Goal: Contribute content

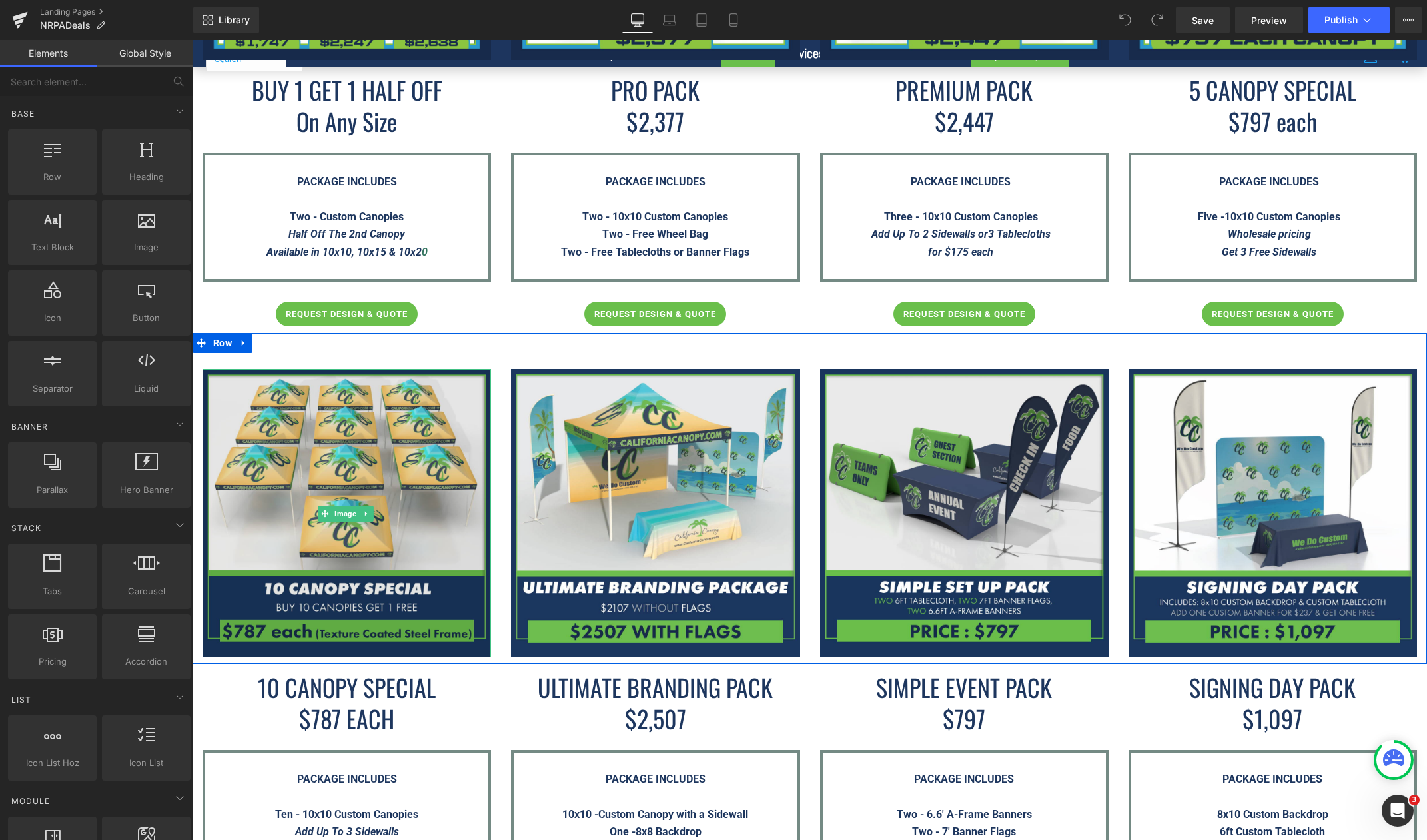
scroll to position [2064, 0]
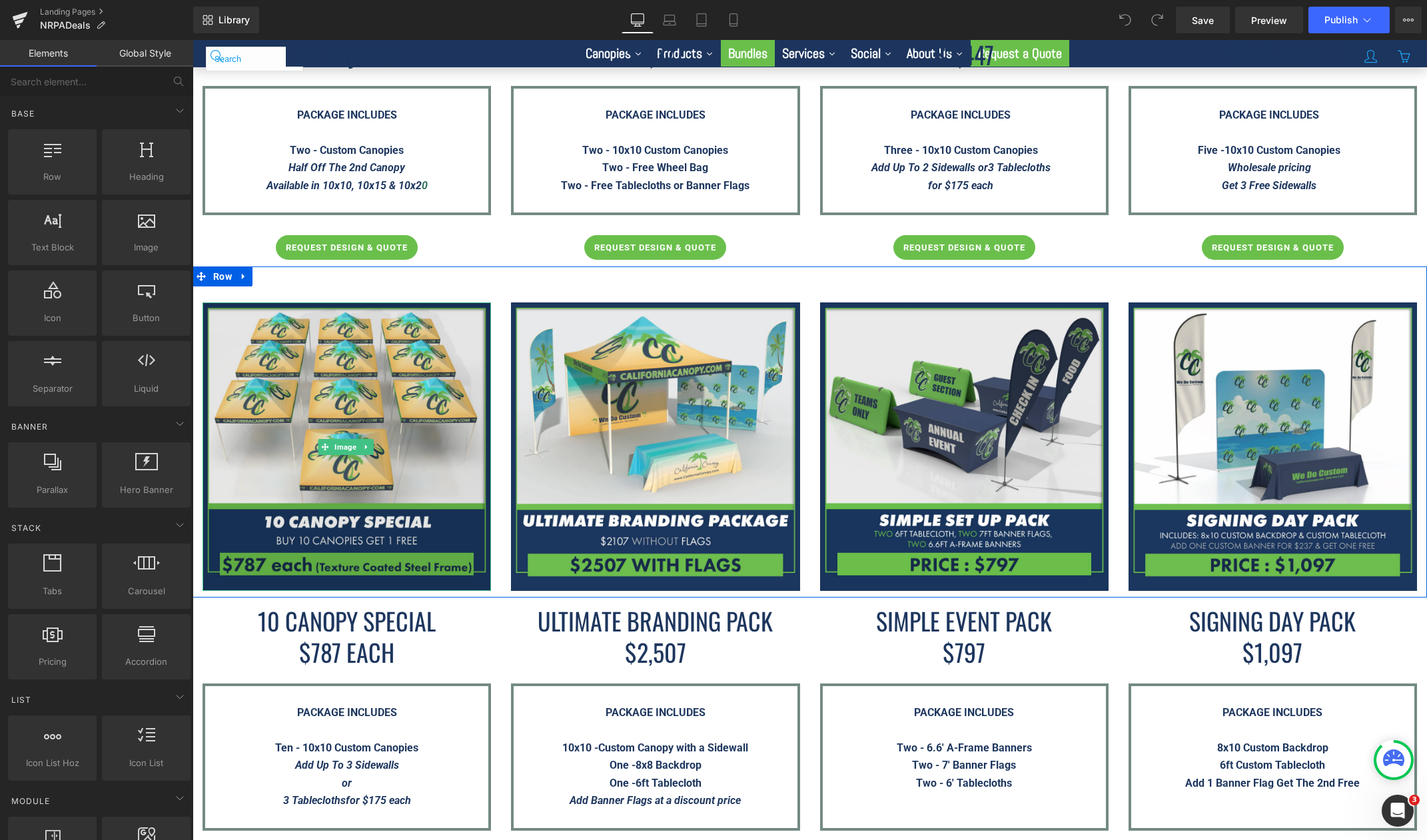
click at [423, 401] on img at bounding box center [347, 446] width 288 height 288
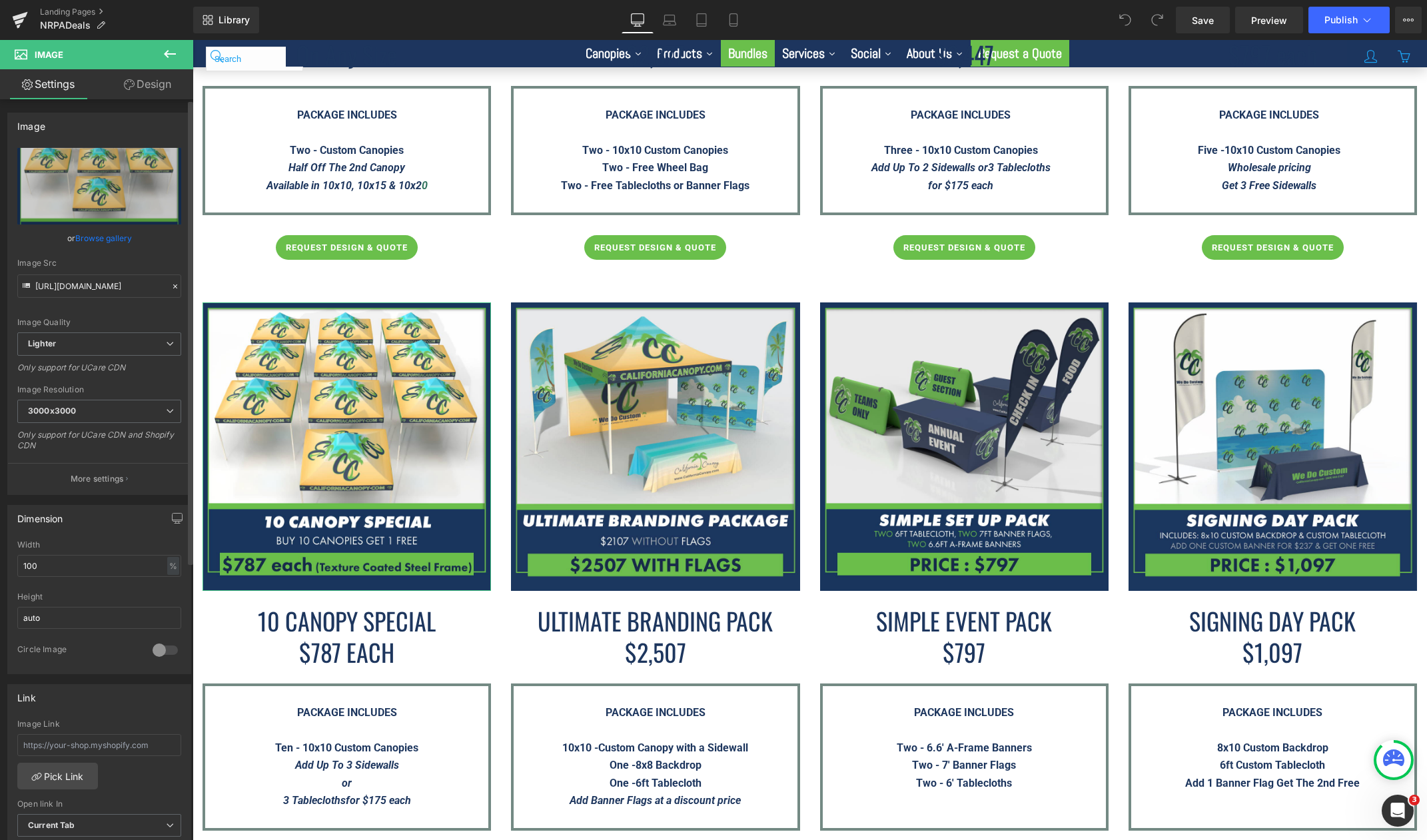
click at [117, 241] on link "Browse gallery" at bounding box center [104, 237] width 57 height 23
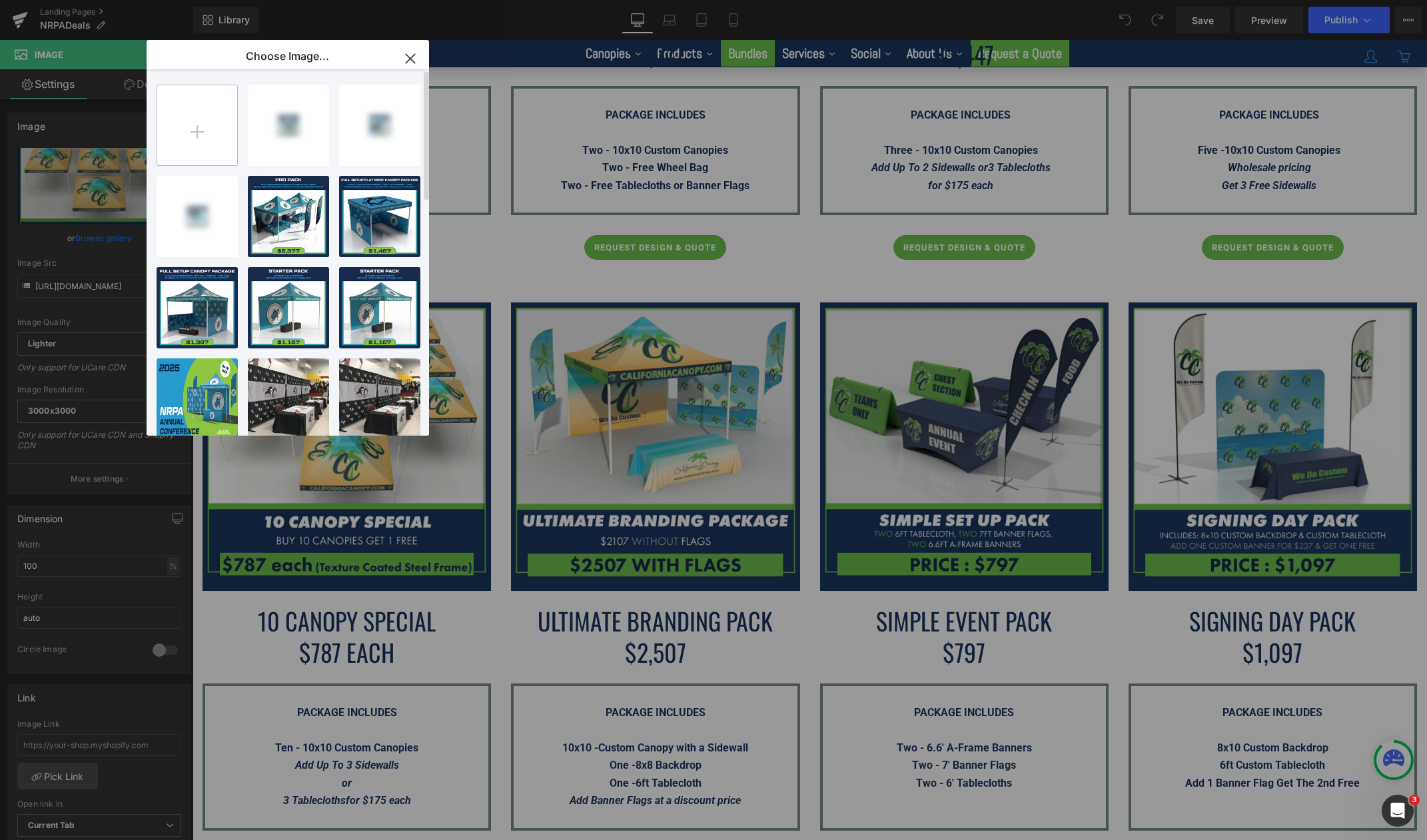
click at [199, 126] on input "file" at bounding box center [197, 125] width 80 height 80
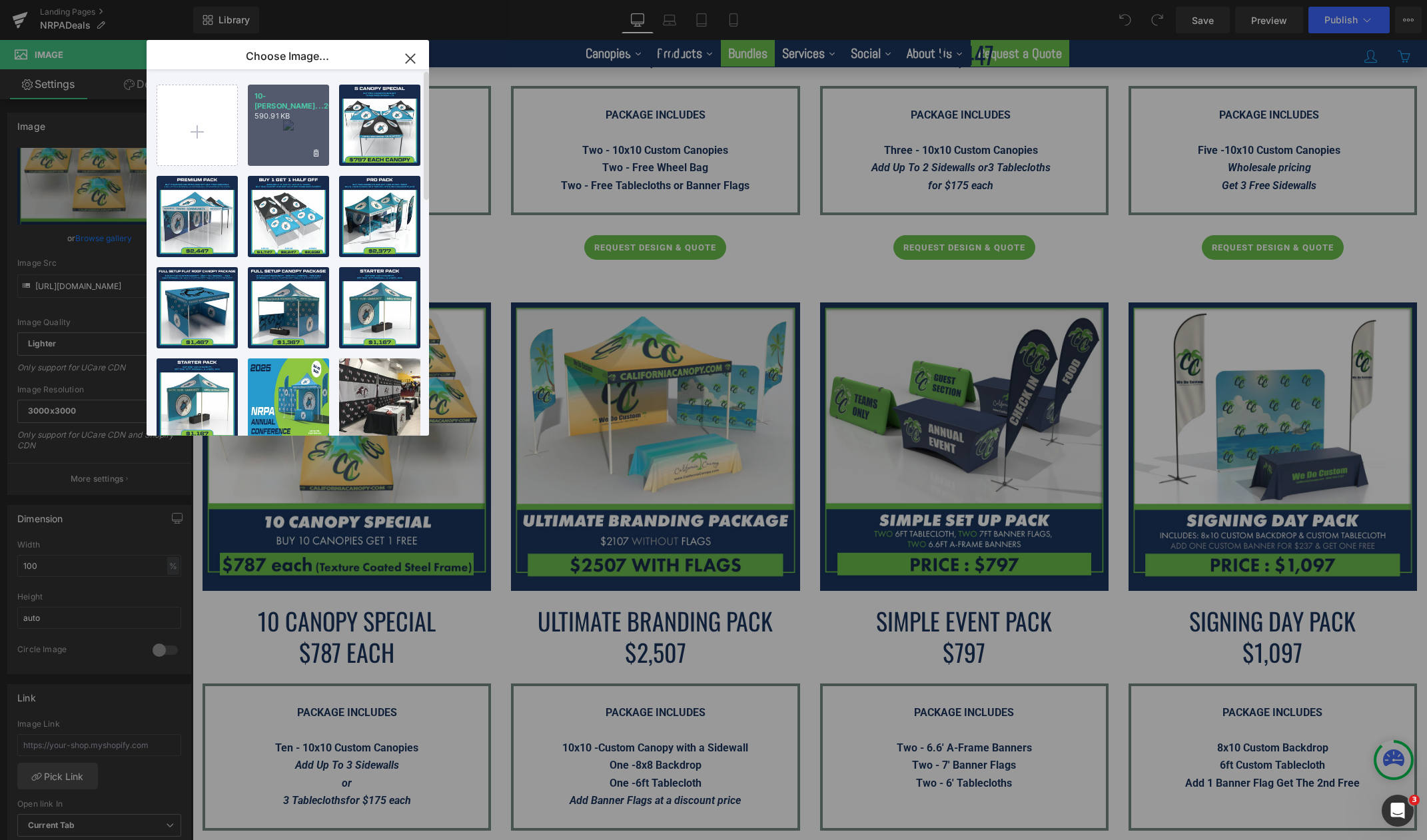
click at [295, 136] on div "10-[PERSON_NAME]...2025.png 590.91 KB" at bounding box center [288, 125] width 81 height 81
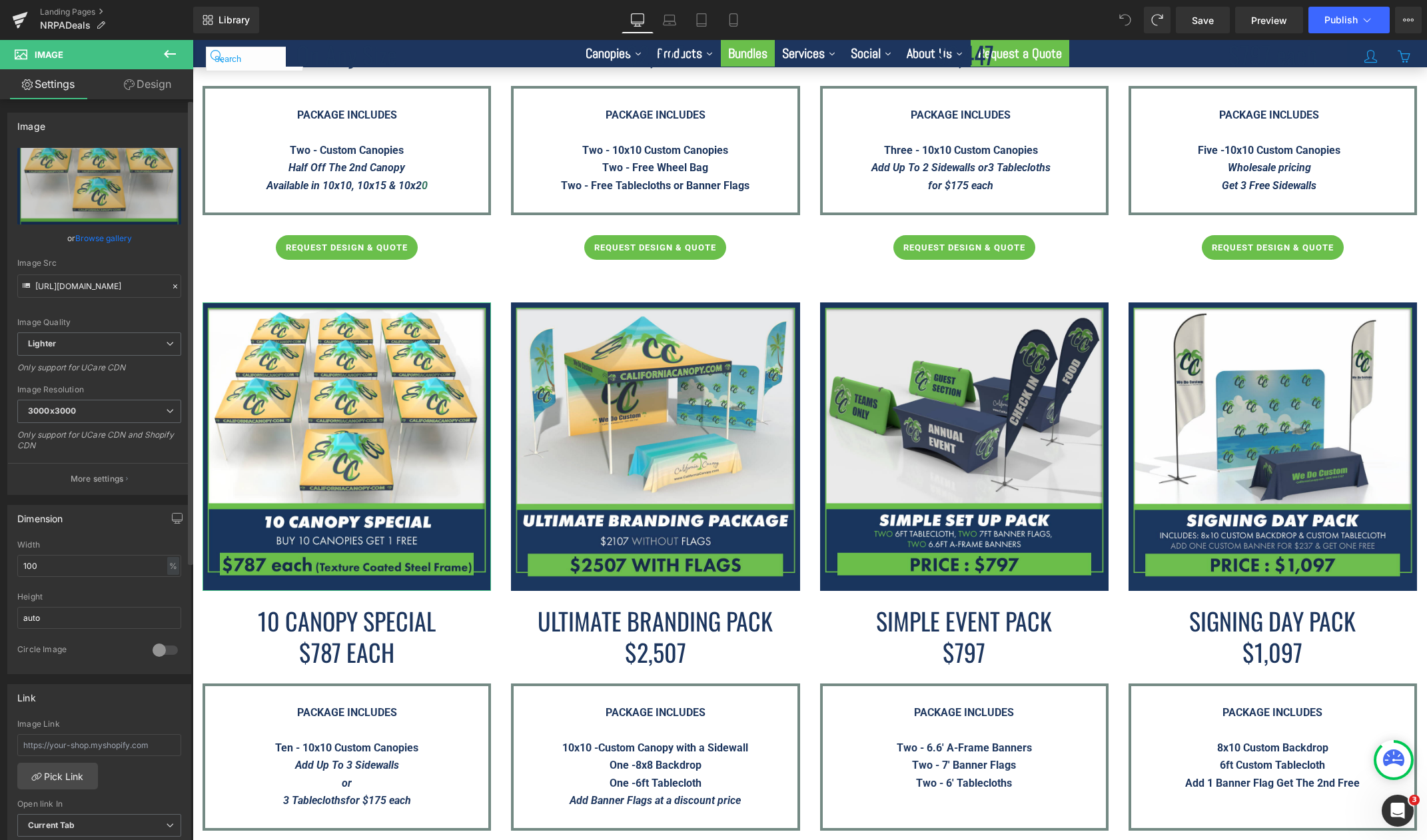
click at [99, 239] on link "Browse gallery" at bounding box center [104, 237] width 57 height 23
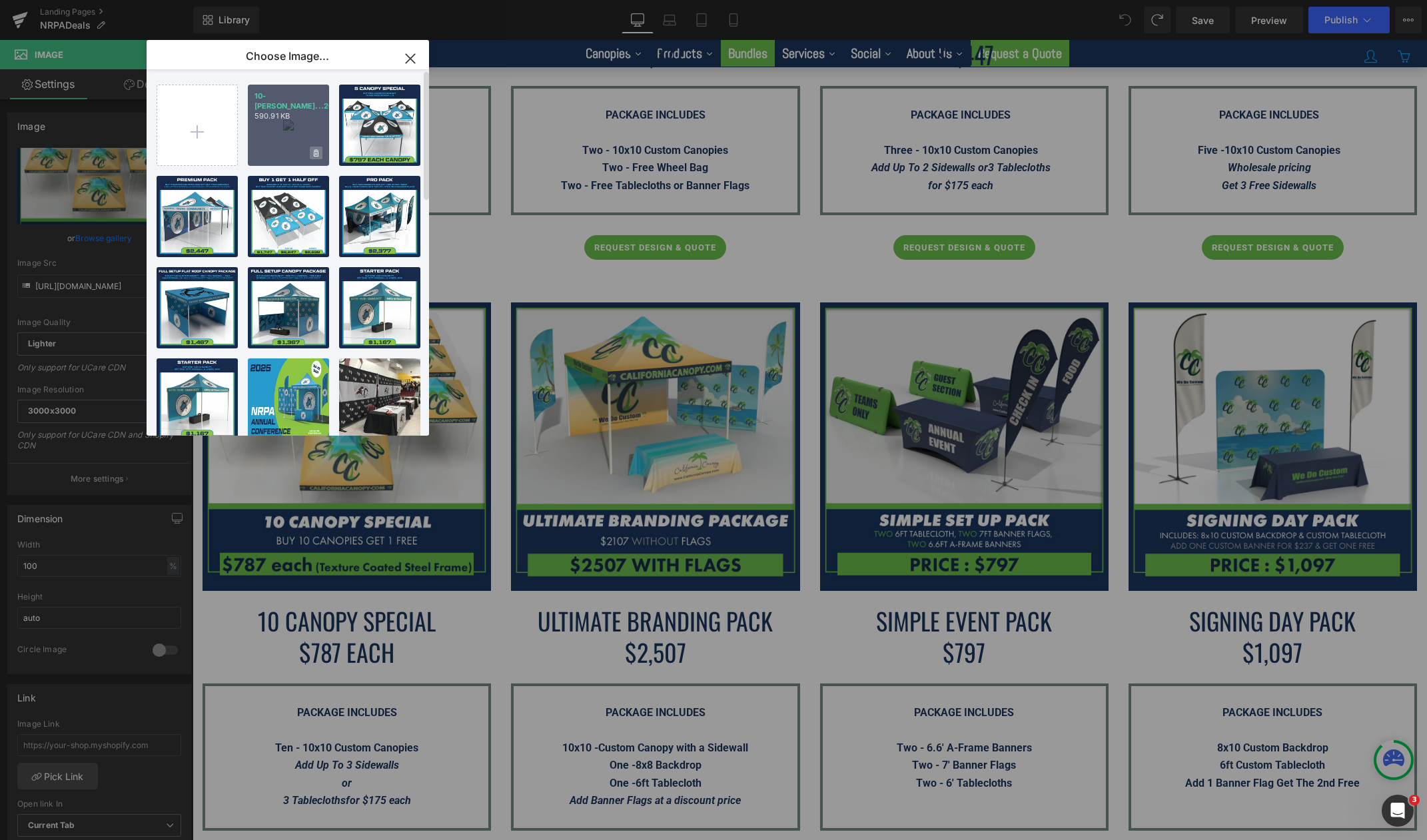
click at [316, 157] on icon at bounding box center [316, 153] width 5 height 9
click at [278, 151] on span "Yes" at bounding box center [271, 152] width 33 height 14
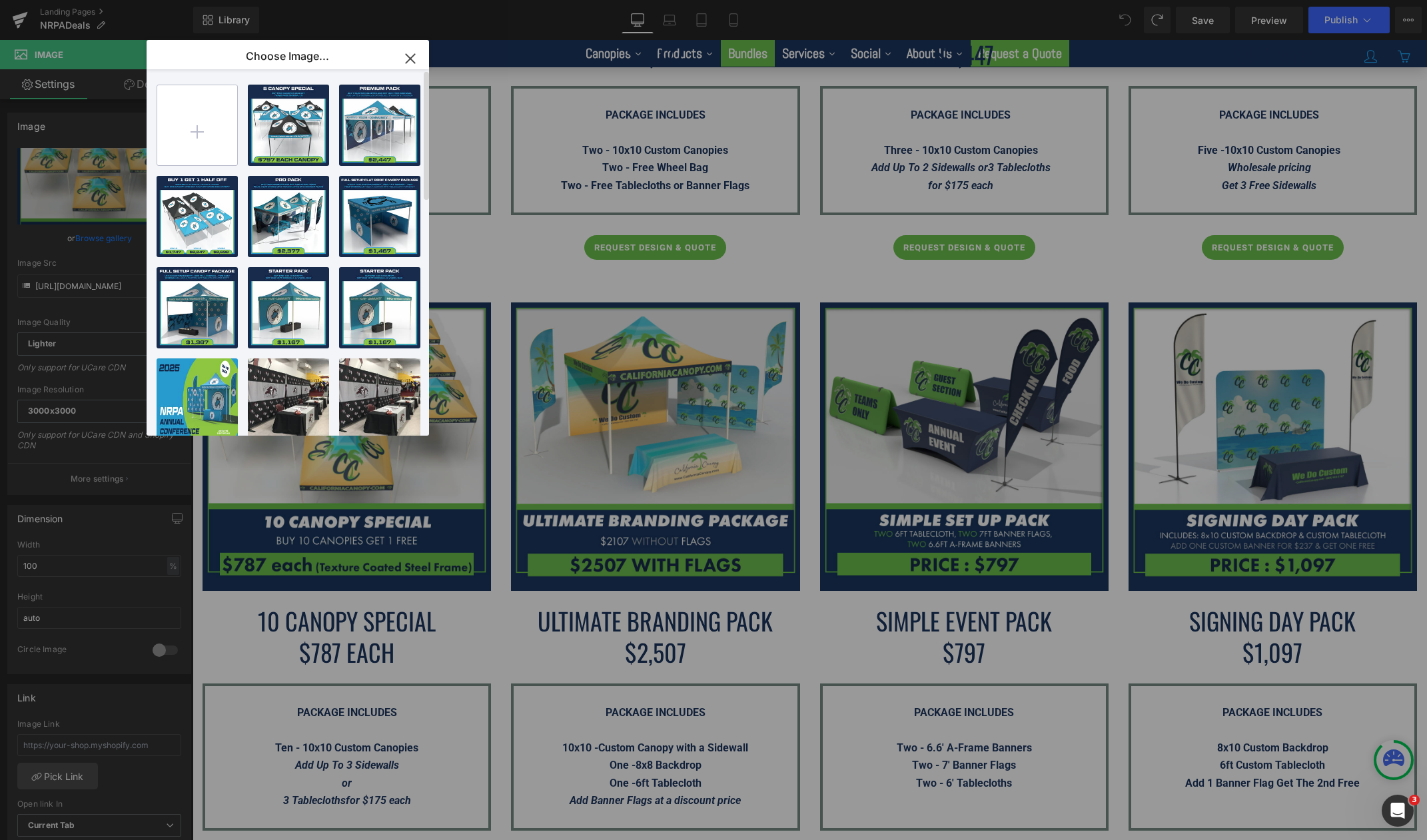
click at [187, 126] on input "file" at bounding box center [197, 125] width 80 height 80
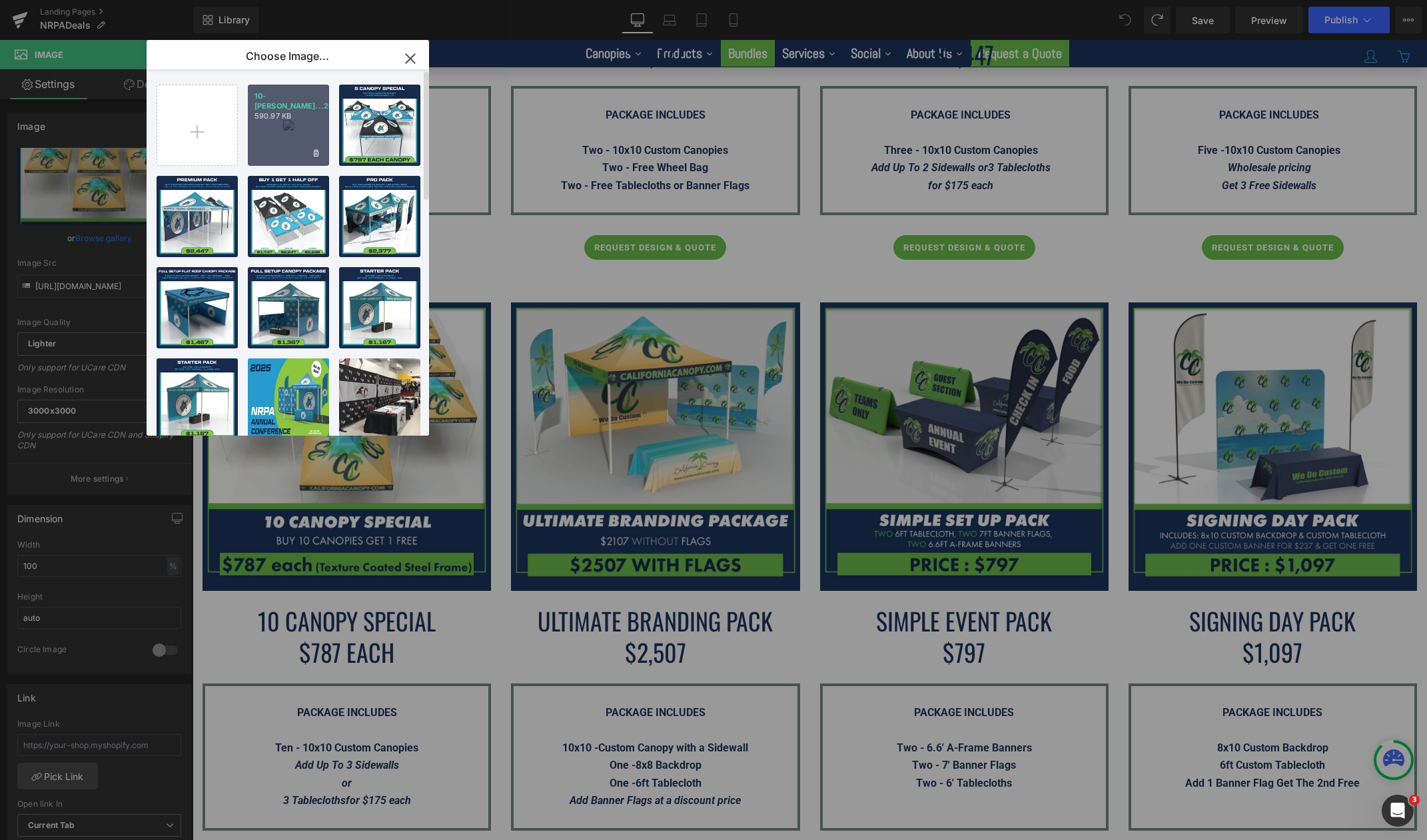
click at [291, 144] on div "10-[PERSON_NAME]...2025.png 590.97 KB" at bounding box center [288, 125] width 81 height 81
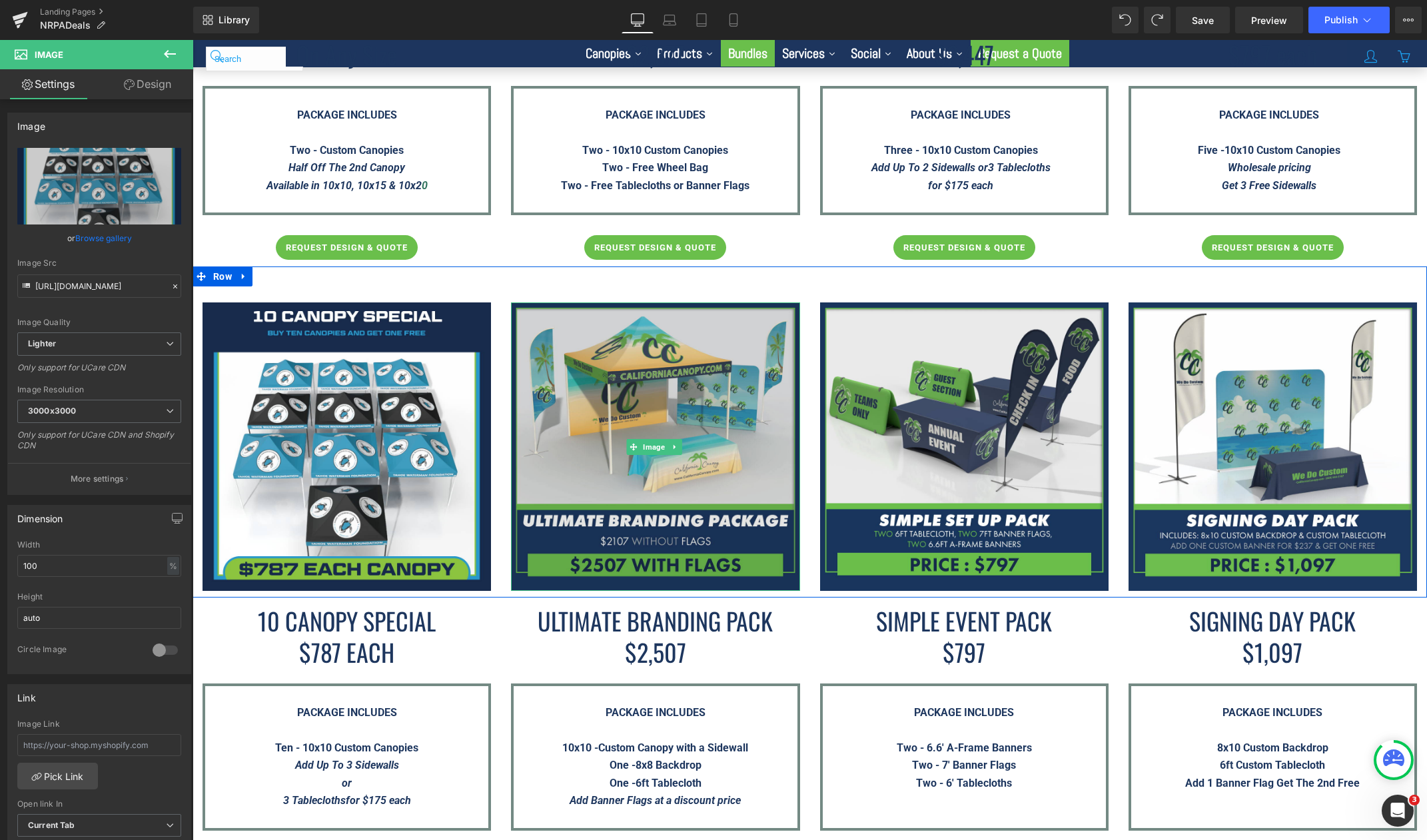
click at [719, 403] on img at bounding box center [655, 446] width 288 height 288
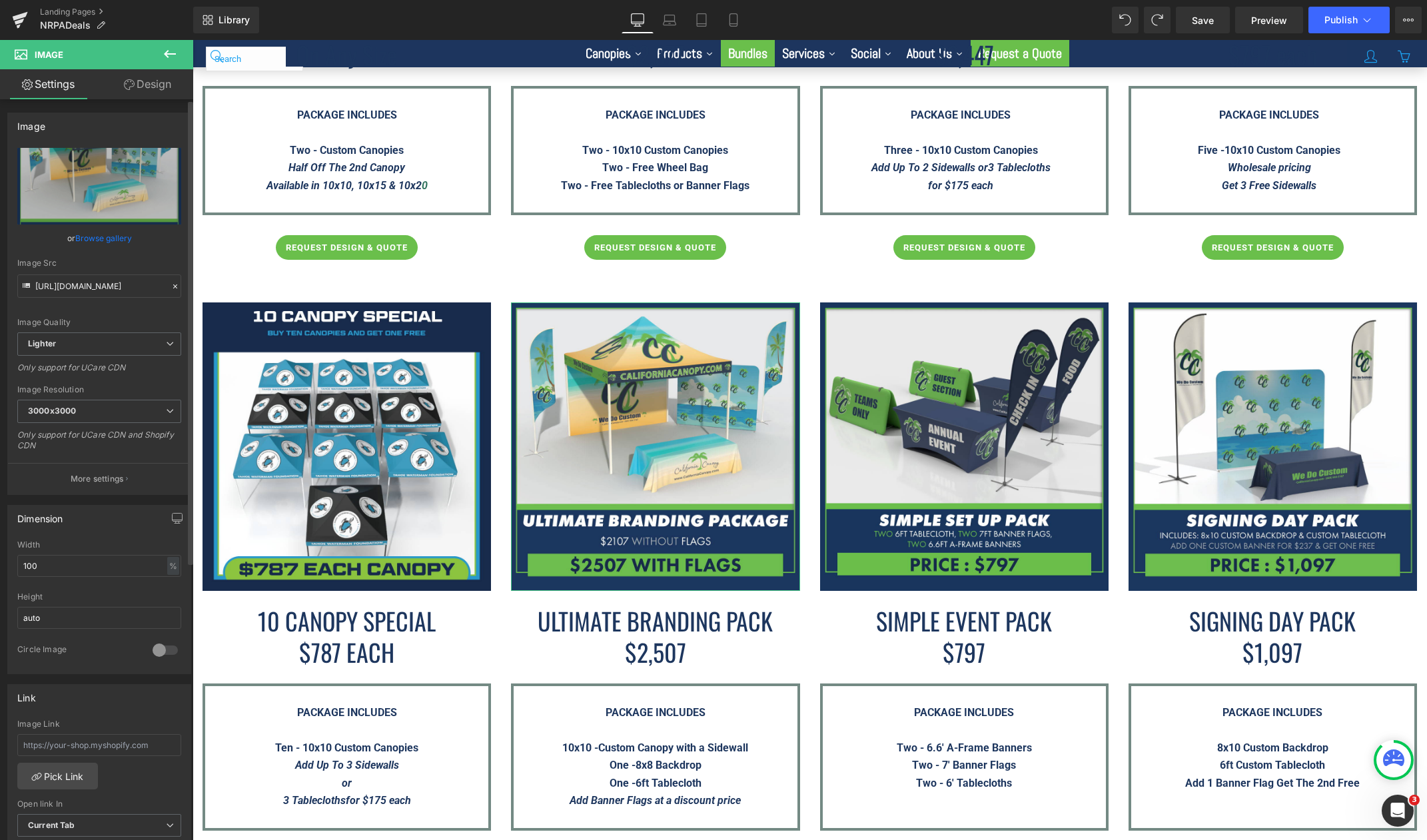
click at [118, 245] on link "Browse gallery" at bounding box center [104, 237] width 57 height 23
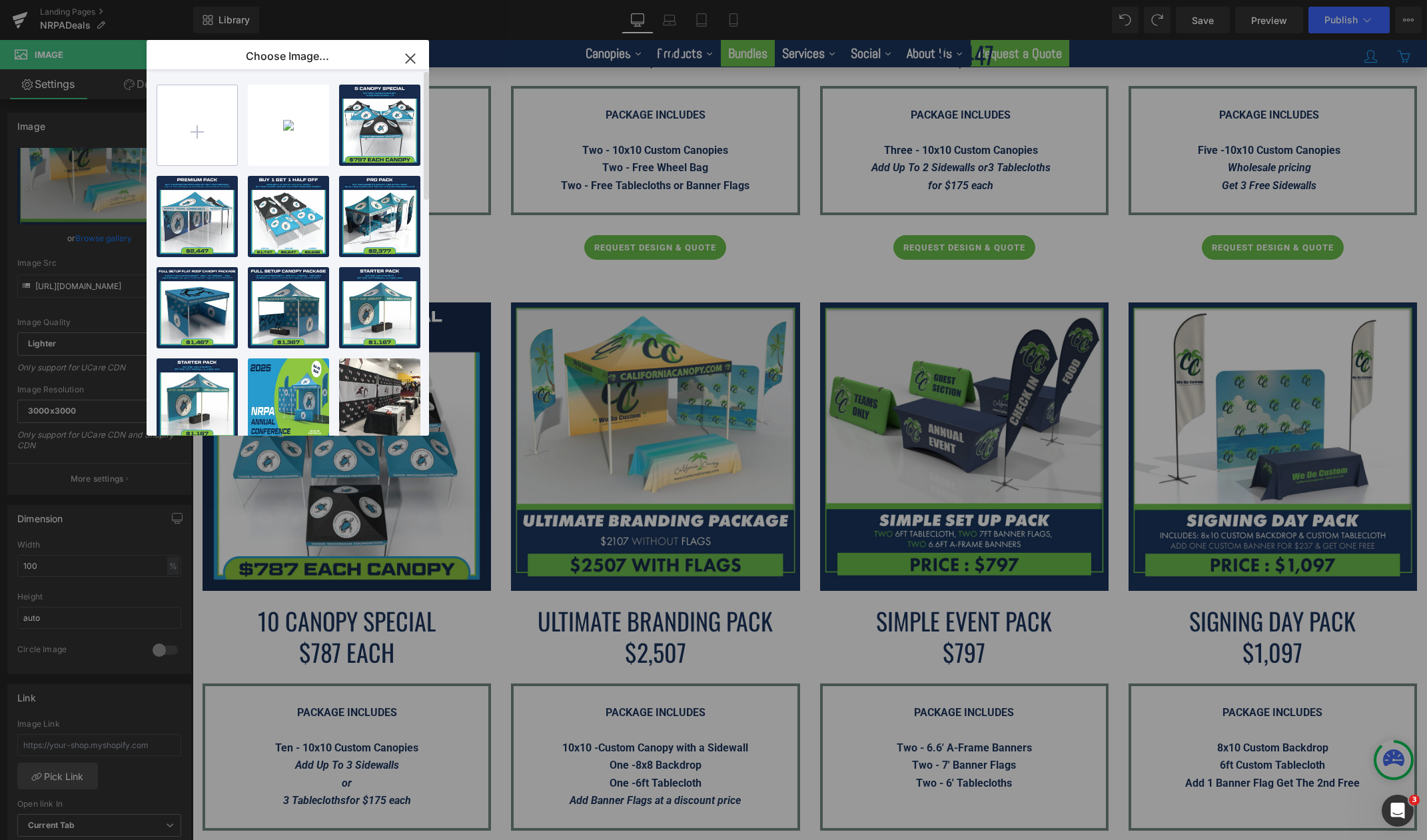
click at [199, 134] on input "file" at bounding box center [197, 125] width 80 height 80
click at [189, 138] on input "file" at bounding box center [197, 125] width 80 height 80
click at [409, 58] on icon "button" at bounding box center [410, 58] width 9 height 9
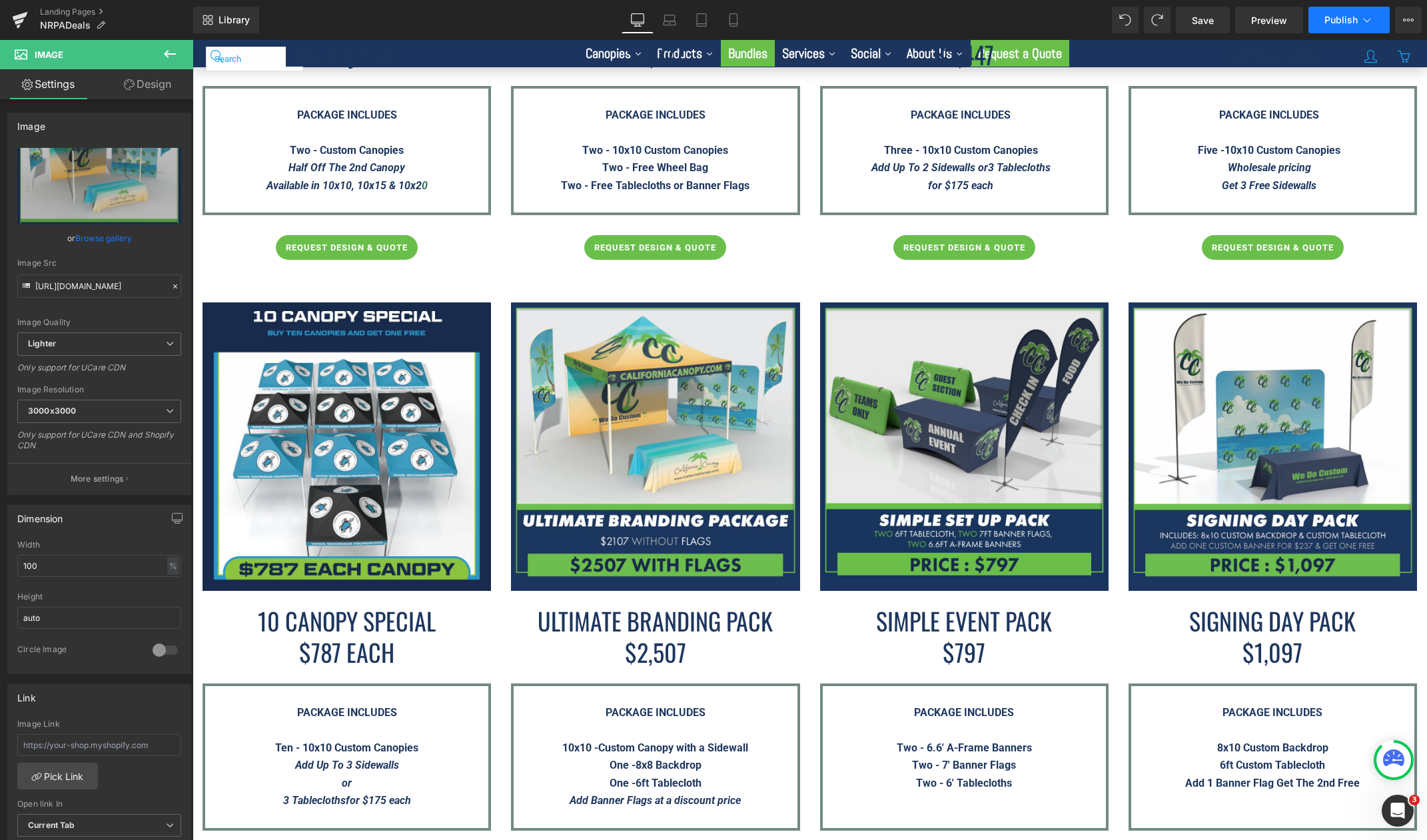
click at [1348, 28] on button "Publish" at bounding box center [1348, 19] width 81 height 27
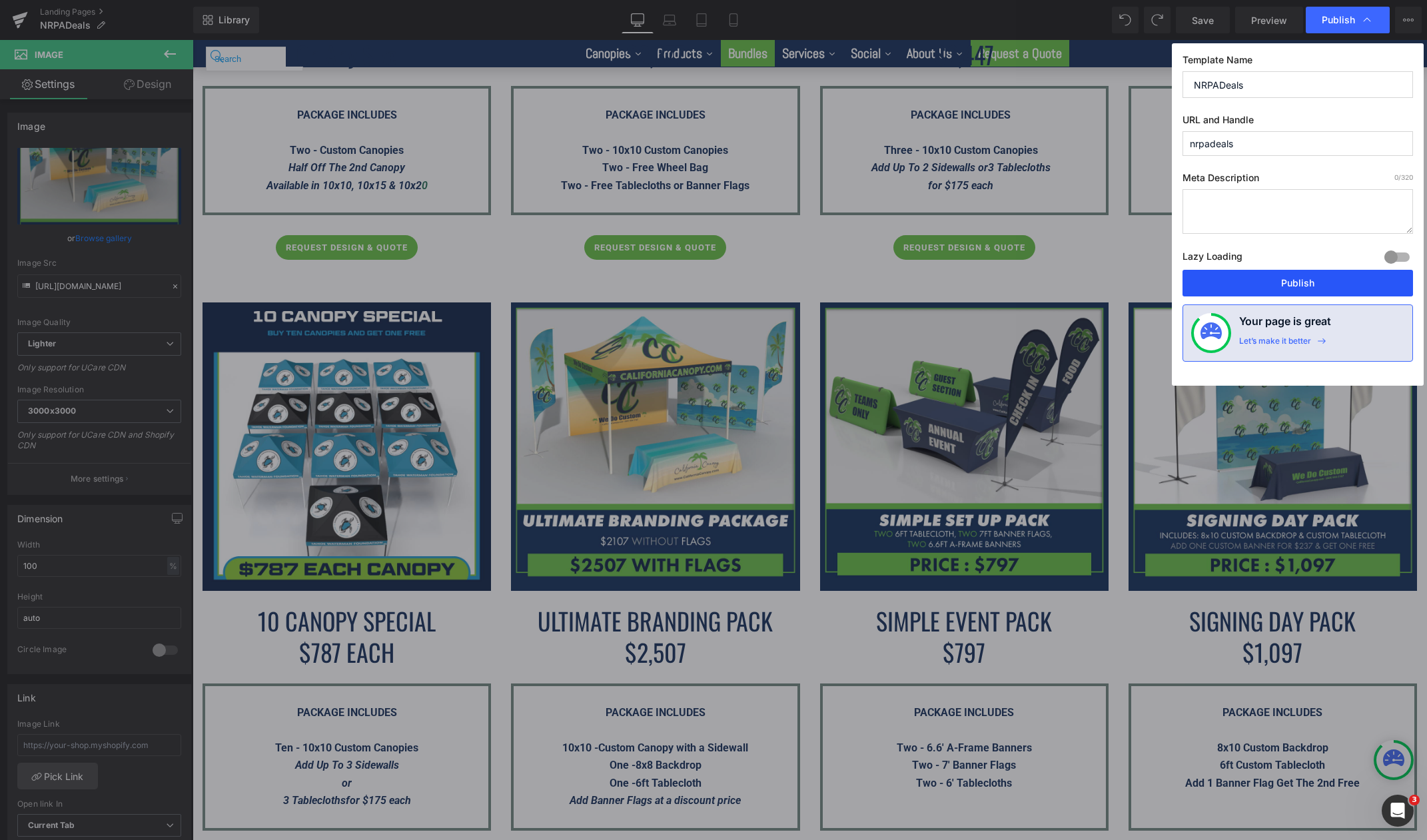
click at [1311, 284] on button "Publish" at bounding box center [1297, 283] width 230 height 27
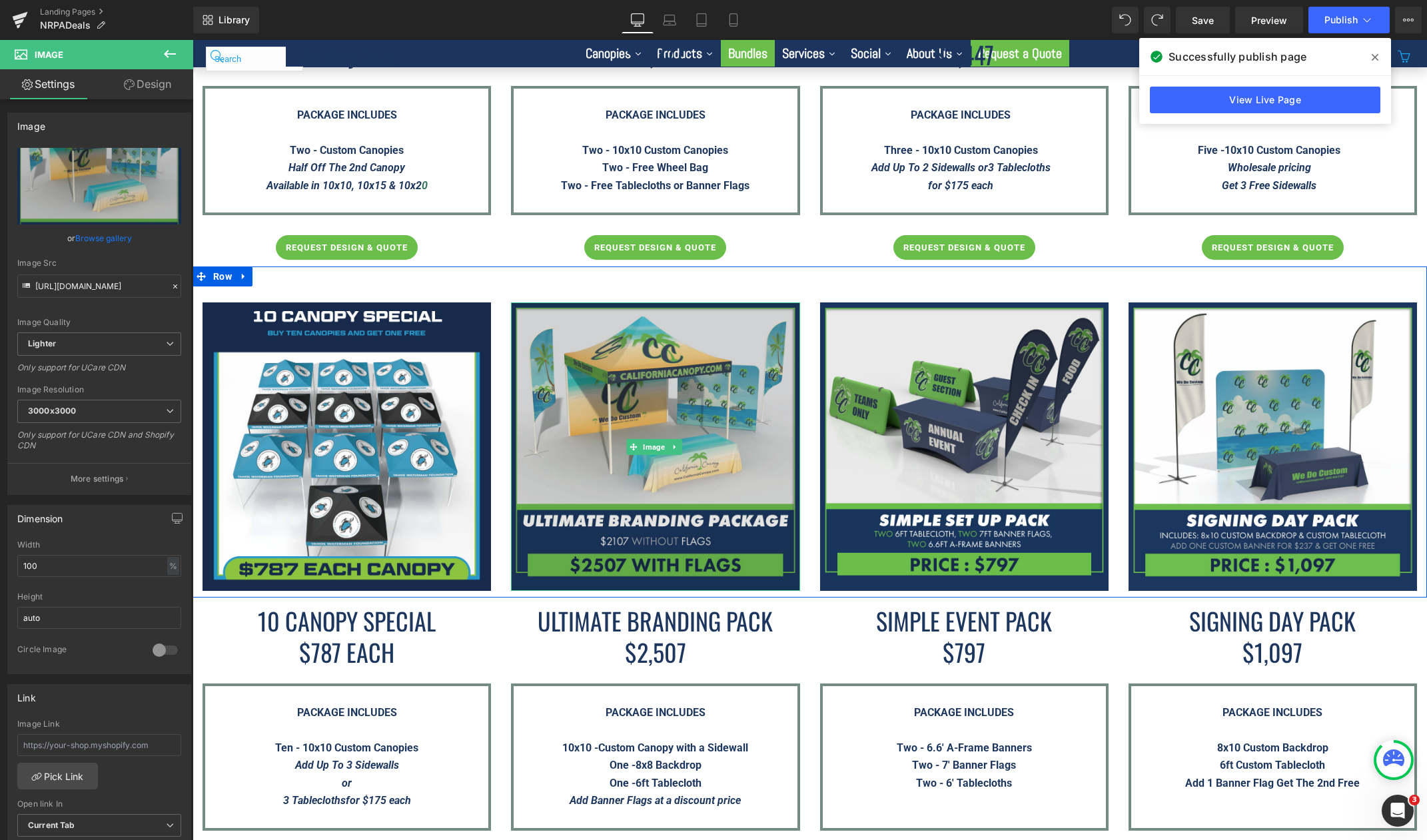
click at [722, 450] on img at bounding box center [655, 446] width 288 height 288
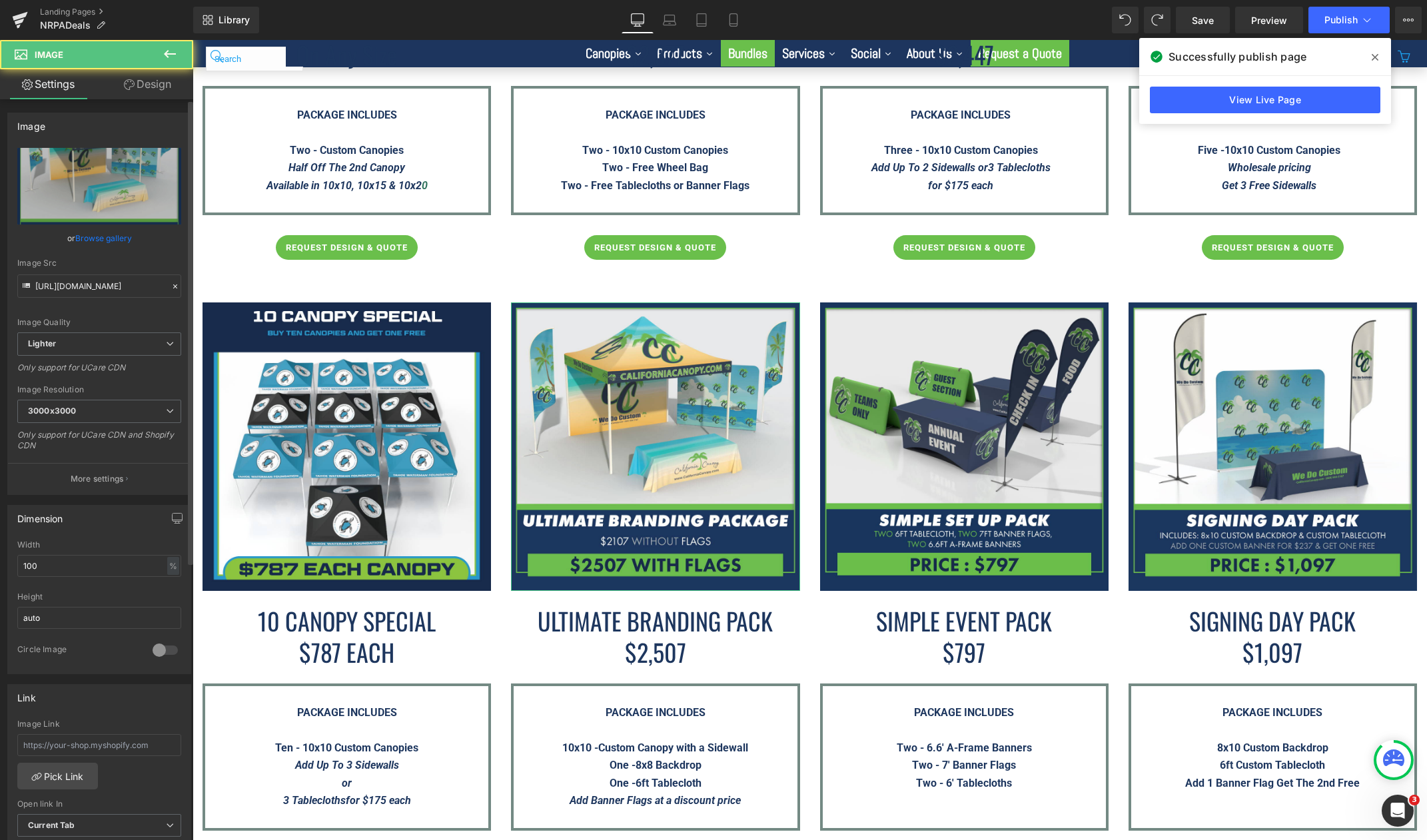
click at [107, 238] on link "Browse gallery" at bounding box center [104, 237] width 57 height 23
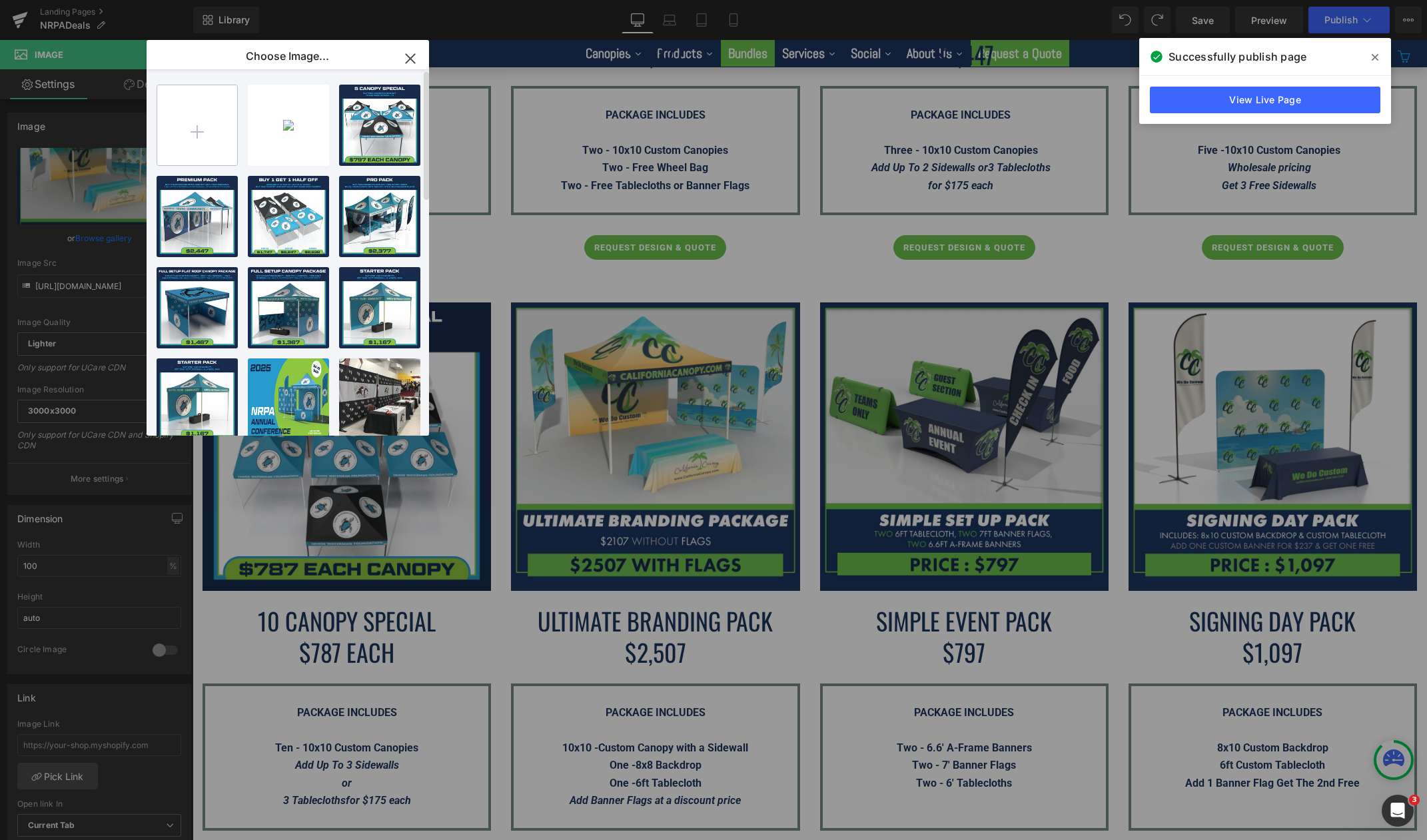
click at [204, 150] on input "file" at bounding box center [197, 125] width 80 height 80
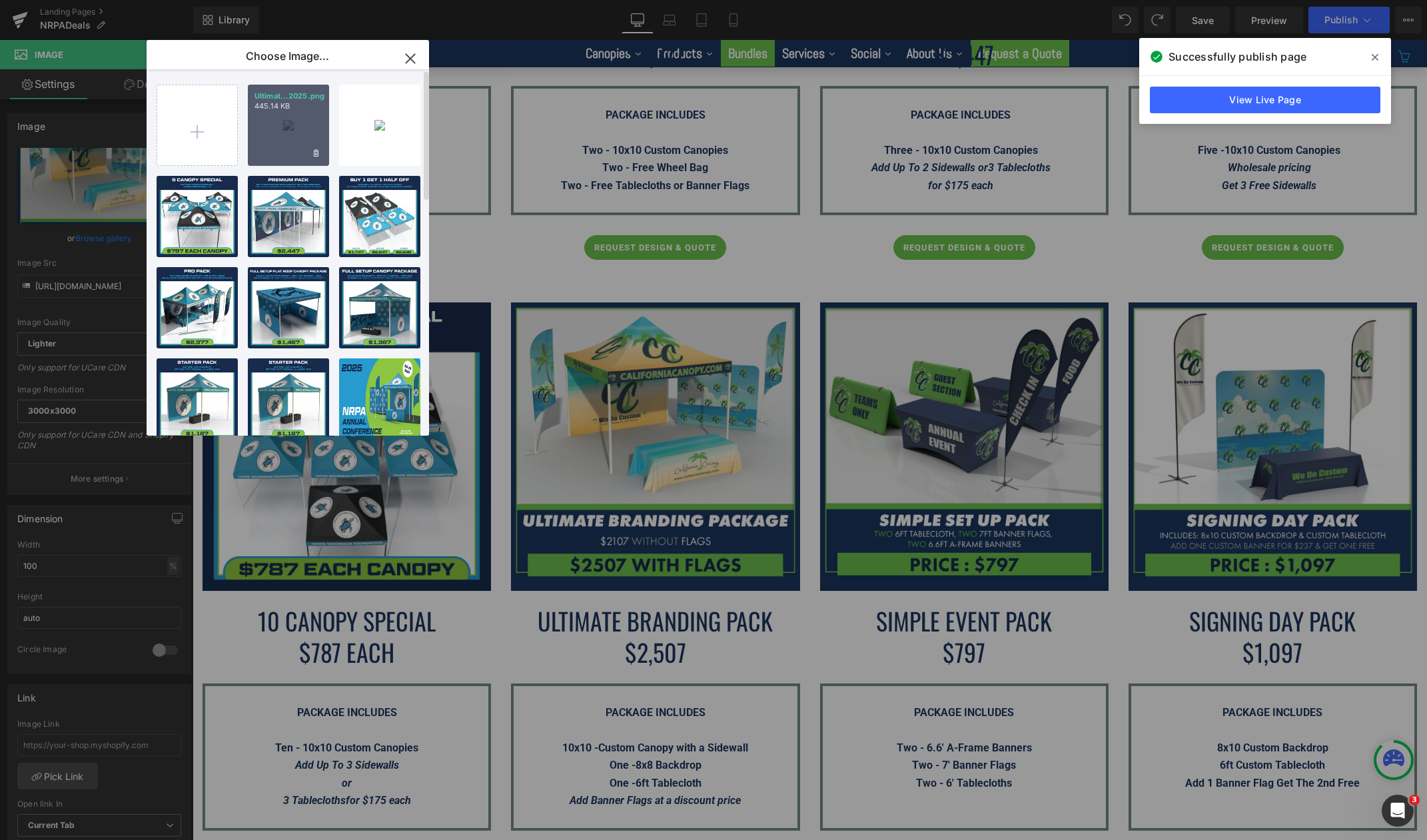
click at [283, 146] on div "Ultimat...2025.png 445.14 KB" at bounding box center [288, 125] width 81 height 81
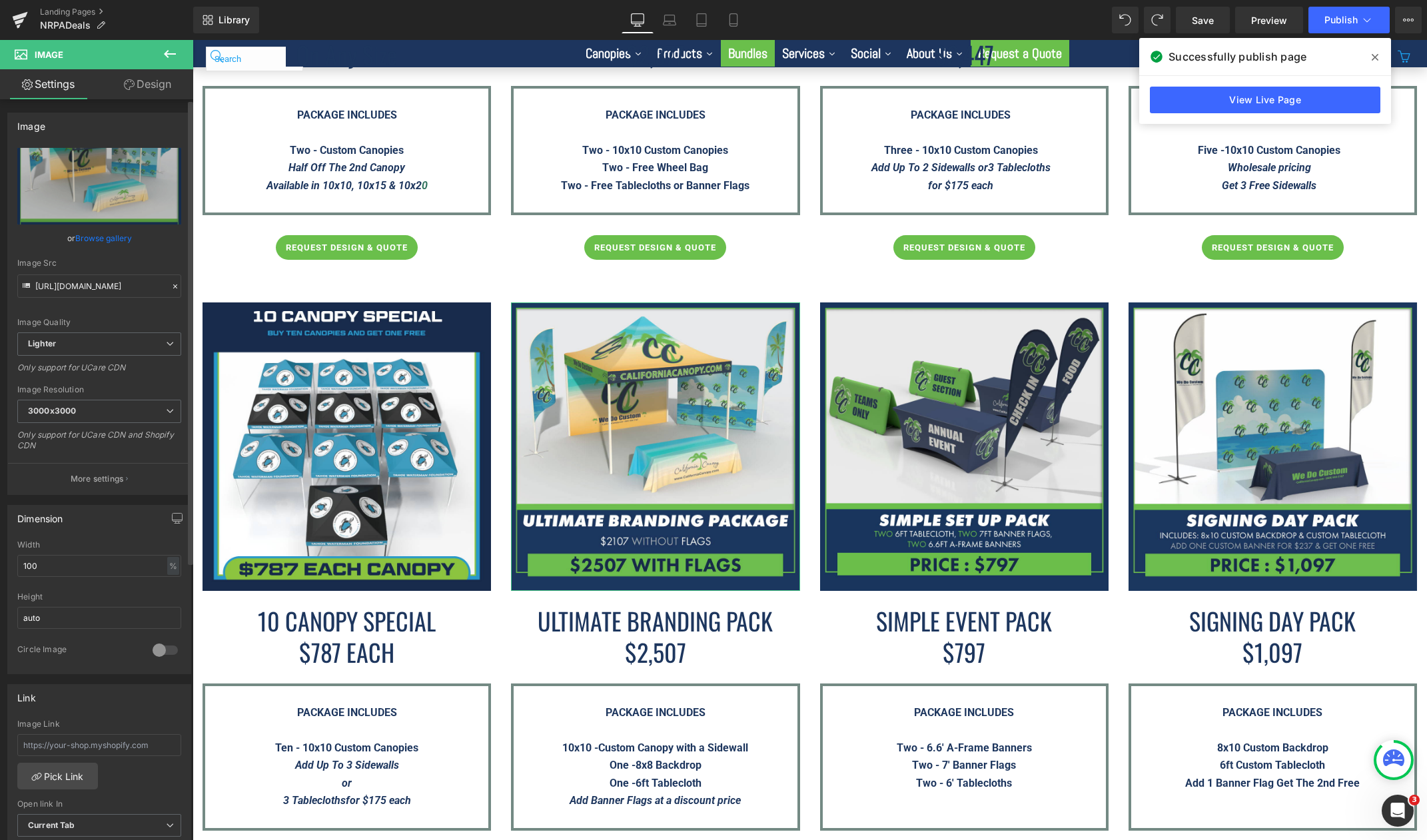
click at [97, 237] on link "Browse gallery" at bounding box center [104, 237] width 57 height 23
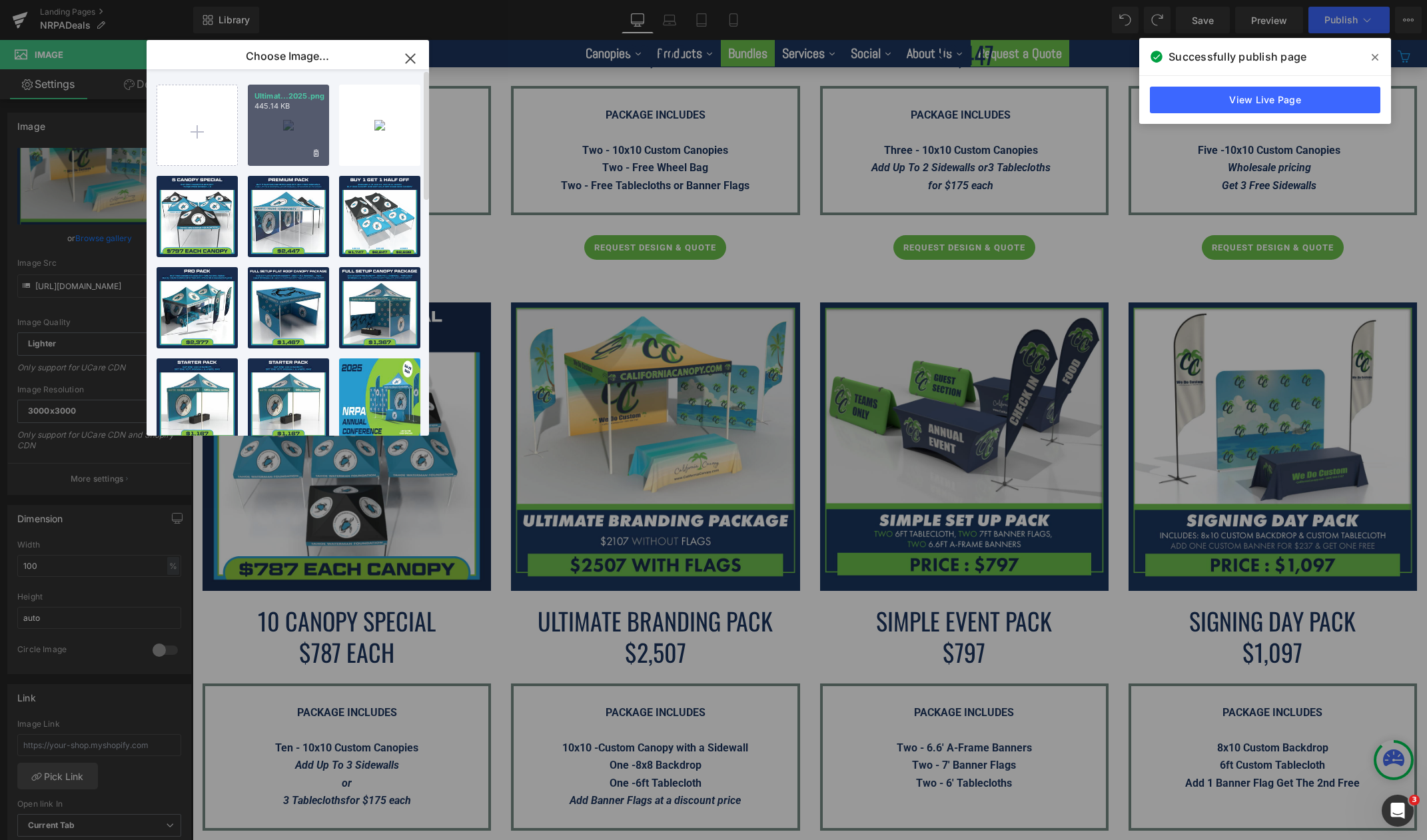
click at [302, 110] on p "445.14 KB" at bounding box center [288, 106] width 68 height 10
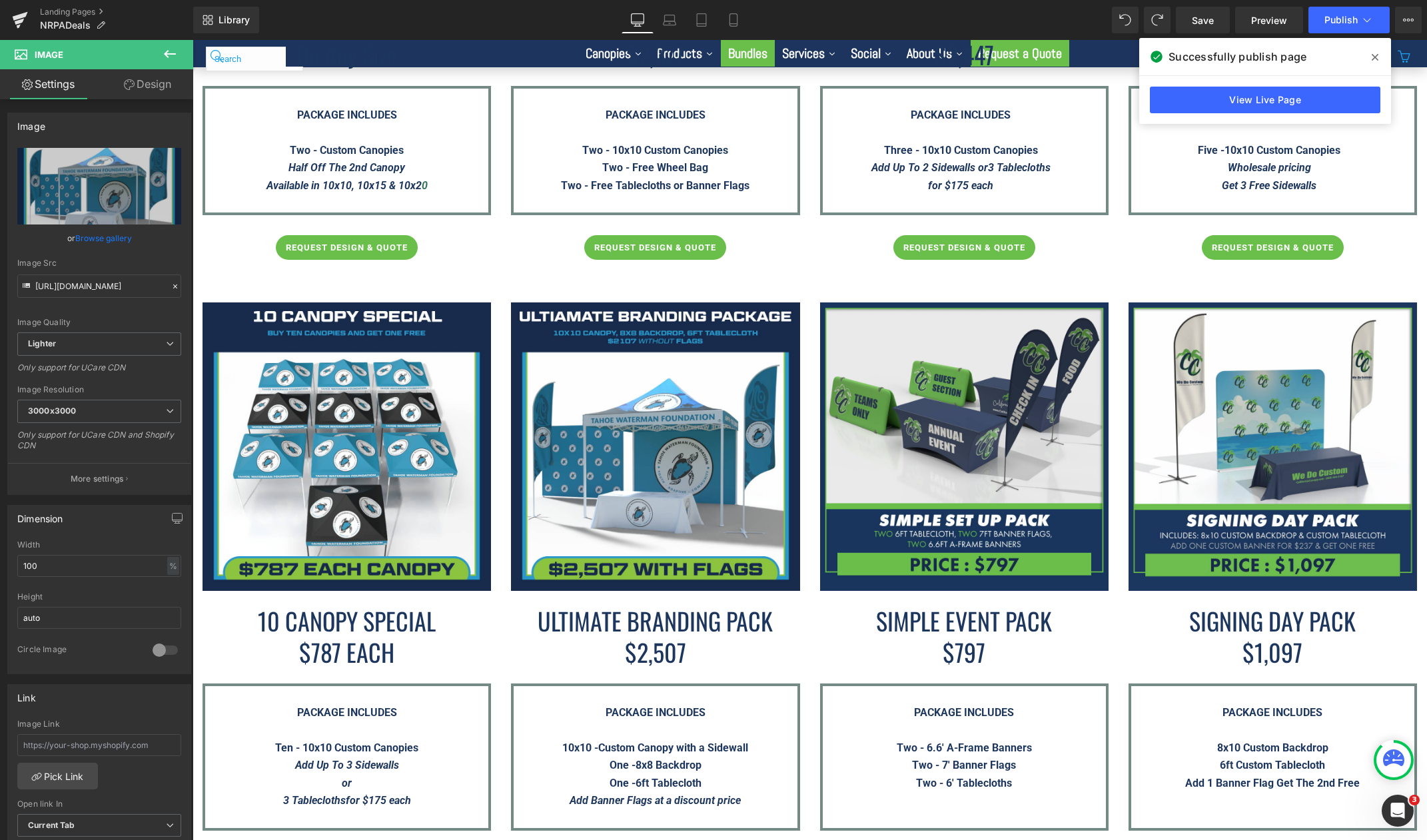
click at [1371, 58] on icon at bounding box center [1374, 57] width 6 height 11
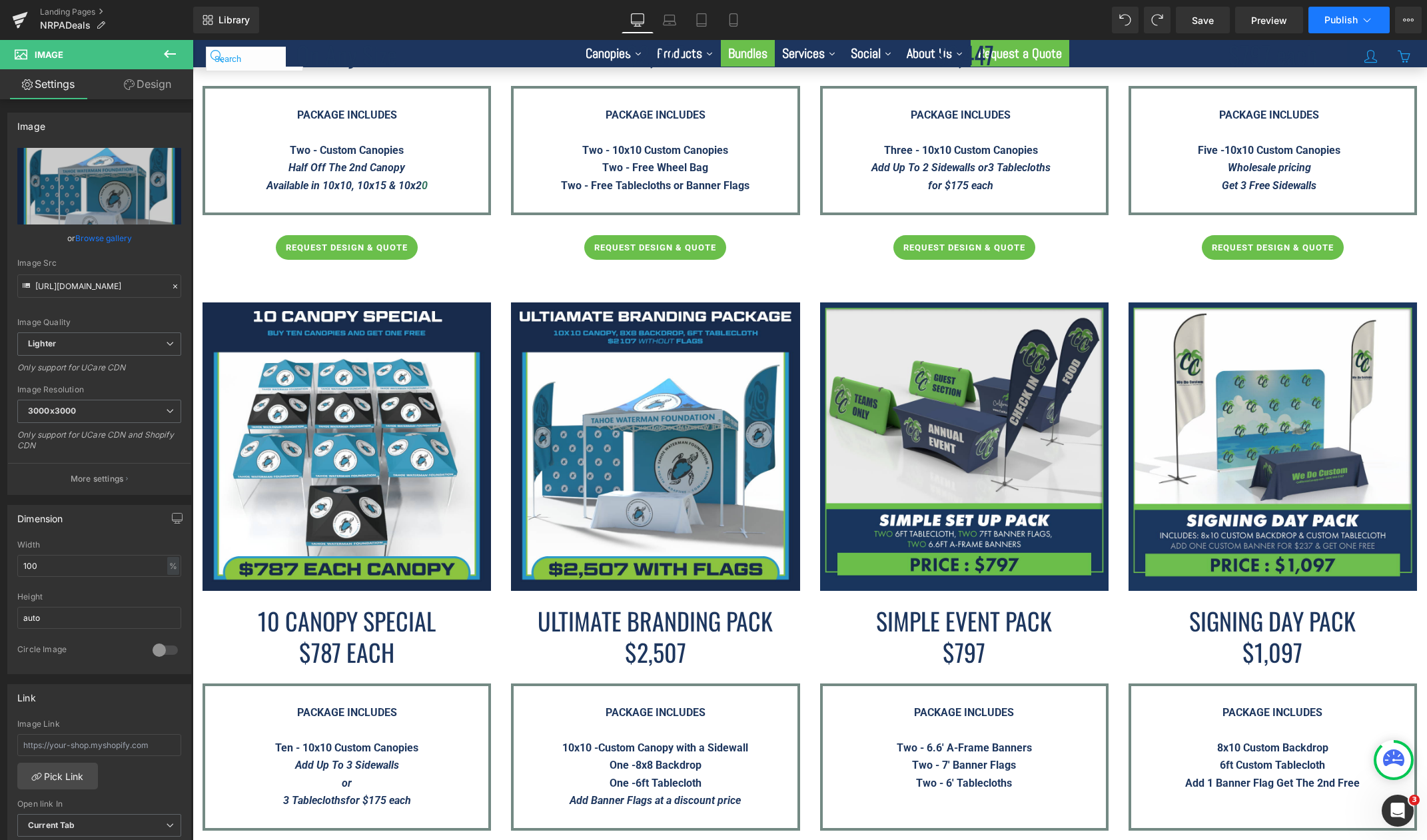
click at [1338, 24] on span "Publish" at bounding box center [1340, 19] width 33 height 11
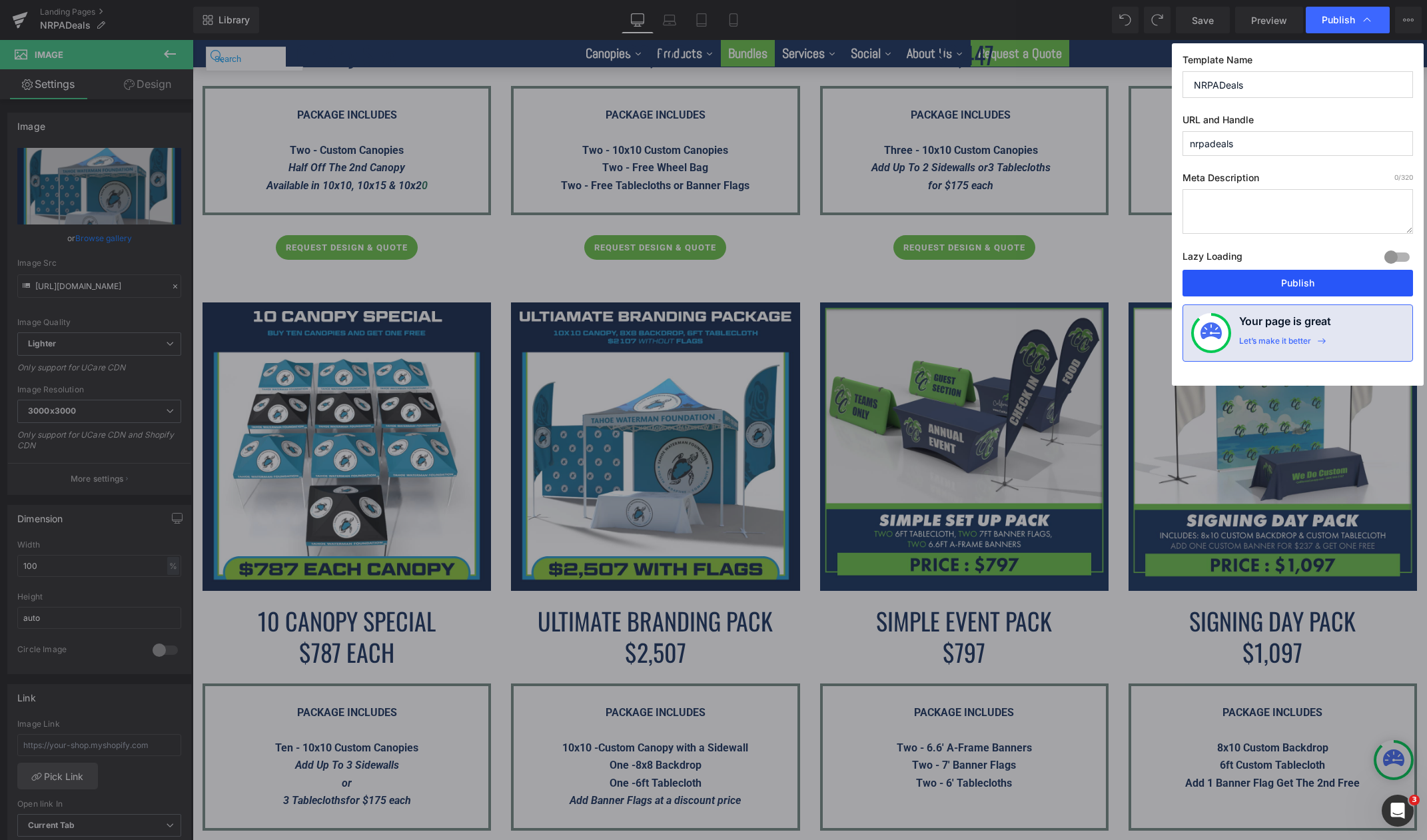
click at [1244, 295] on button "Publish" at bounding box center [1297, 283] width 230 height 27
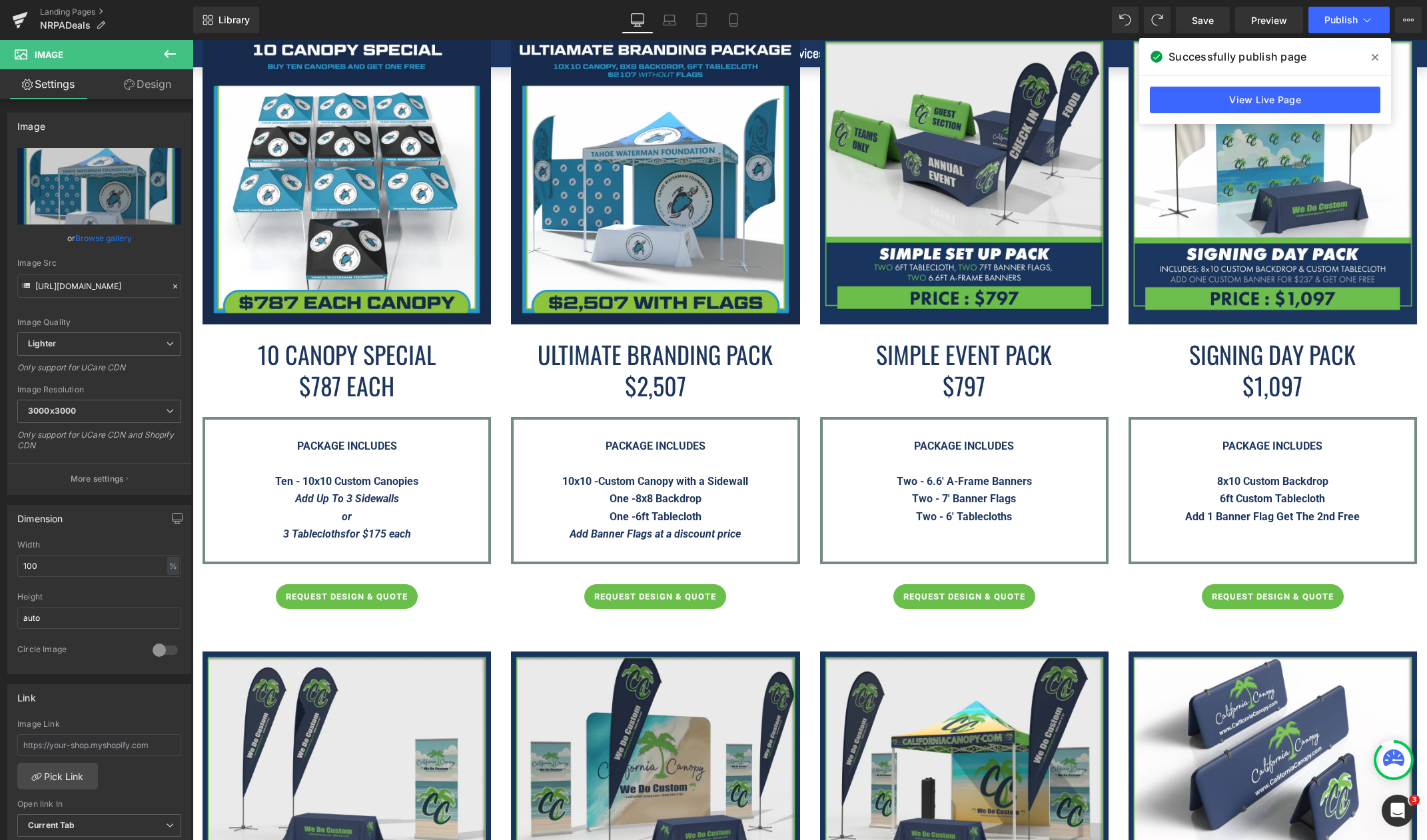
scroll to position [2064, 0]
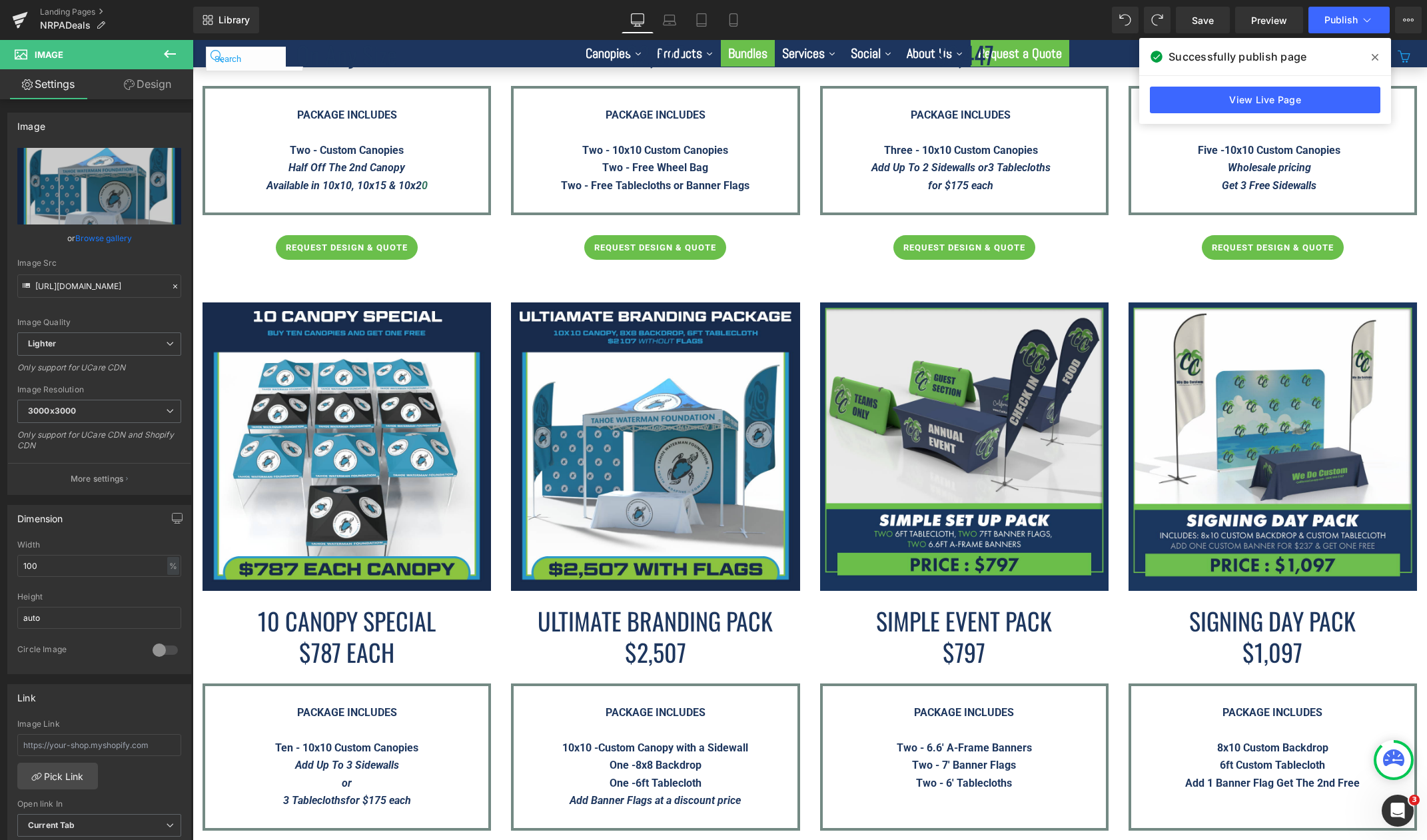
click at [1374, 59] on icon at bounding box center [1374, 58] width 6 height 6
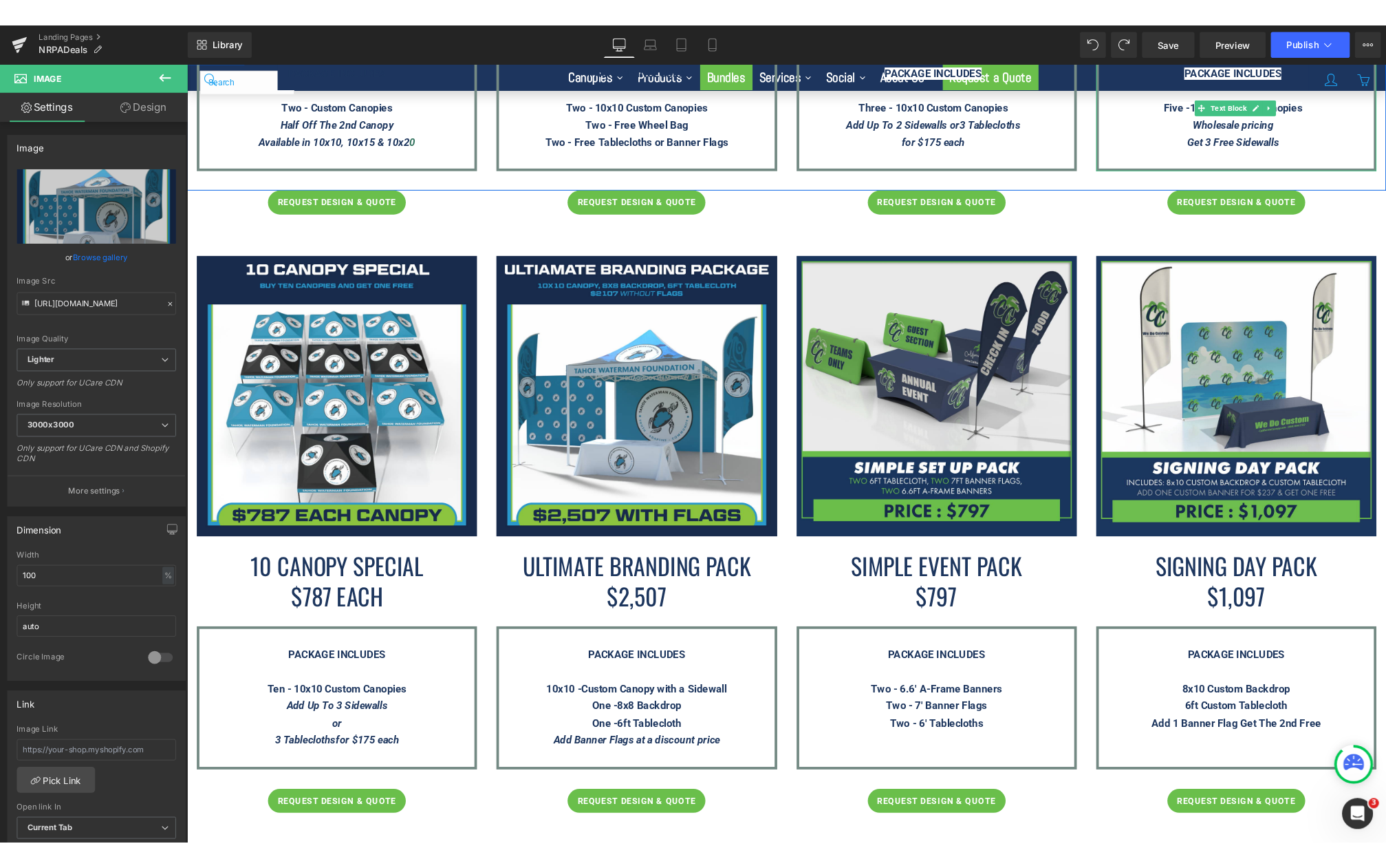
scroll to position [2201, 0]
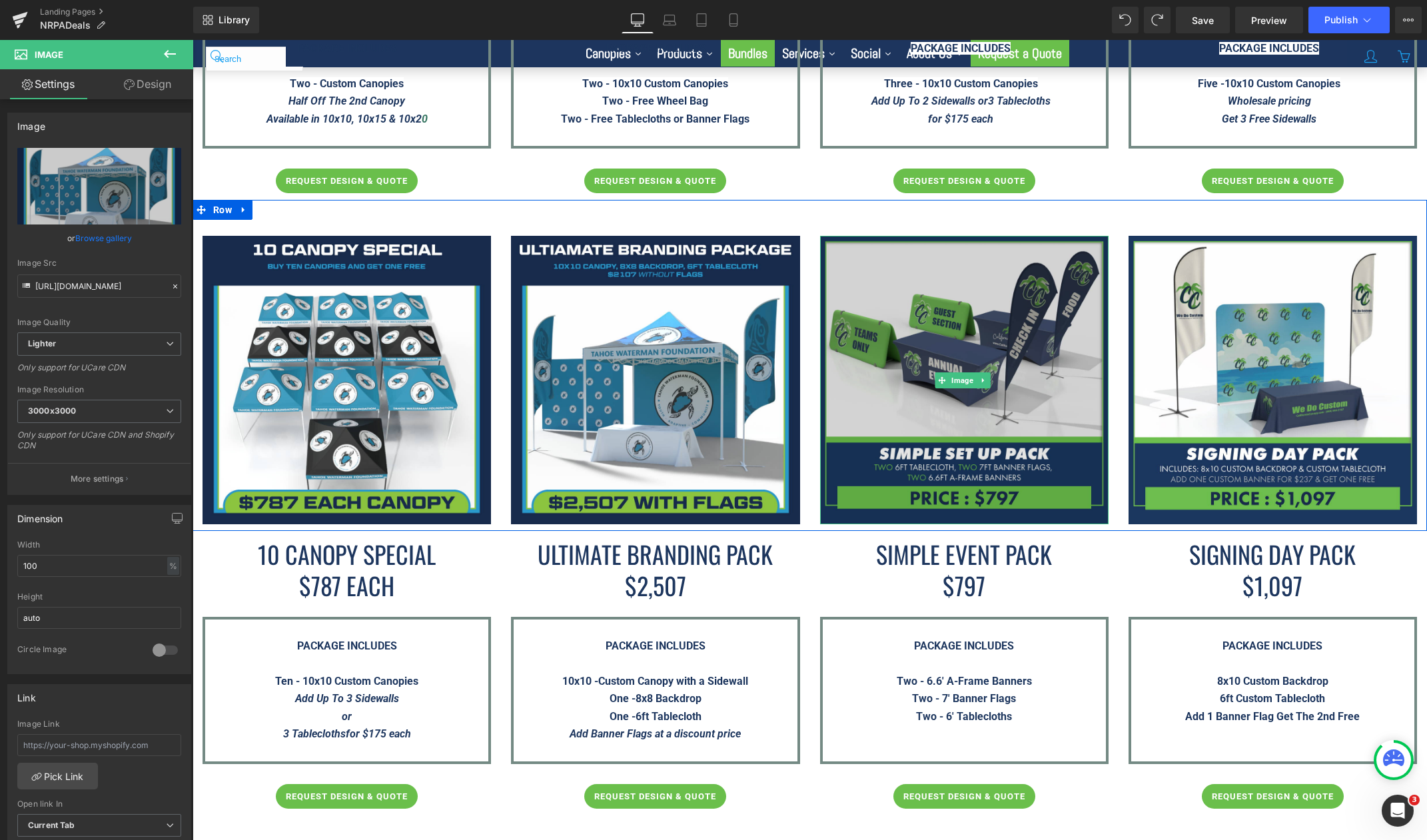
click at [996, 318] on img at bounding box center [964, 380] width 288 height 288
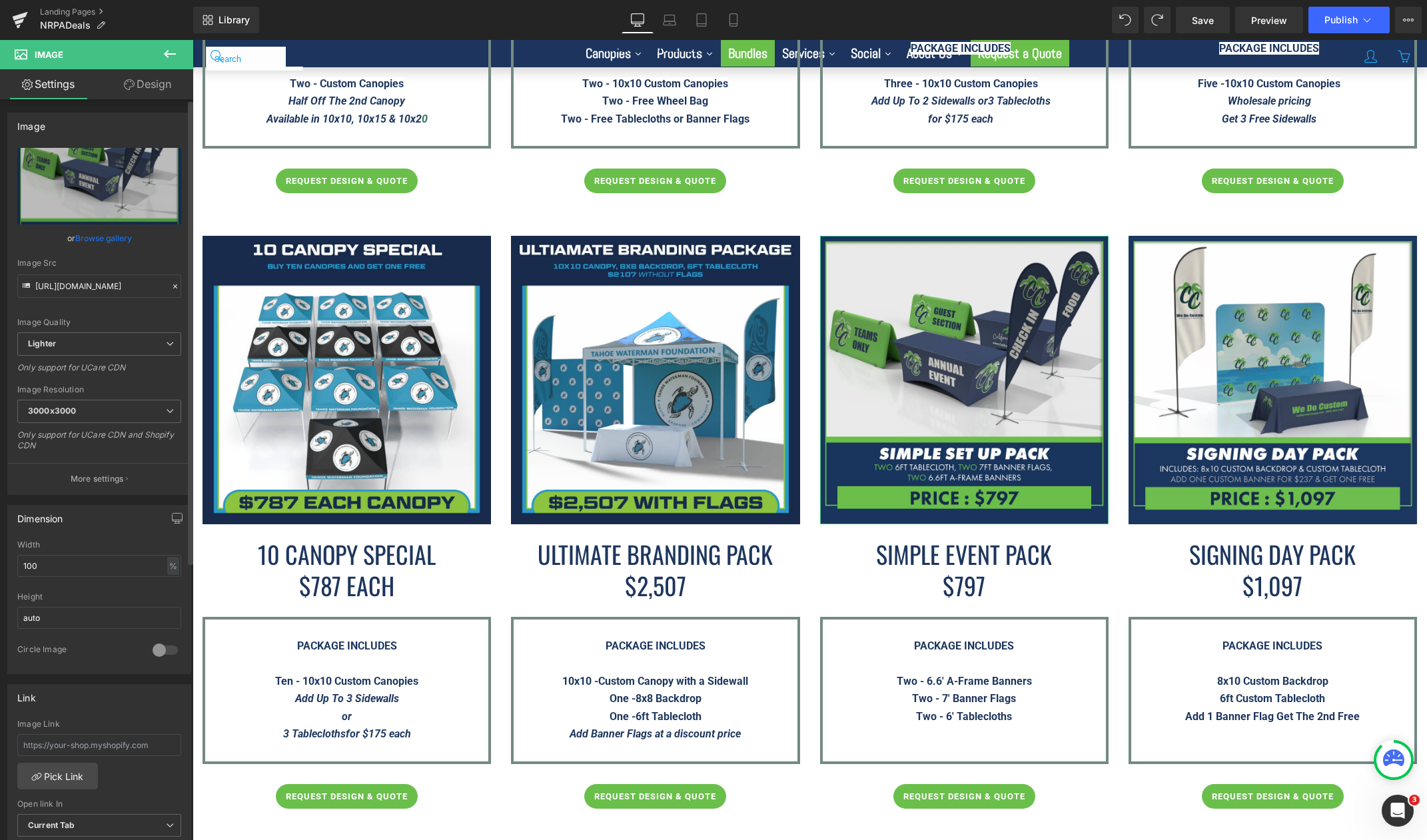
click at [91, 236] on link "Browse gallery" at bounding box center [104, 237] width 57 height 23
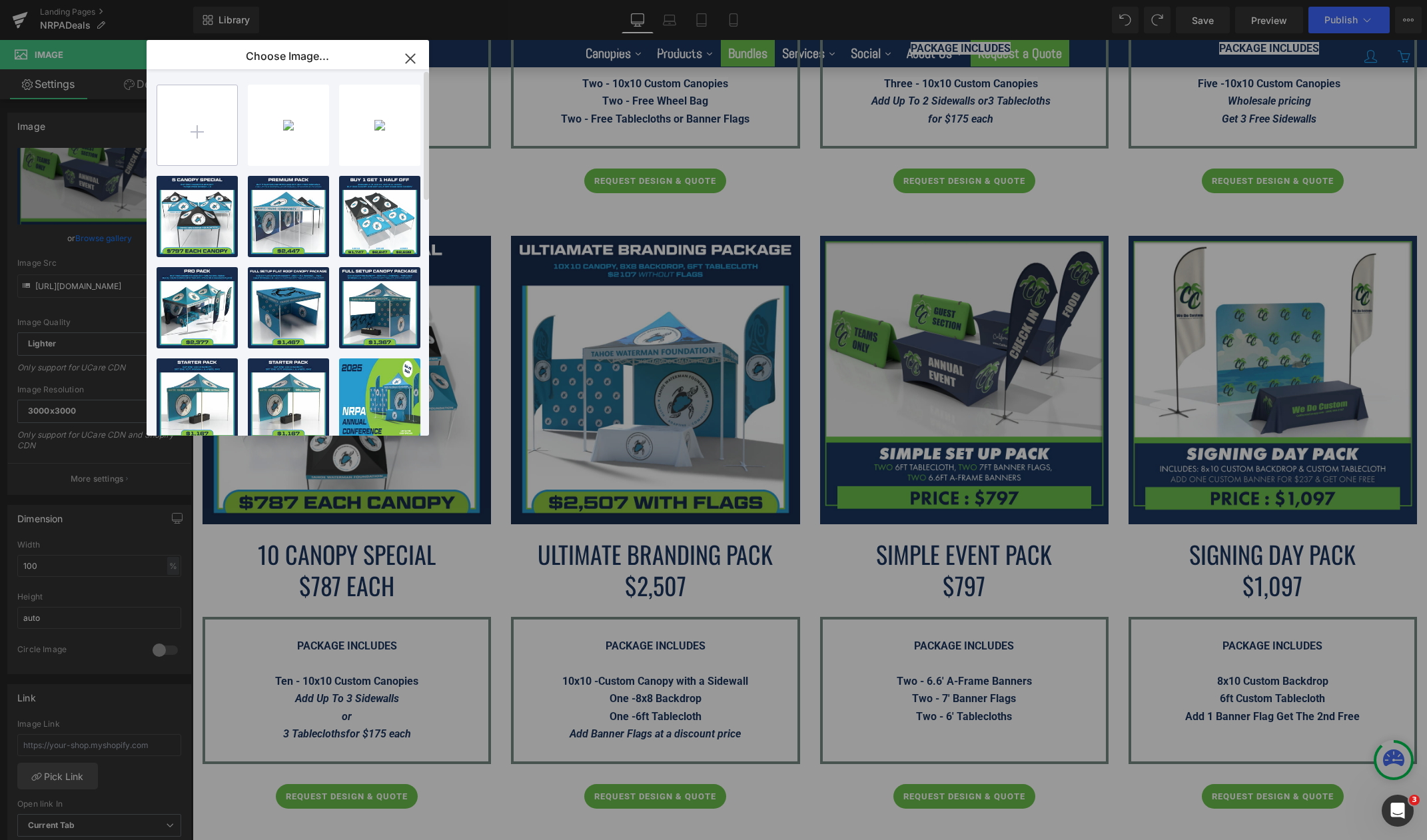
click at [215, 138] on input "file" at bounding box center [197, 125] width 80 height 80
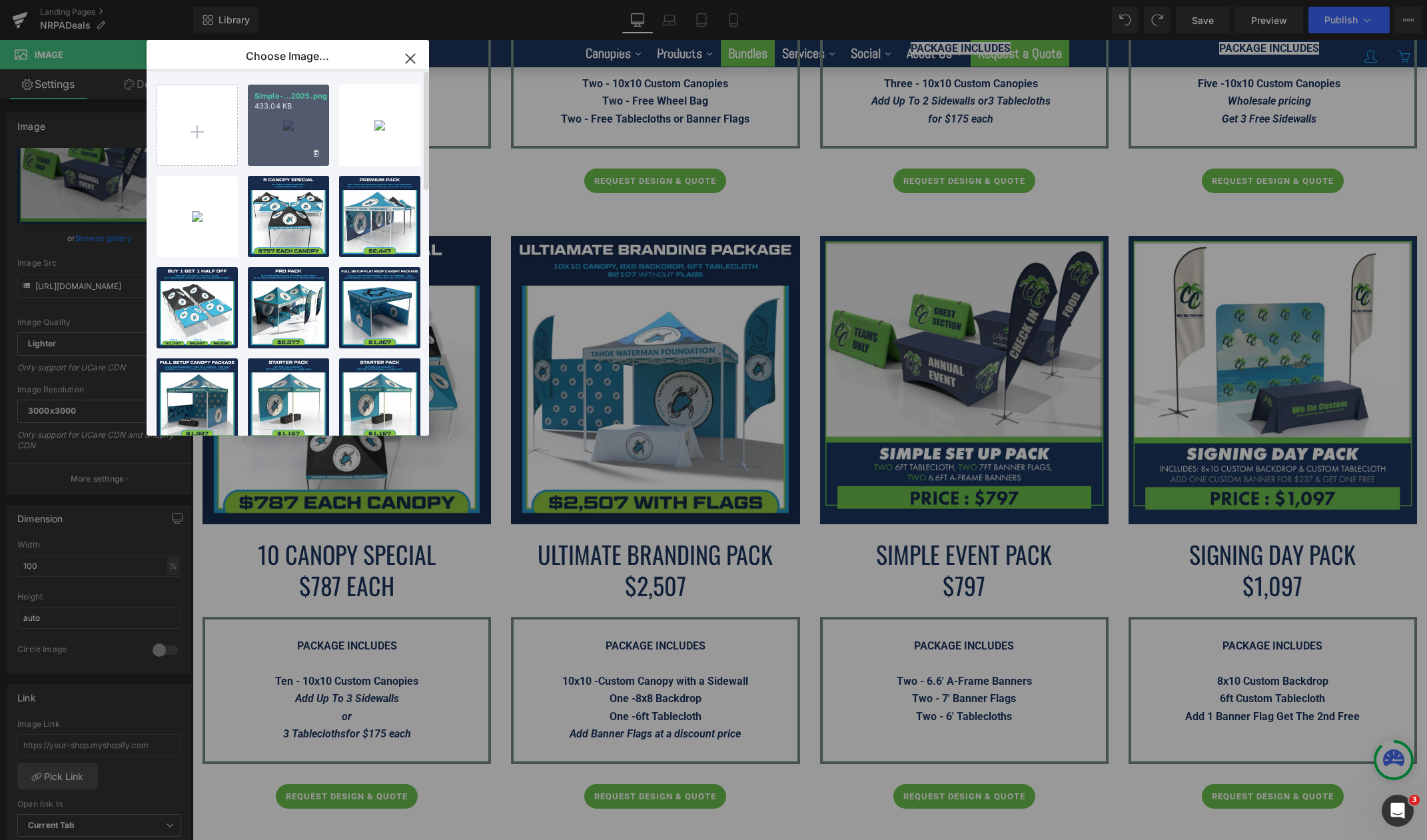
click at [284, 130] on div "Simple-...2025.png 433.04 KB" at bounding box center [288, 125] width 81 height 81
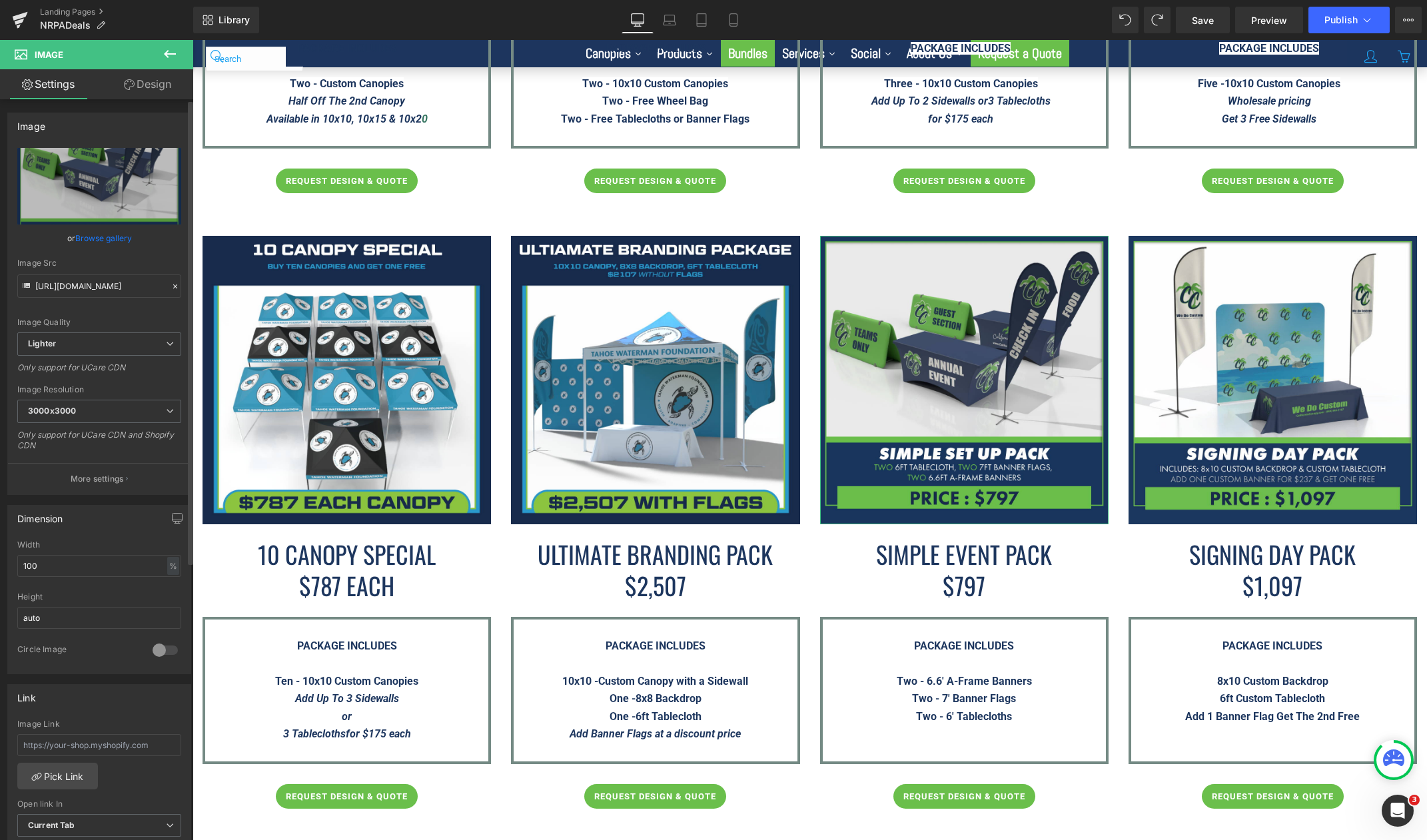
click at [99, 237] on link "Browse gallery" at bounding box center [104, 237] width 57 height 23
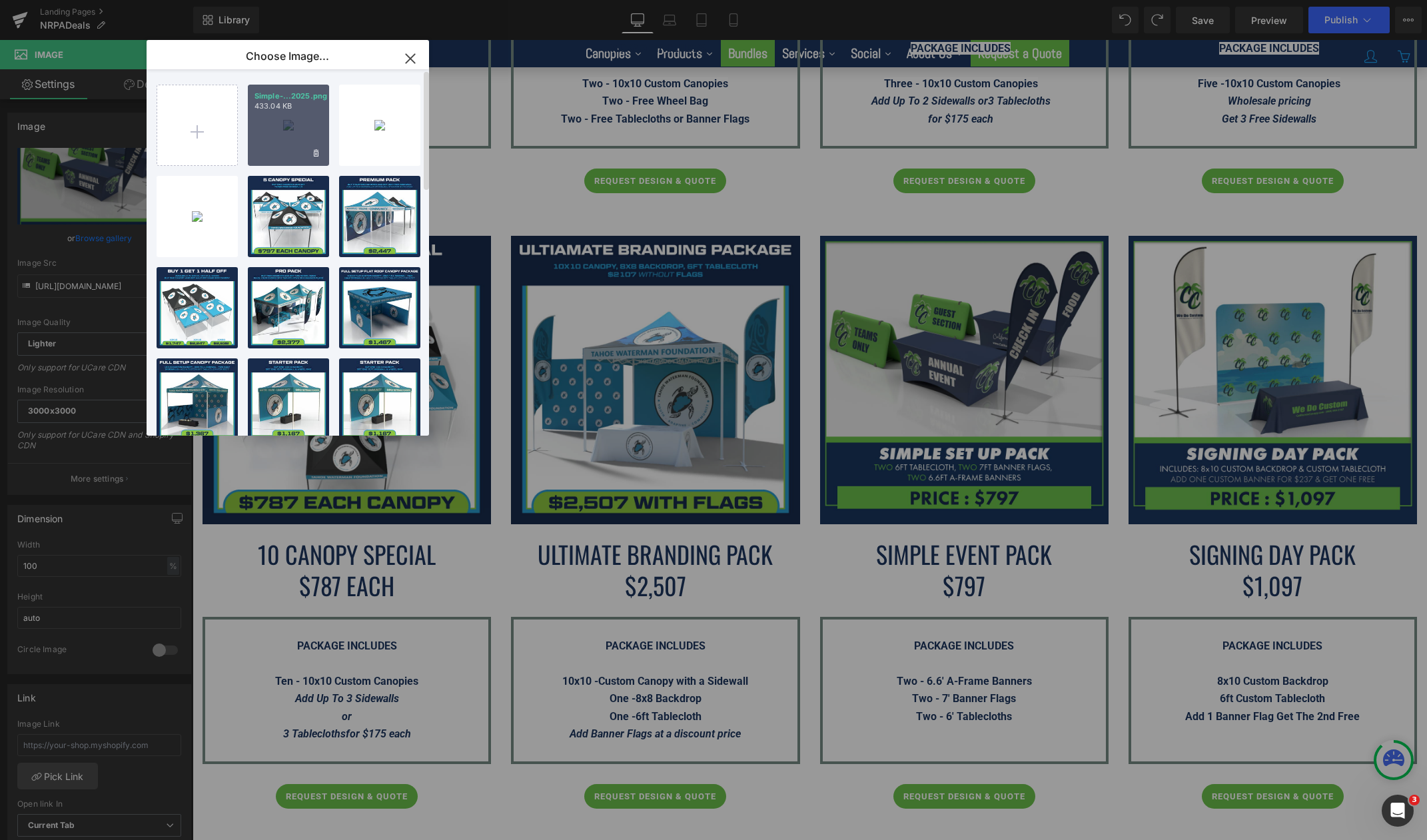
click at [274, 141] on div "Simple-...2025.png 433.04 KB" at bounding box center [288, 125] width 81 height 81
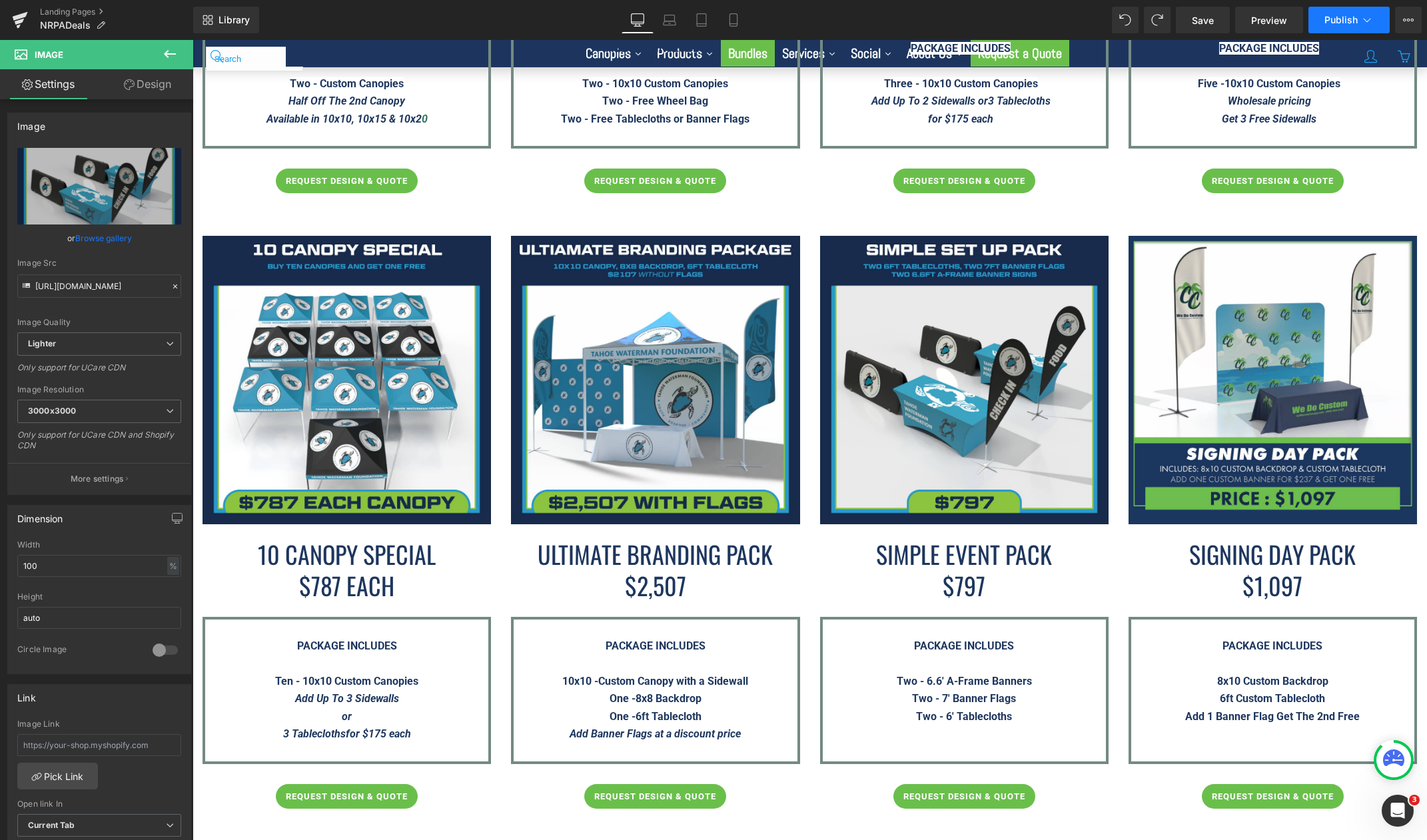
click at [1337, 19] on span "Publish" at bounding box center [1340, 19] width 33 height 11
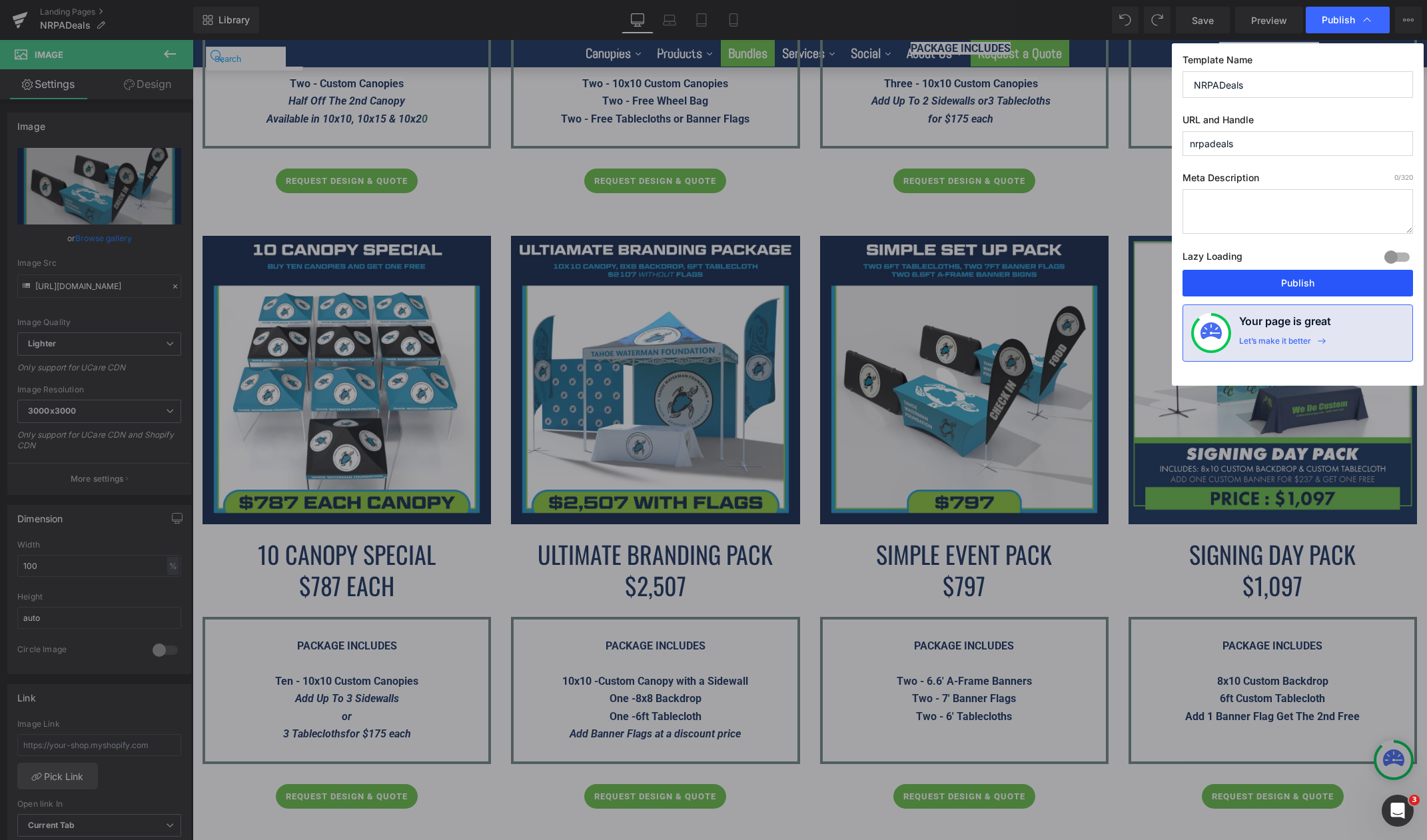
click at [1294, 280] on button "Publish" at bounding box center [1297, 283] width 230 height 27
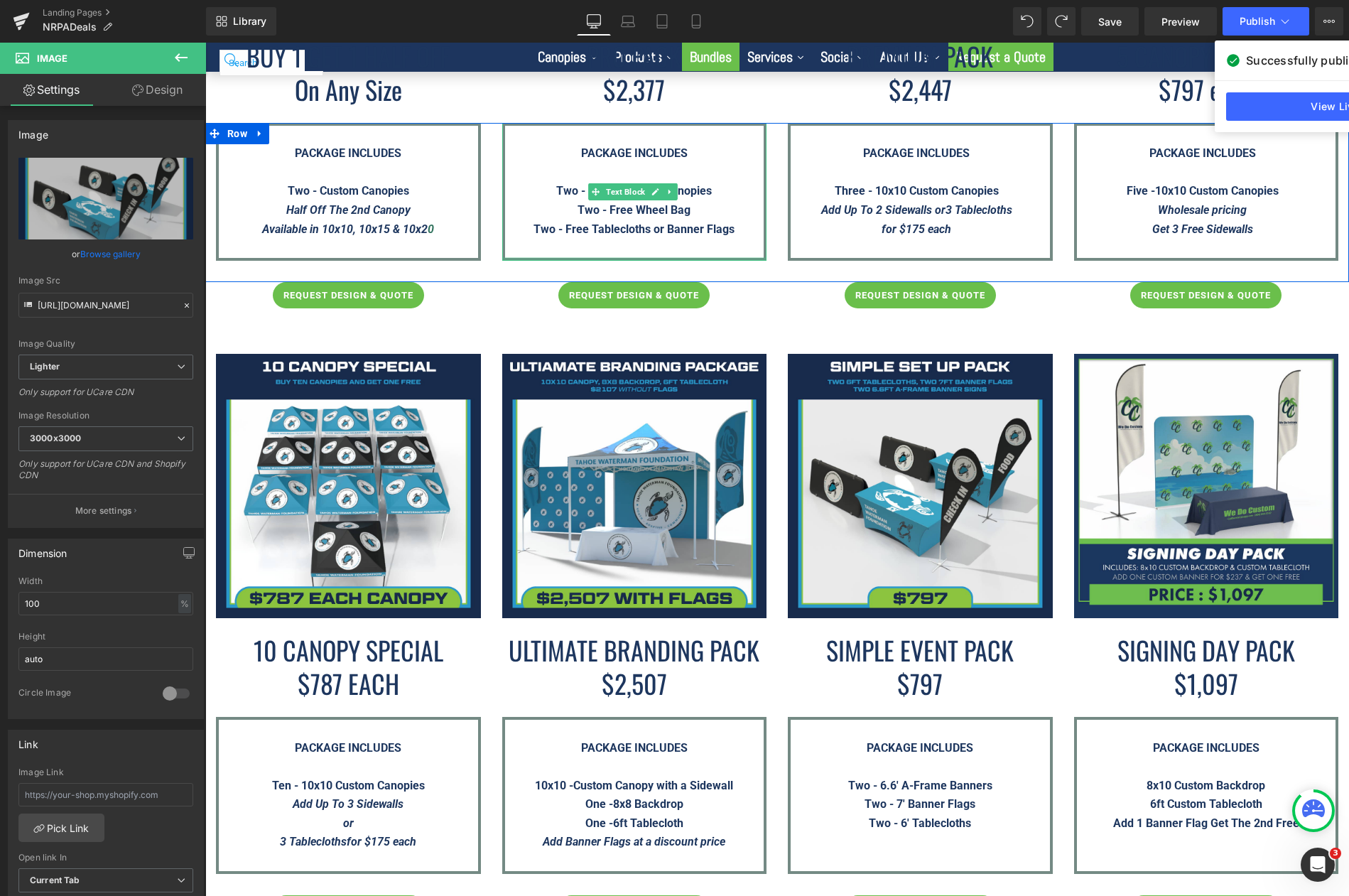
scroll to position [2012, 0]
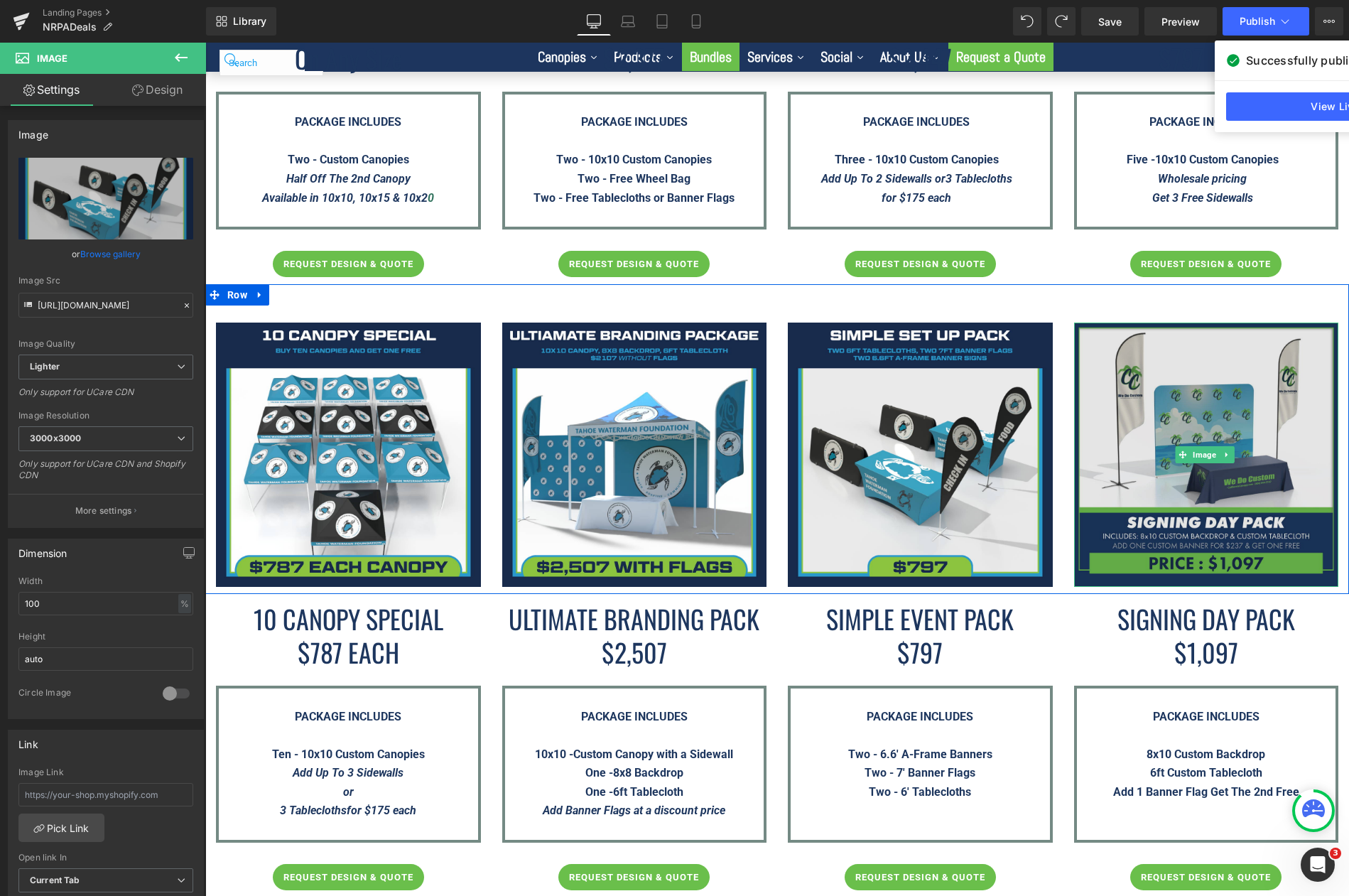
click at [1178, 359] on img at bounding box center [1206, 454] width 265 height 265
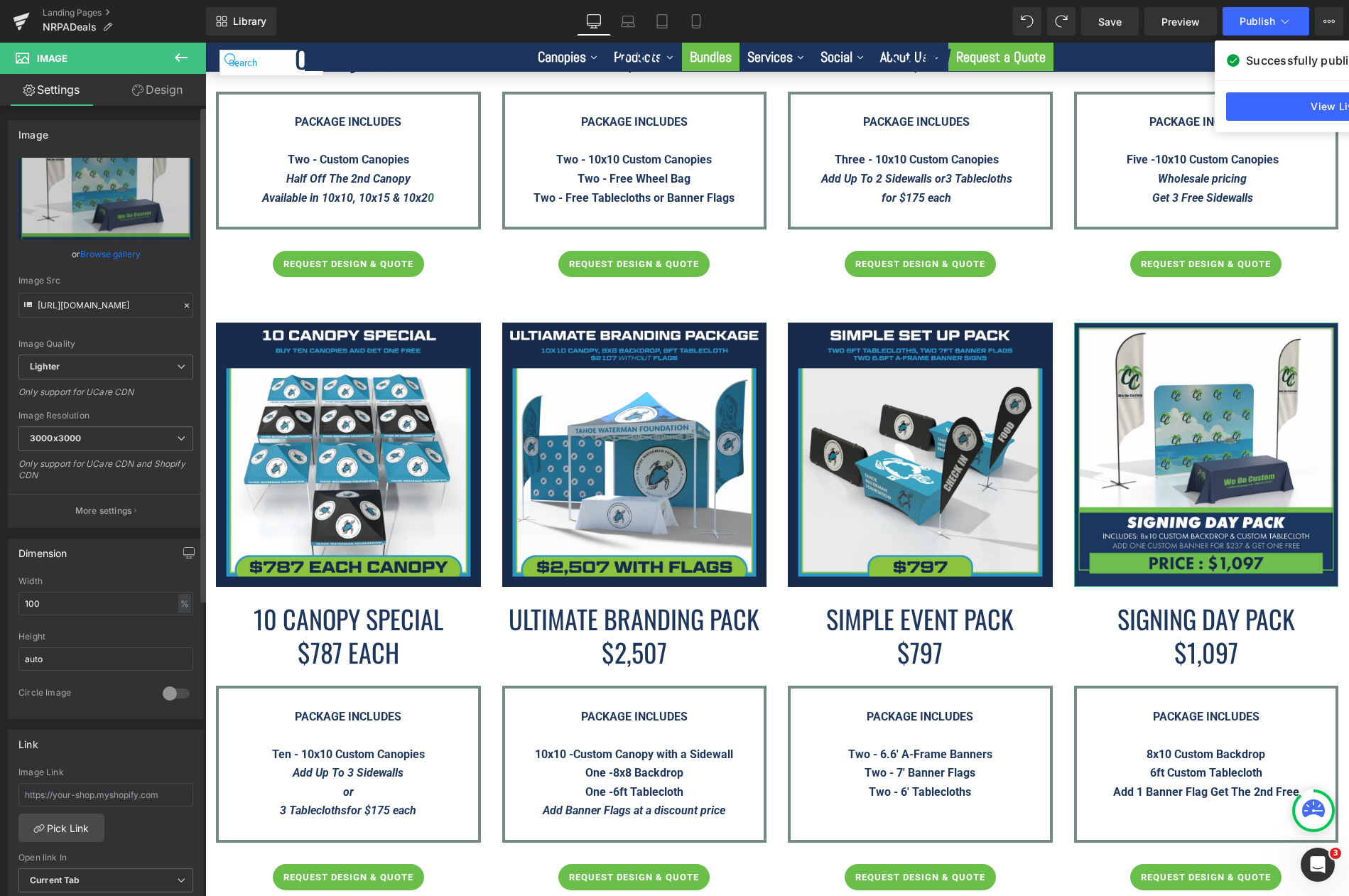
click at [103, 251] on link "Browse gallery" at bounding box center [111, 253] width 60 height 25
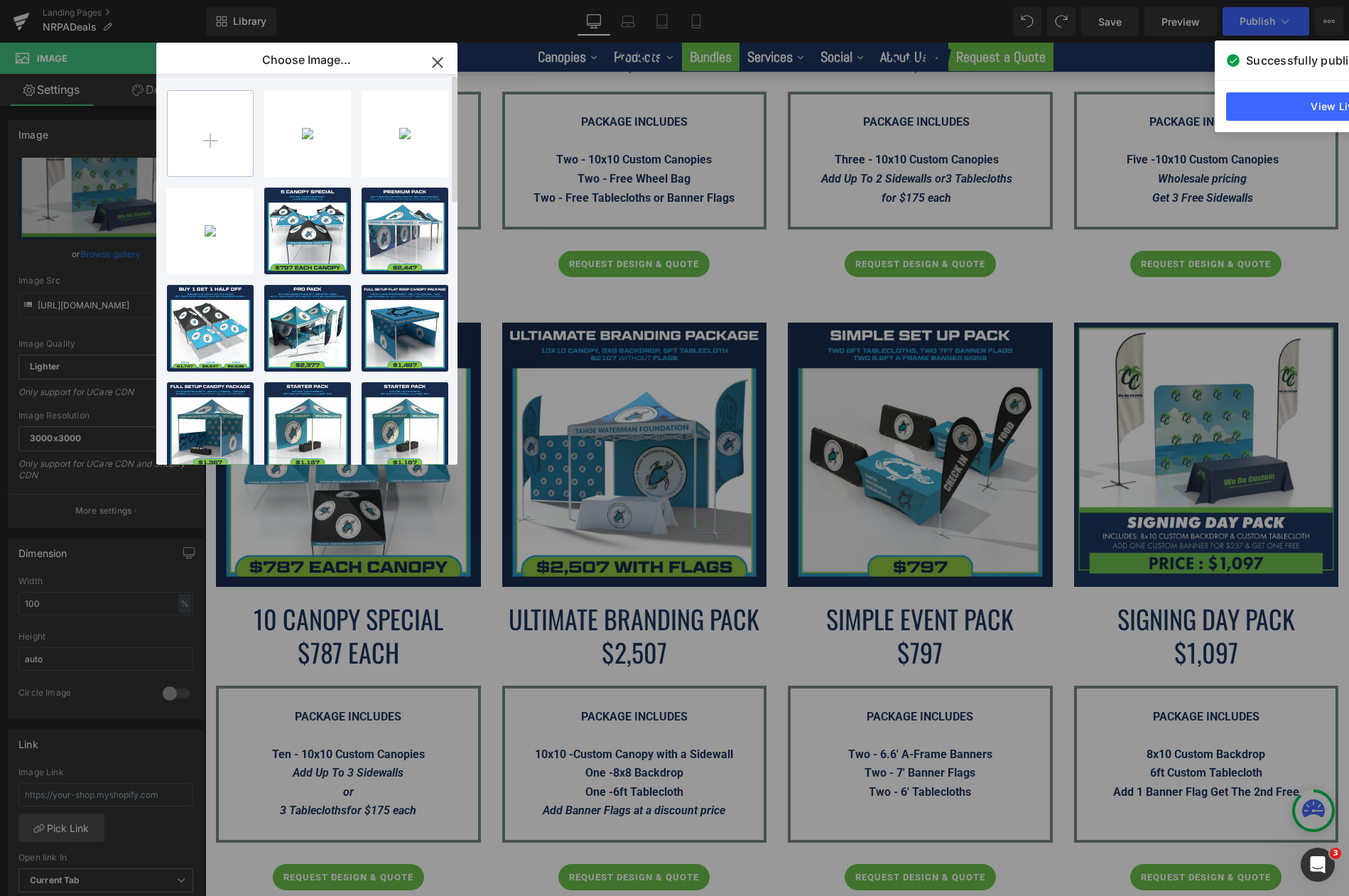
click at [181, 134] on input "file" at bounding box center [210, 133] width 86 height 86
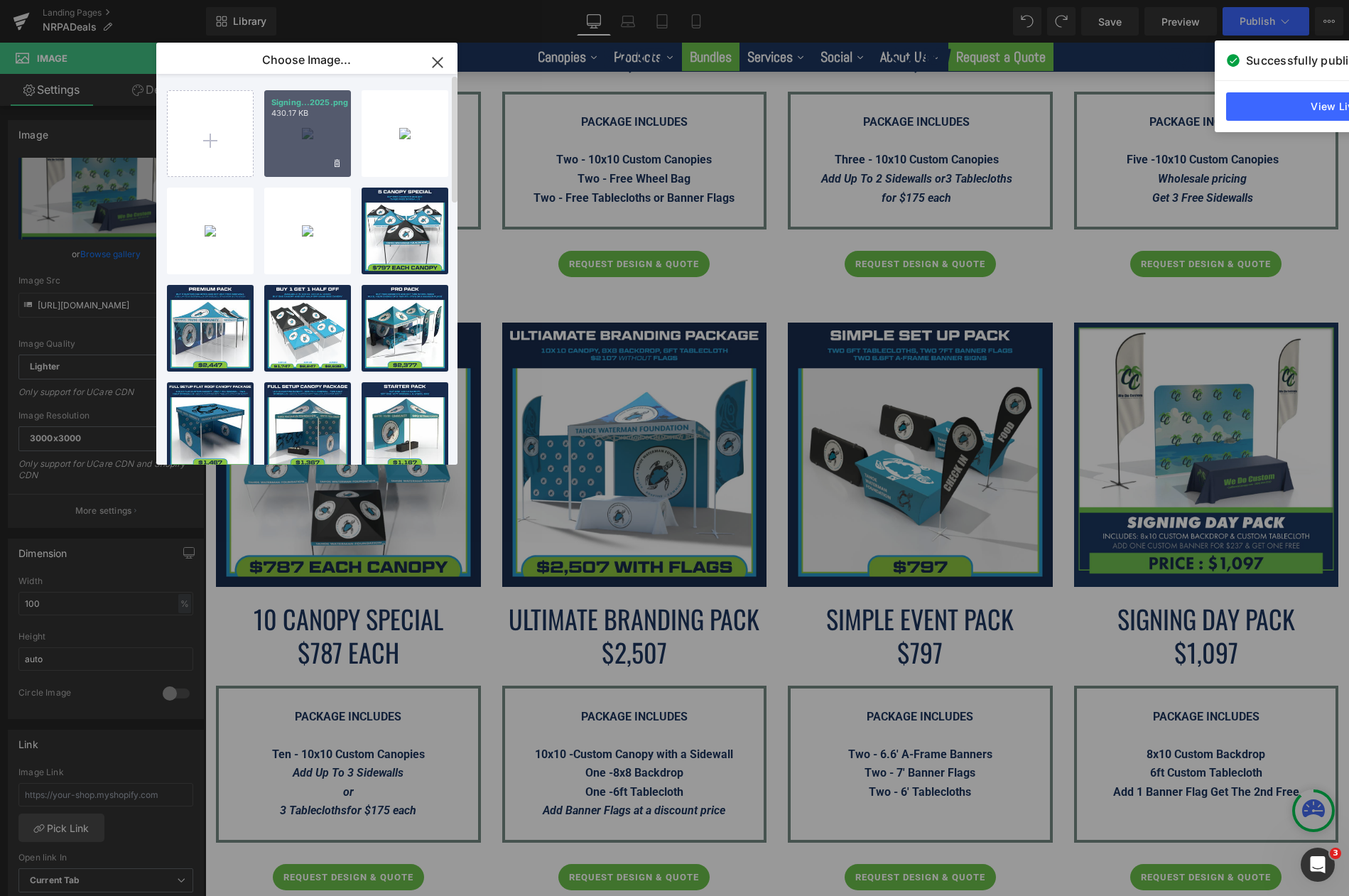
click at [320, 132] on div "Signing...2025.png 430.17 KB" at bounding box center [308, 133] width 86 height 86
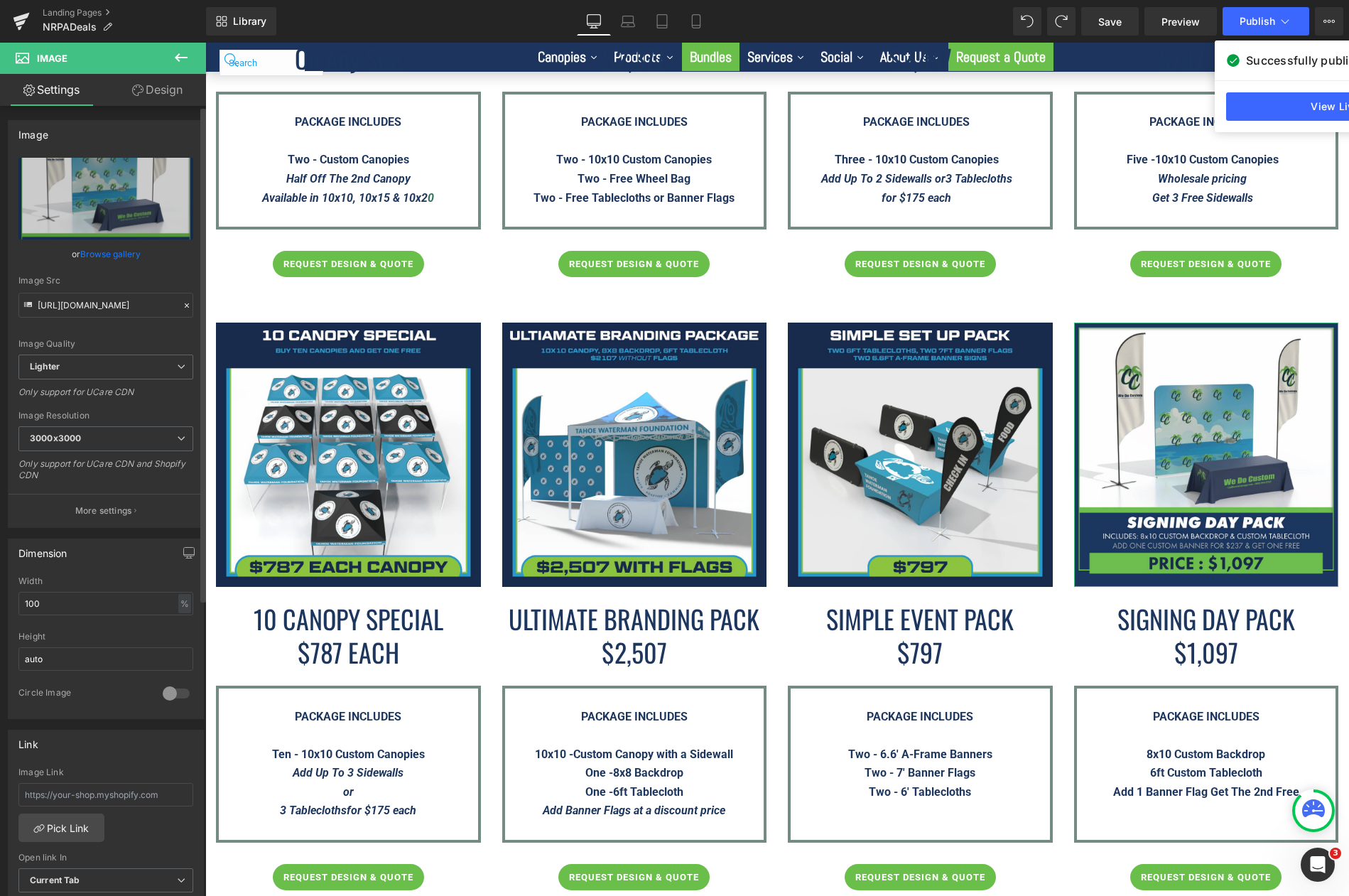
click at [119, 250] on link "Browse gallery" at bounding box center [111, 253] width 60 height 25
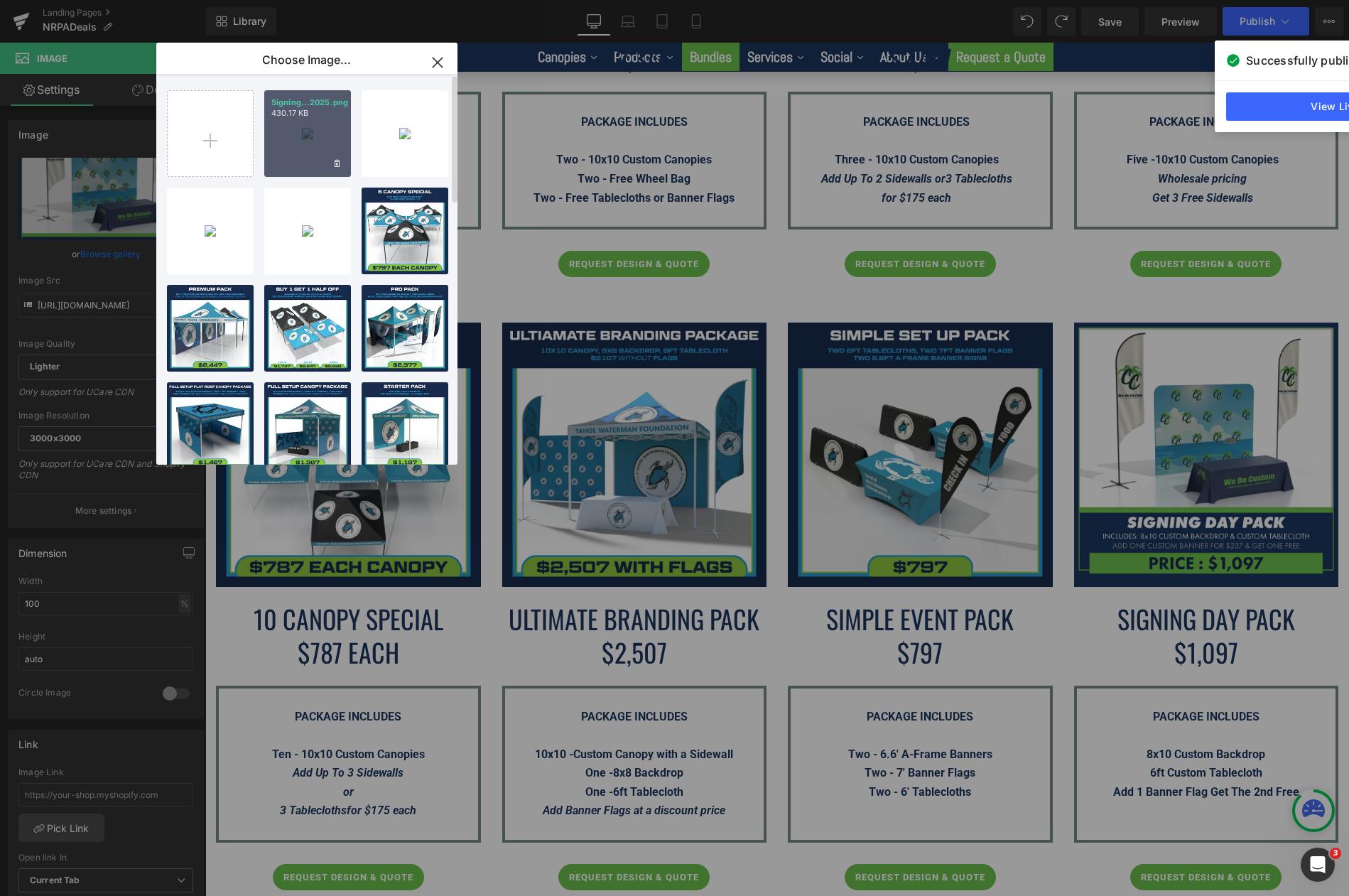
click at [285, 137] on div "Signing...2025.png 430.17 KB" at bounding box center [308, 133] width 86 height 86
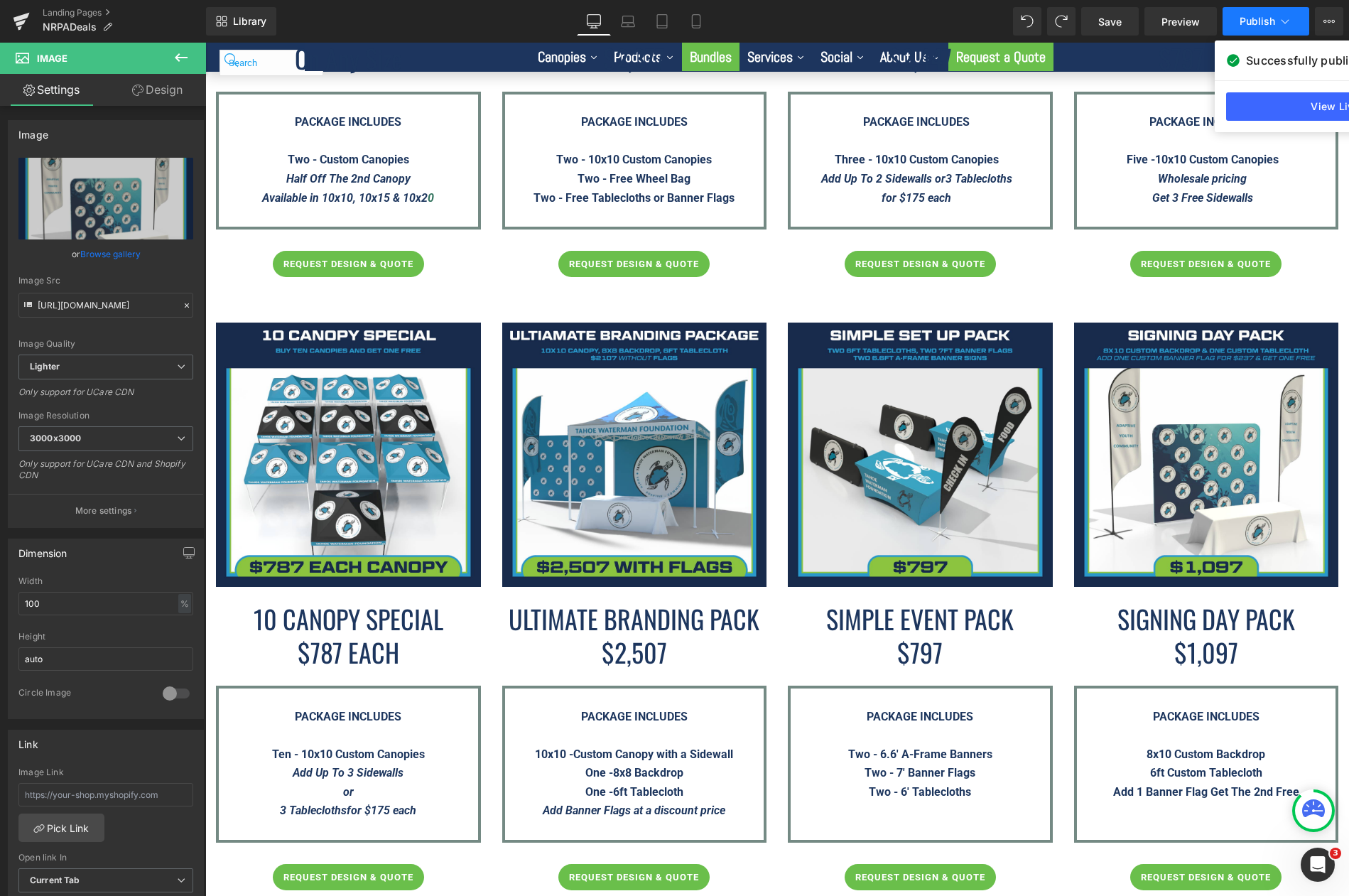
click at [1252, 30] on button "Publish" at bounding box center [1266, 21] width 86 height 29
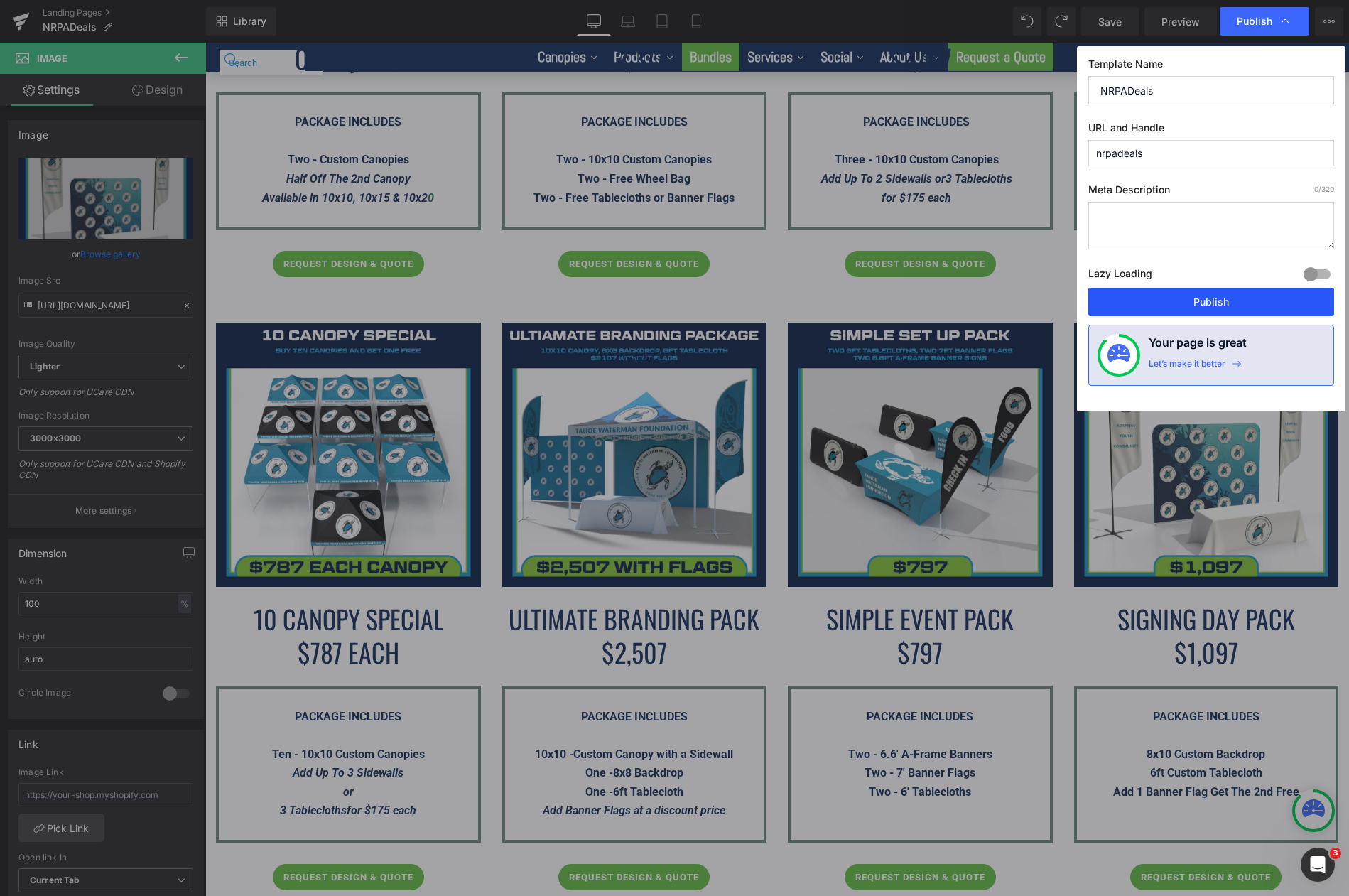
click at [1212, 298] on button "Publish" at bounding box center [1211, 302] width 245 height 29
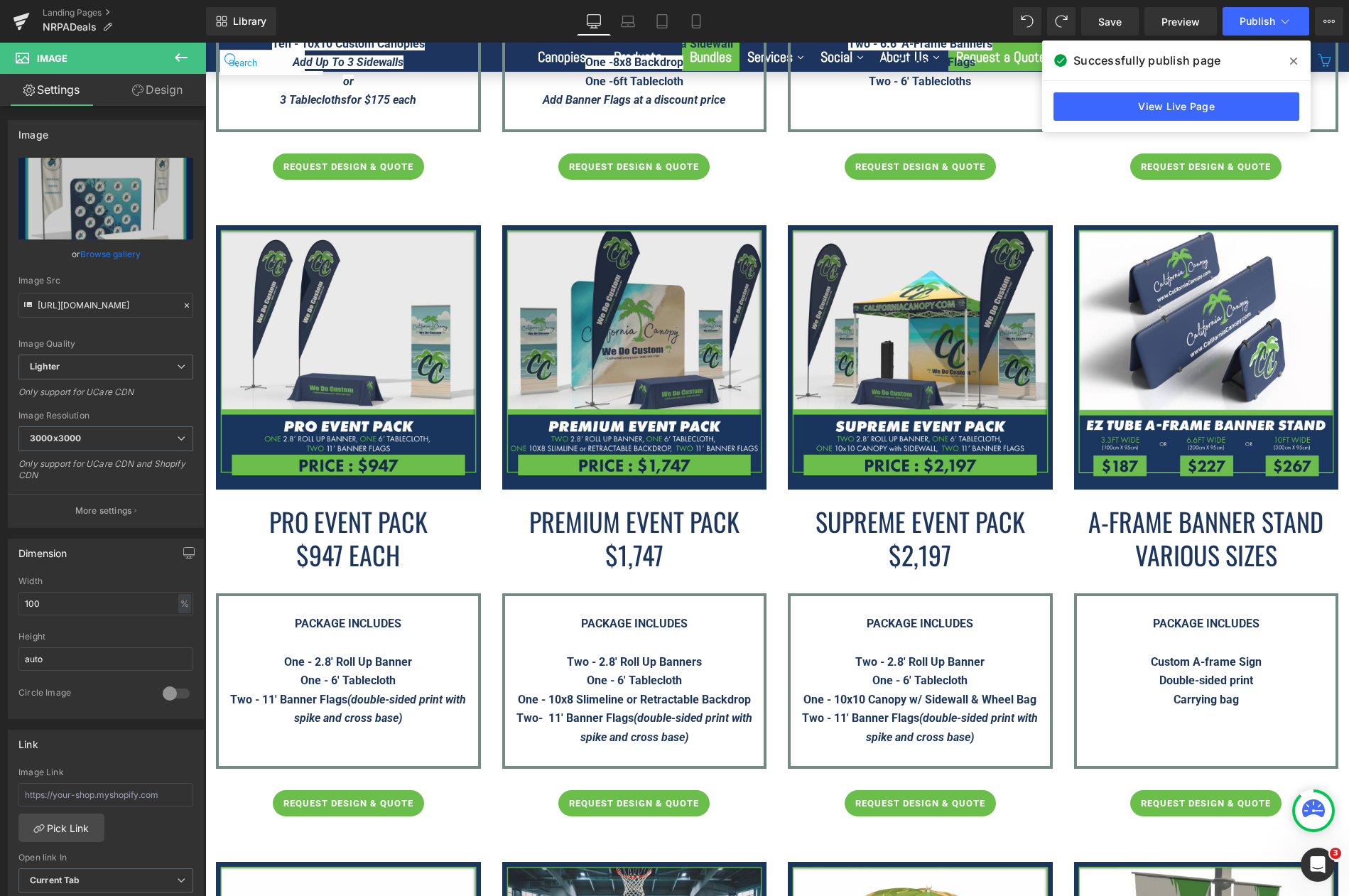
scroll to position [2651, 0]
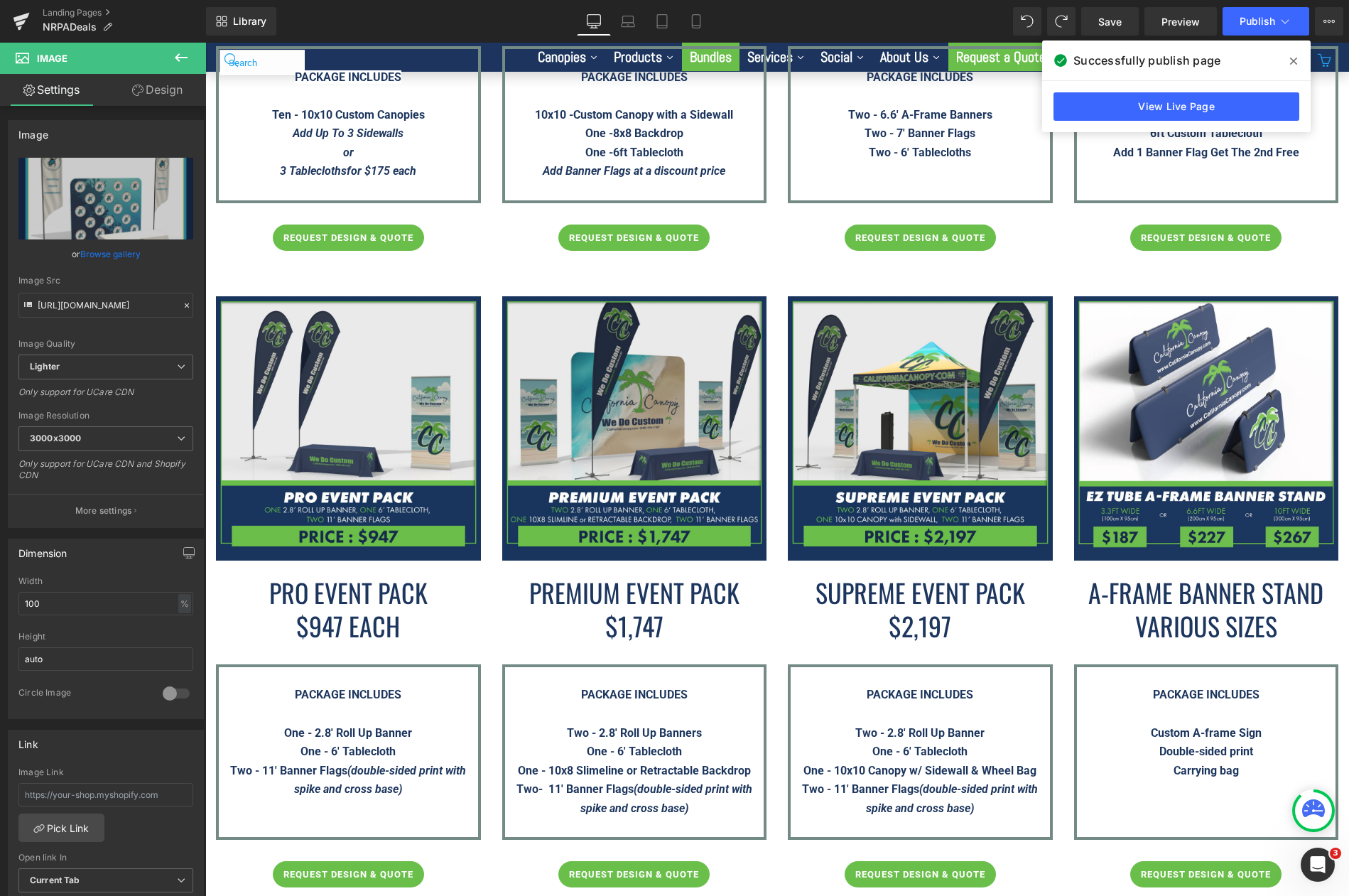
click at [1287, 60] on span at bounding box center [1294, 61] width 22 height 22
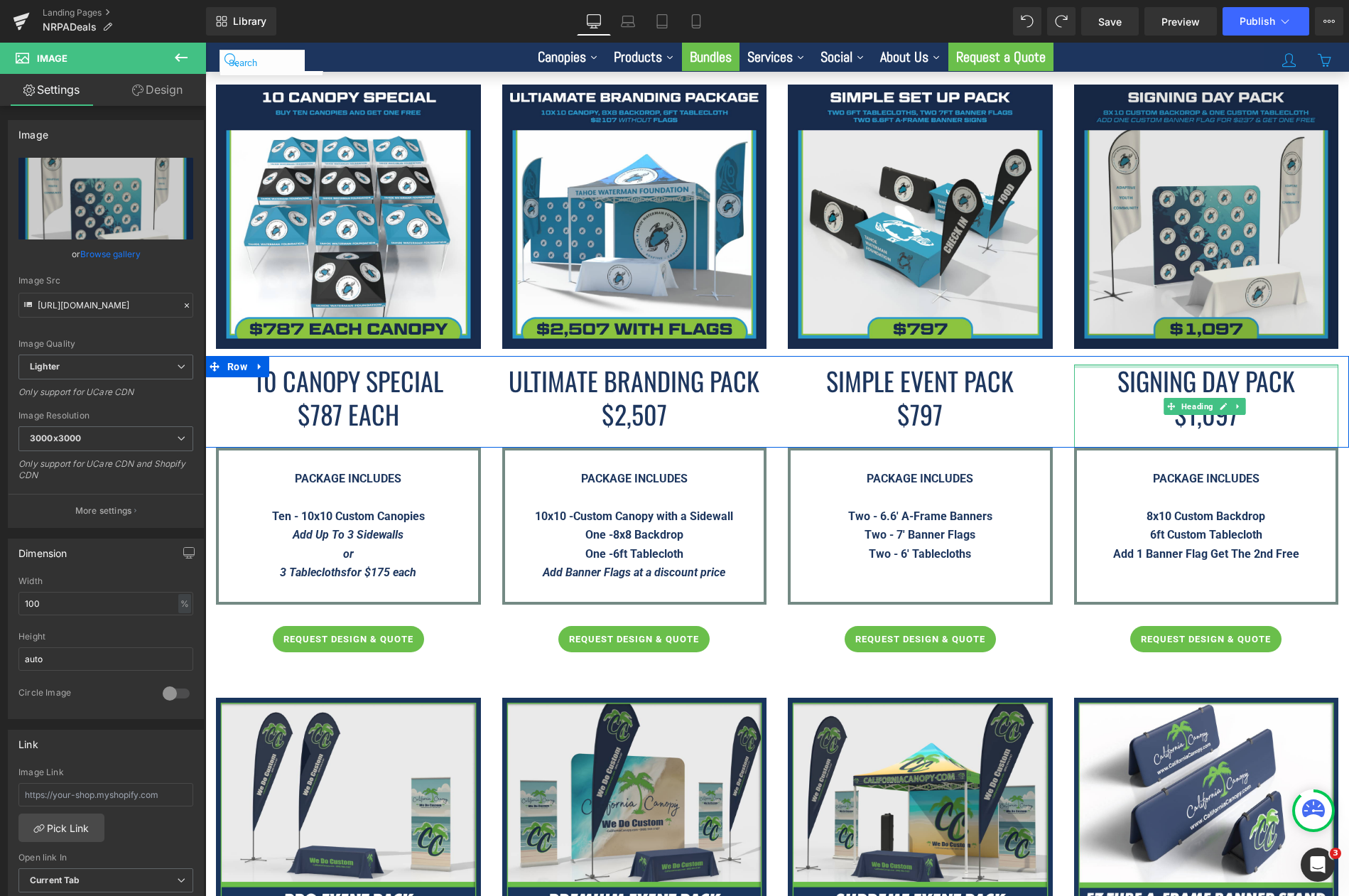
scroll to position [2225, 0]
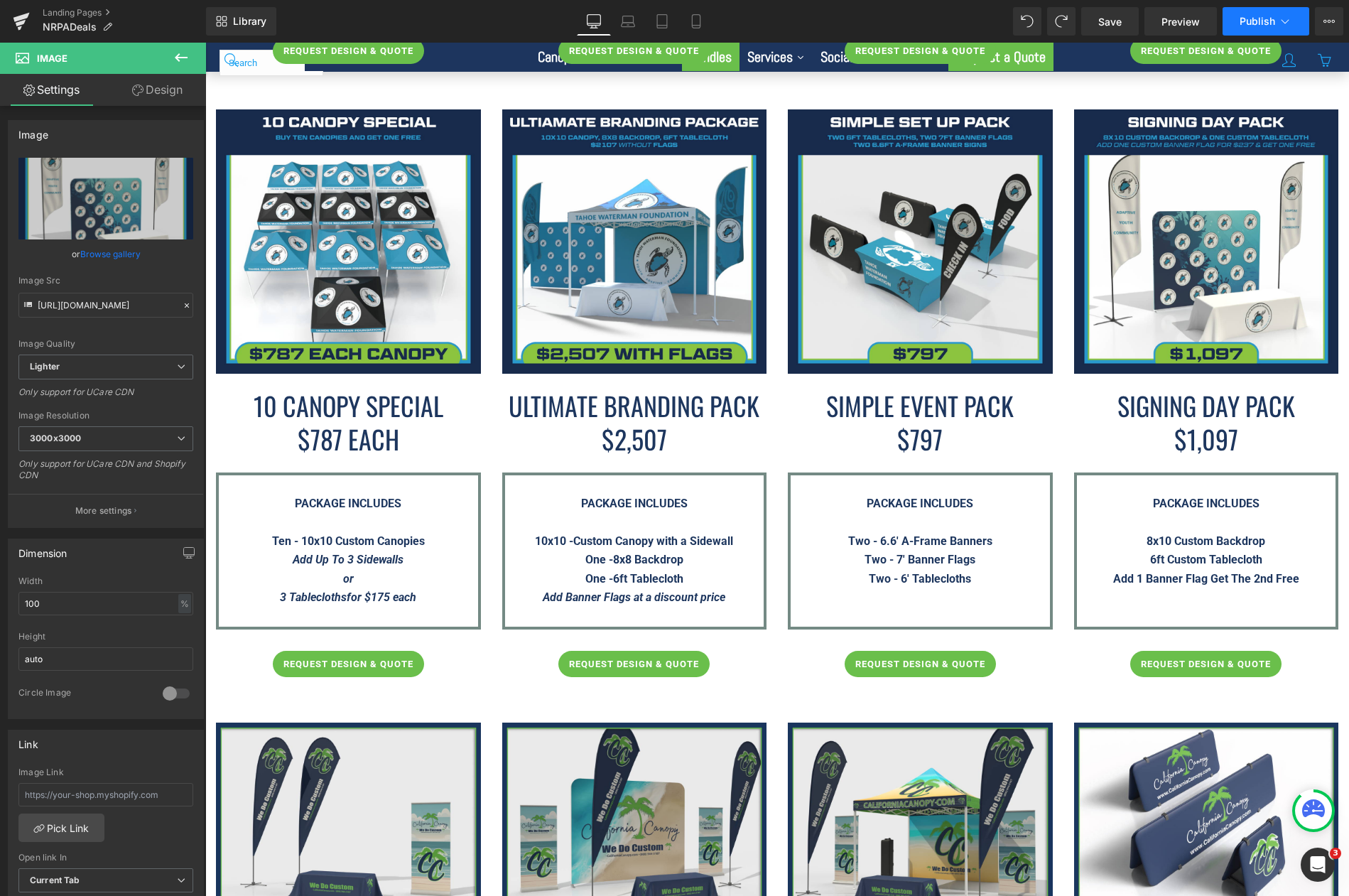
click at [1266, 22] on span "Publish" at bounding box center [1257, 21] width 35 height 11
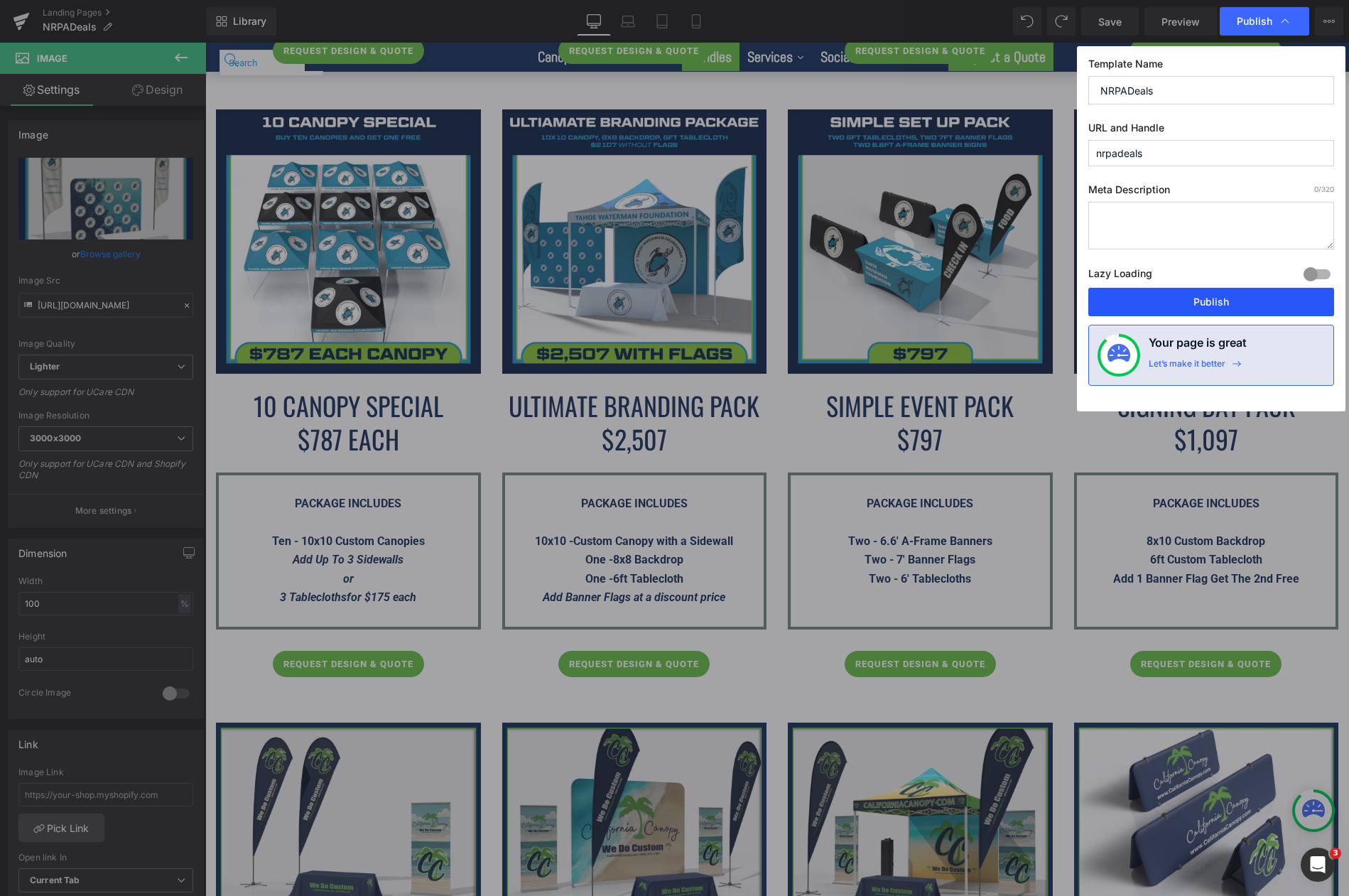
click at [1200, 304] on button "Publish" at bounding box center [1211, 302] width 245 height 29
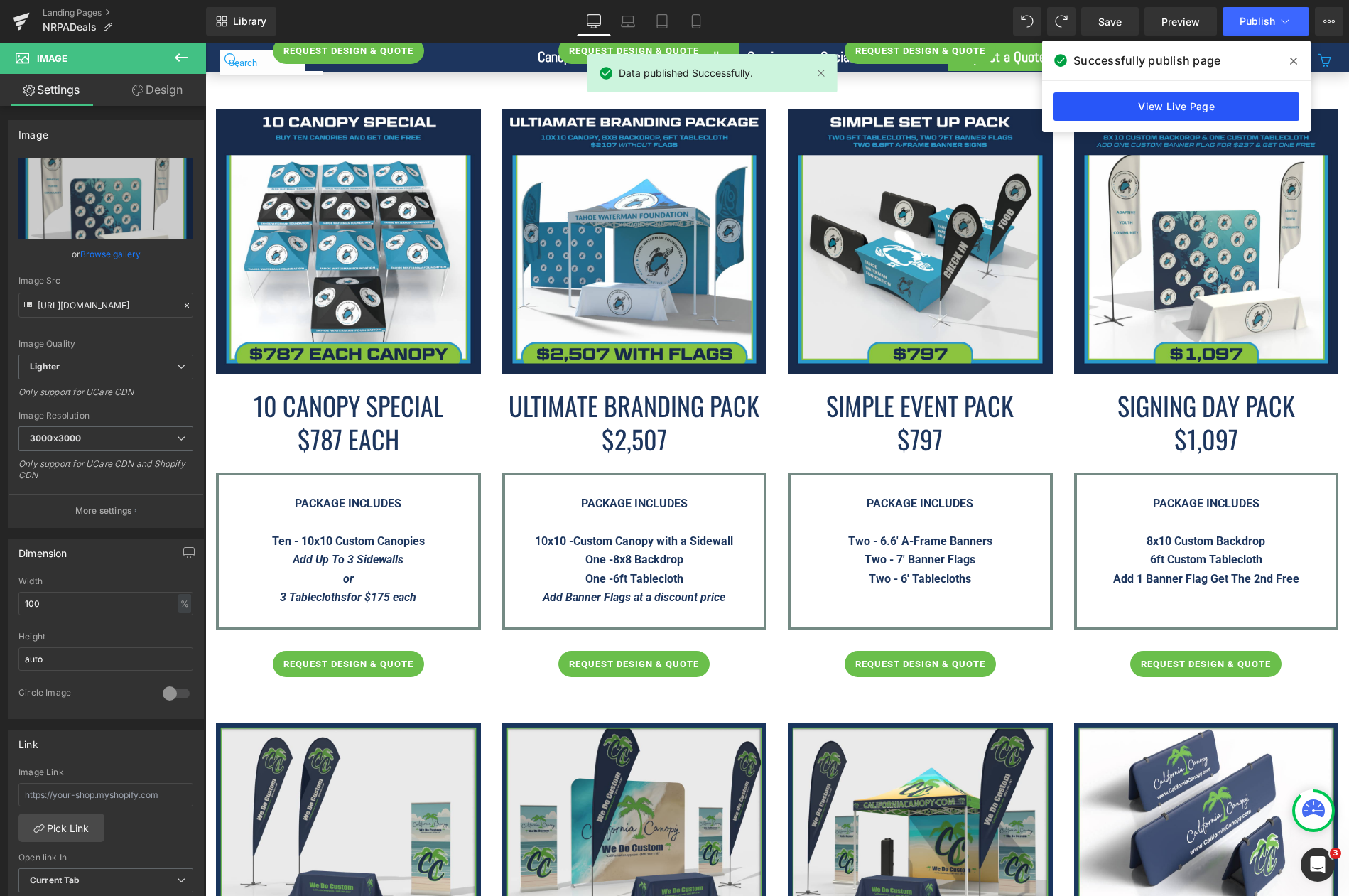
click at [1119, 106] on link "View Live Page" at bounding box center [1176, 106] width 245 height 29
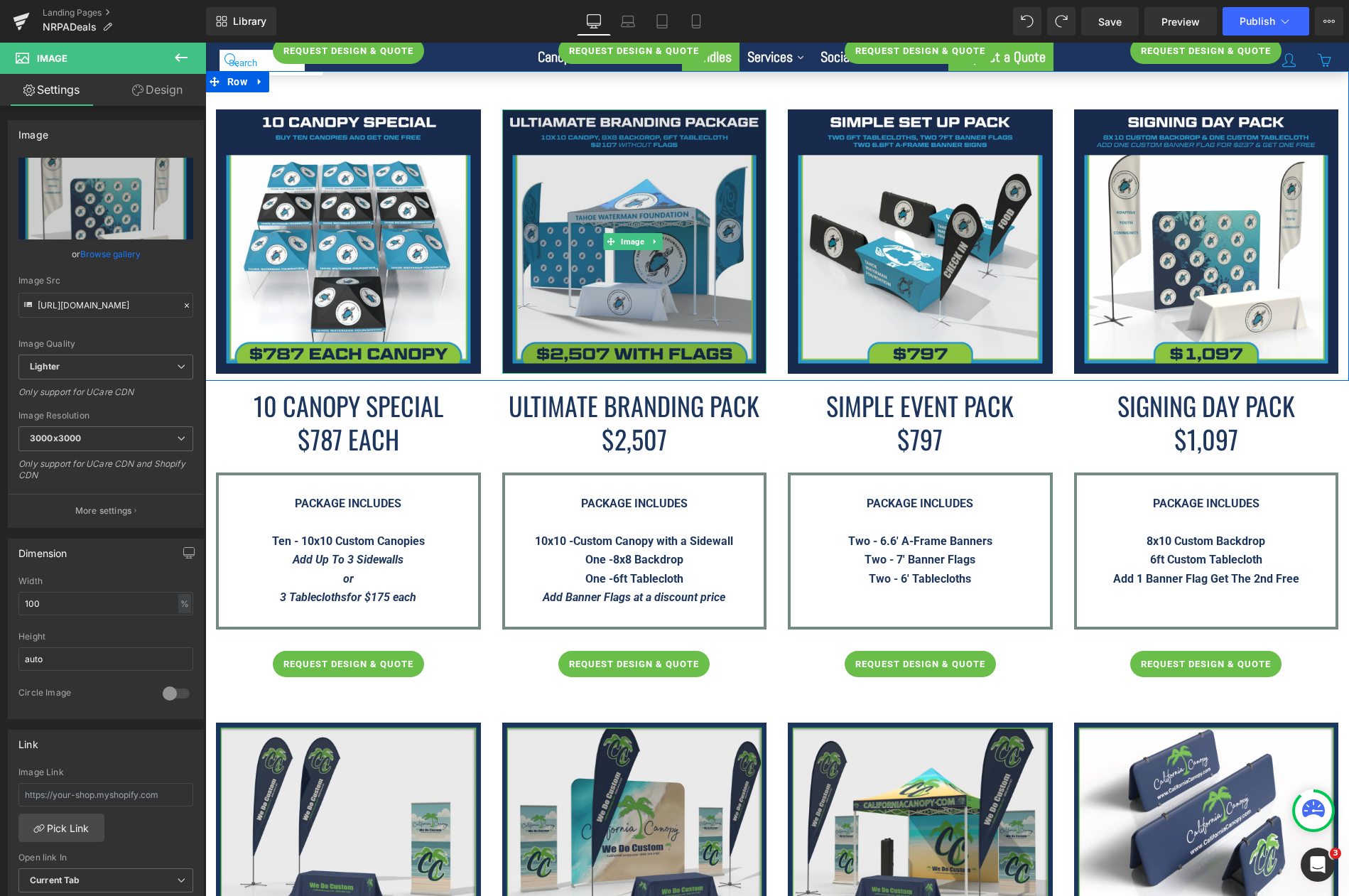
click at [609, 169] on img at bounding box center [634, 242] width 265 height 265
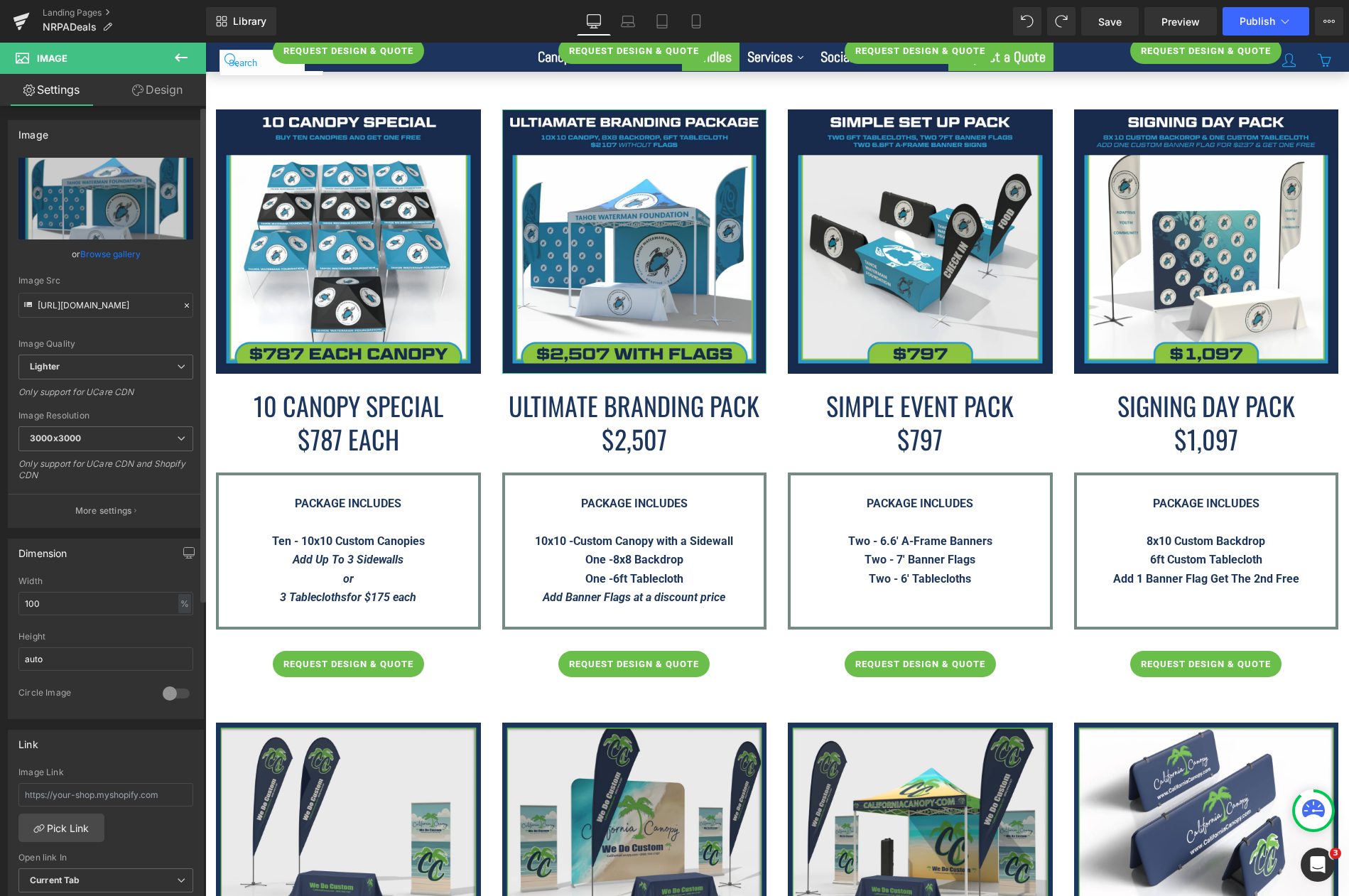
click at [118, 254] on link "Browse gallery" at bounding box center [111, 253] width 60 height 25
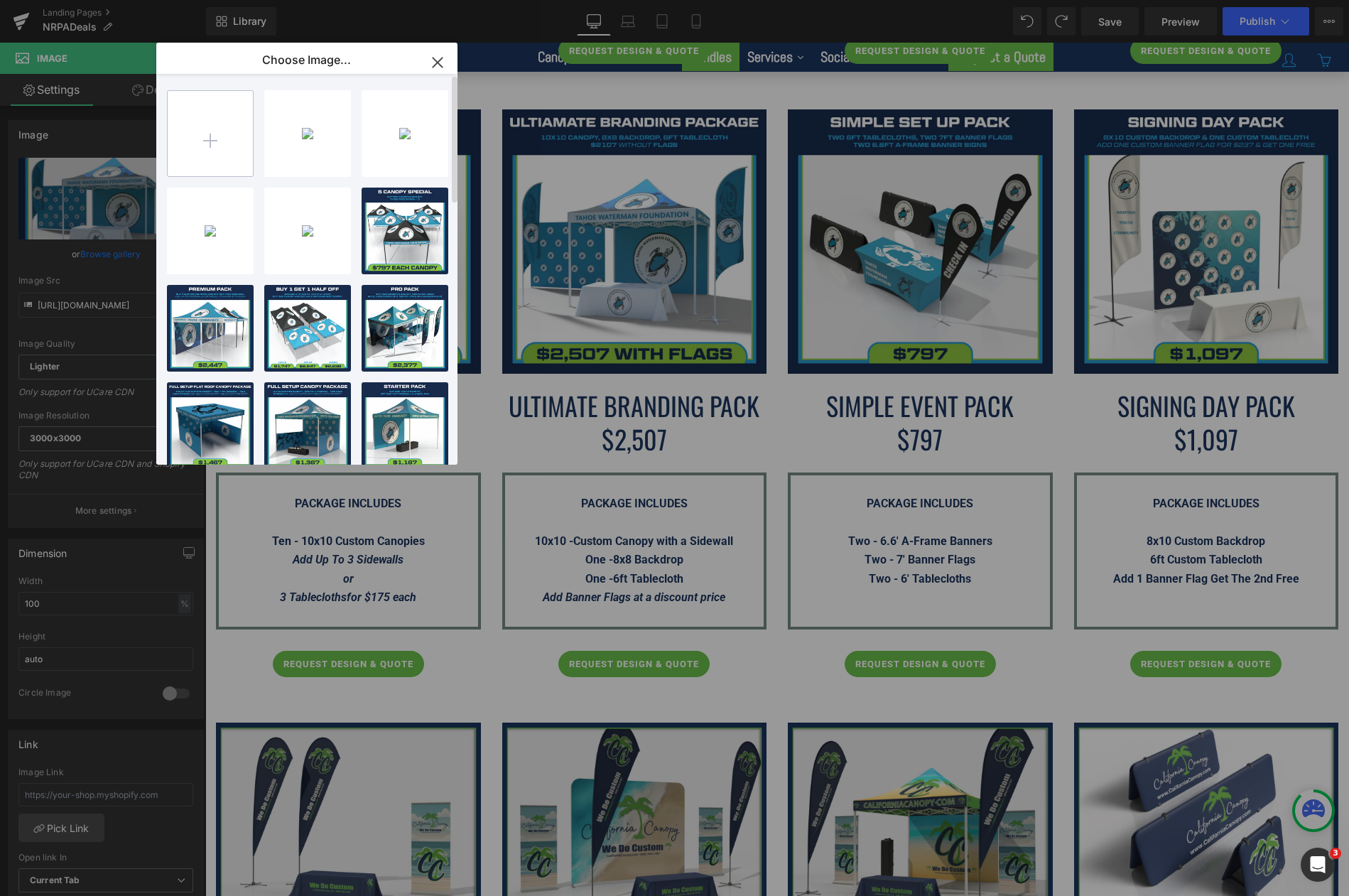
click at [197, 144] on input "file" at bounding box center [210, 133] width 86 height 86
type input "C:\fakepath\Ultimate-Branding-Package---NRPA-Conference-2025.png"
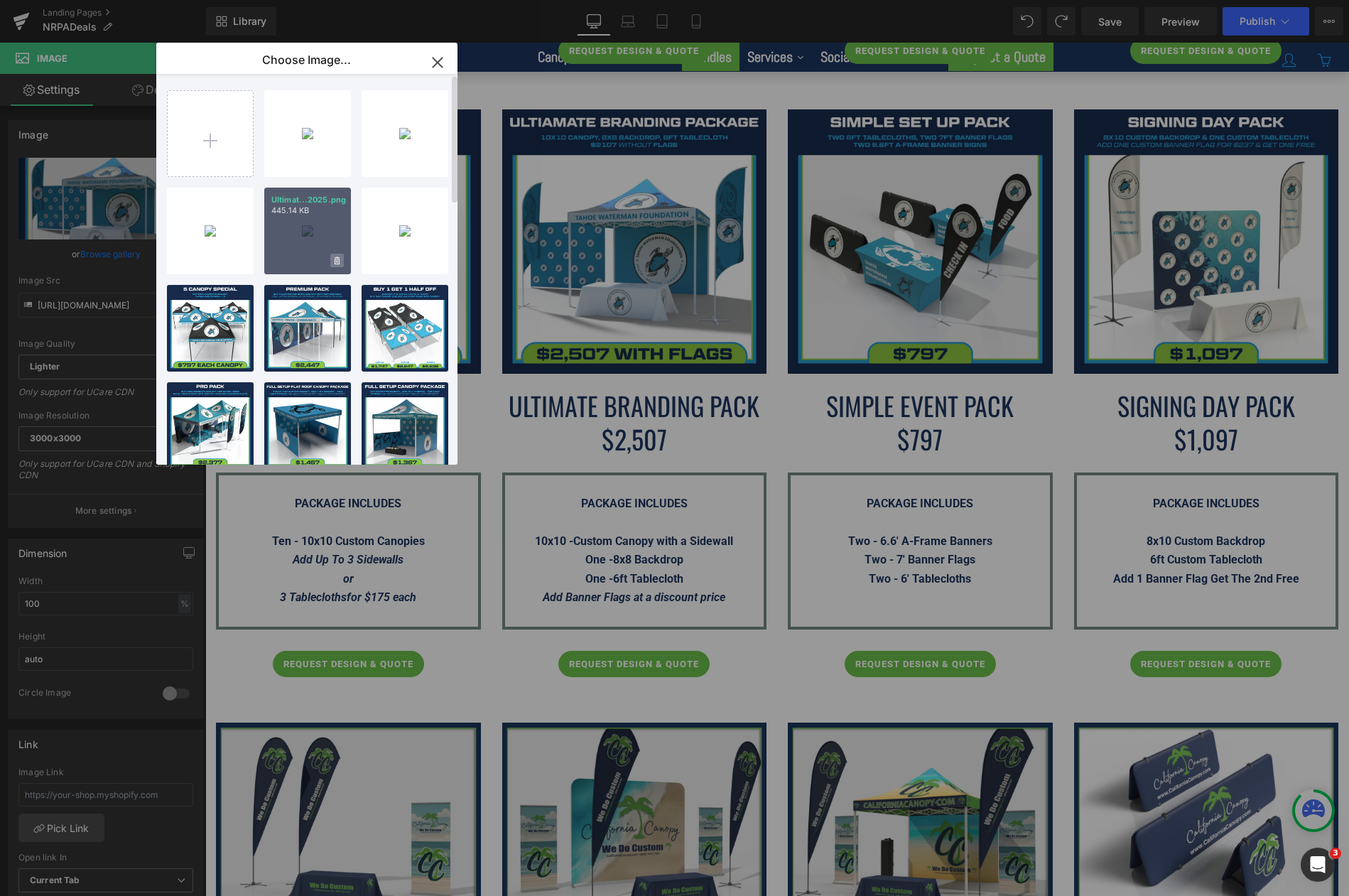
click at [337, 263] on icon at bounding box center [337, 260] width 5 height 8
click at [282, 259] on span "Yes" at bounding box center [289, 260] width 35 height 15
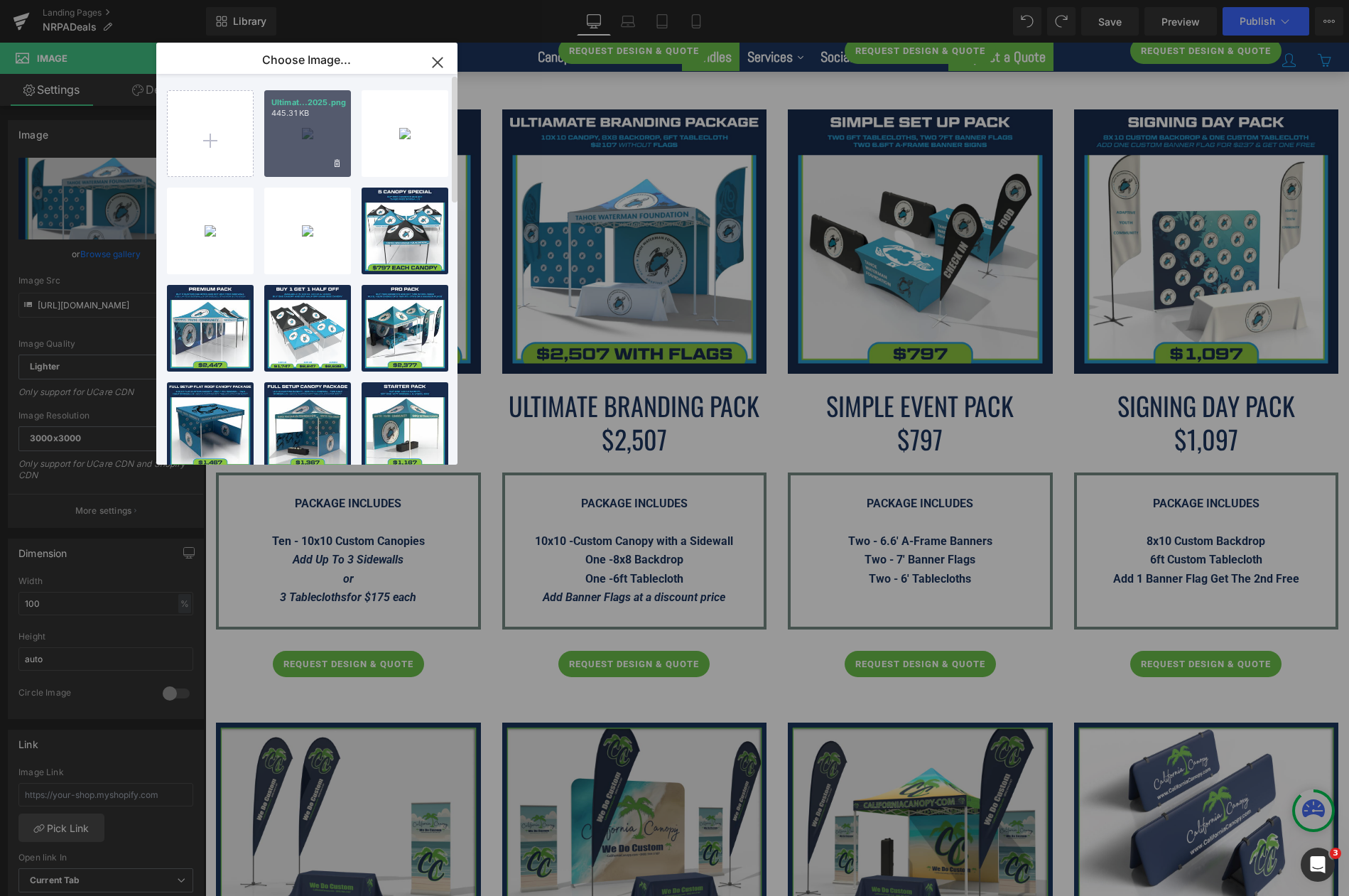
click at [321, 146] on div "Ultimat...2025.png 445.31 KB" at bounding box center [308, 133] width 86 height 86
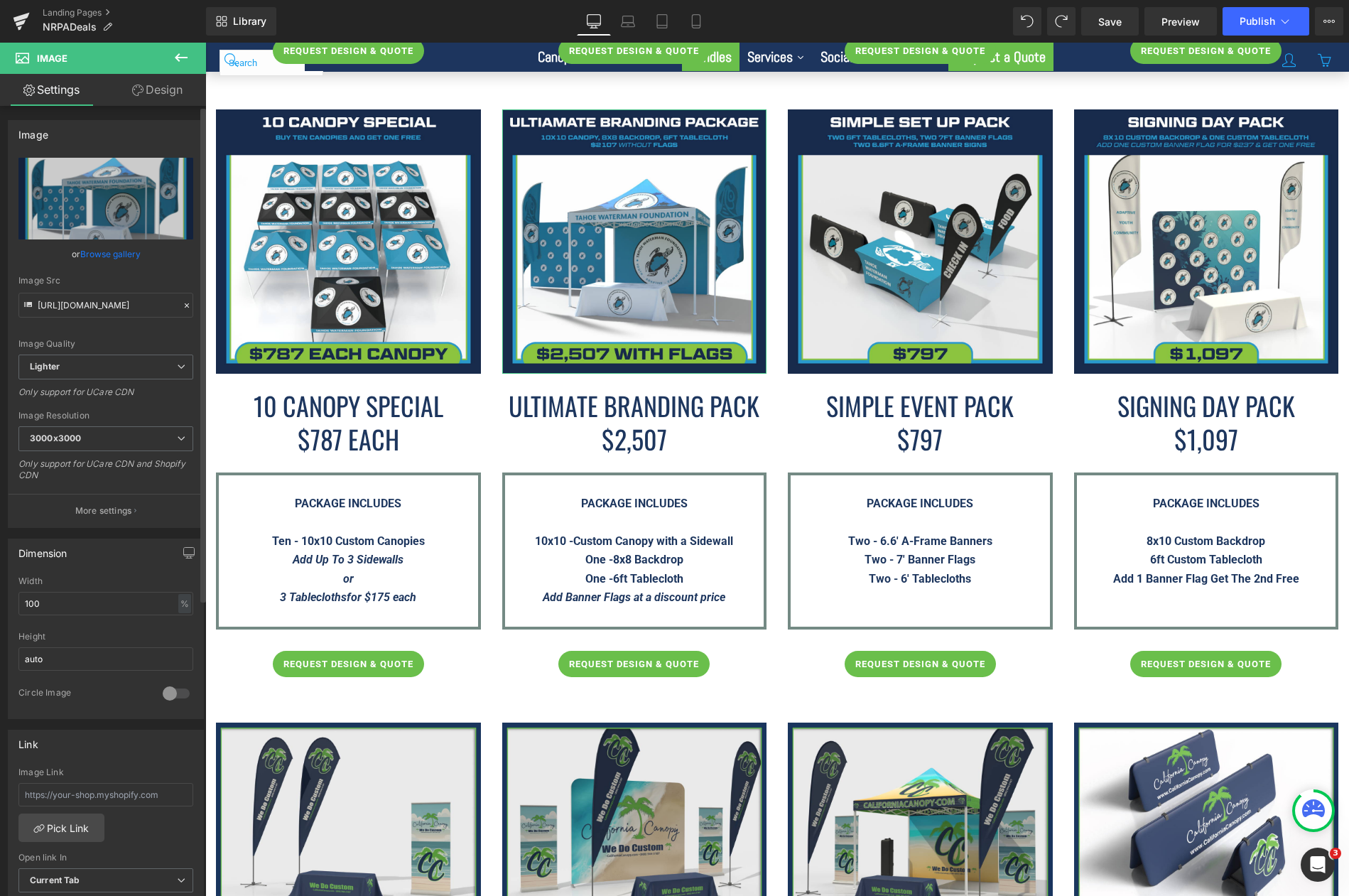
click at [114, 249] on link "Browse gallery" at bounding box center [111, 253] width 60 height 25
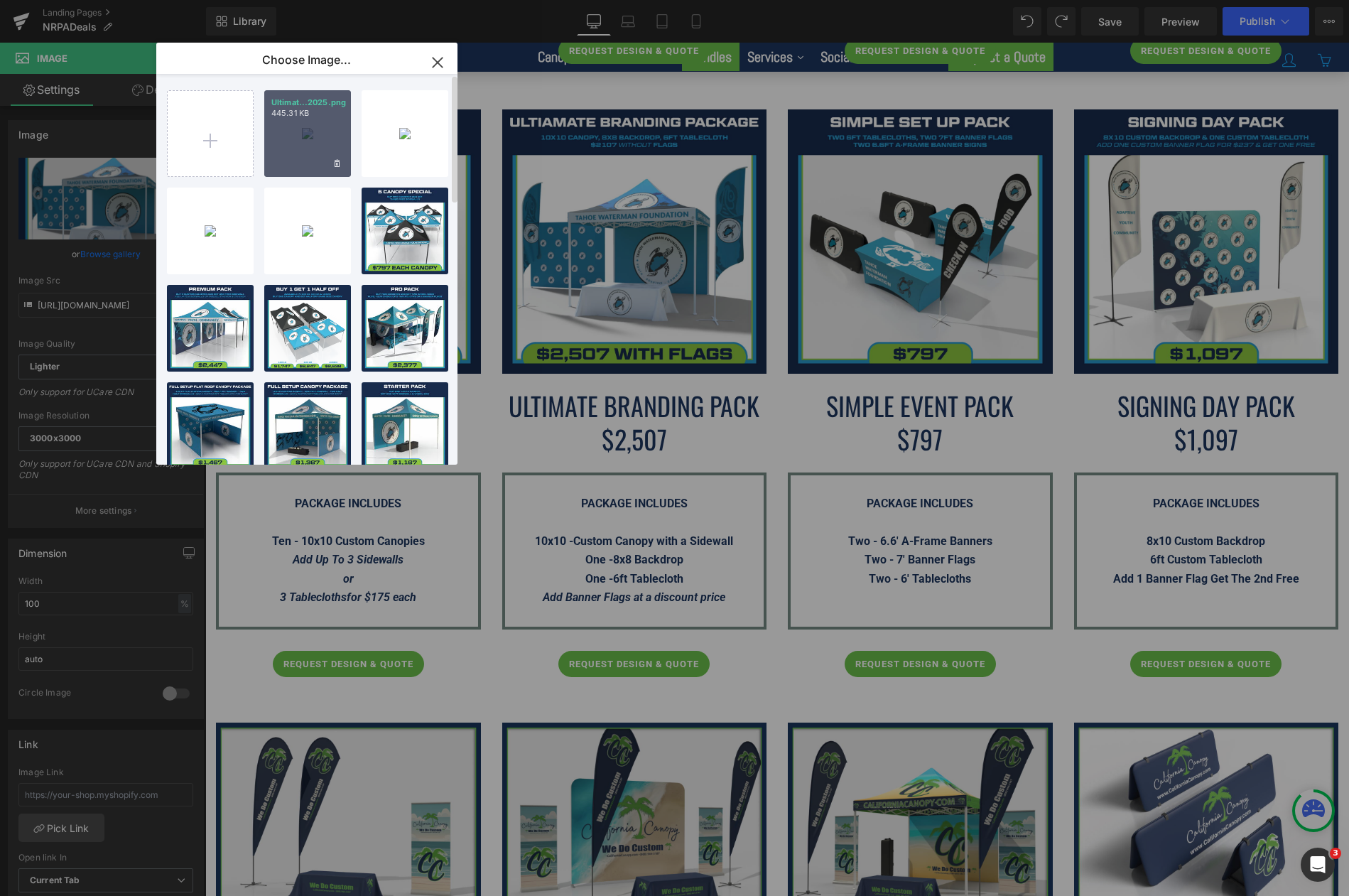
click at [289, 129] on div "Ultimat...2025.png 445.31 KB" at bounding box center [308, 133] width 86 height 86
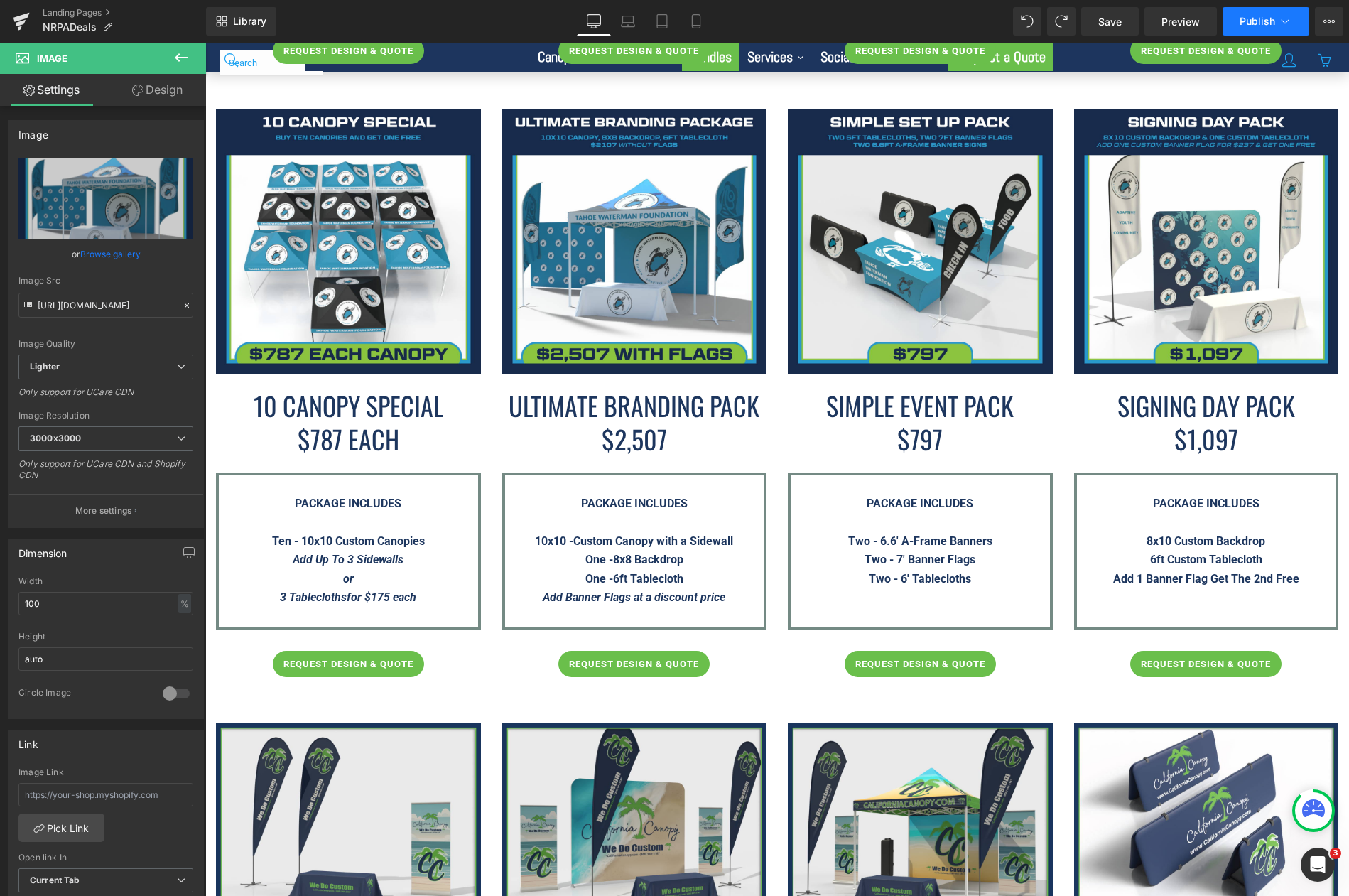
click at [1250, 20] on span "Publish" at bounding box center [1257, 21] width 35 height 11
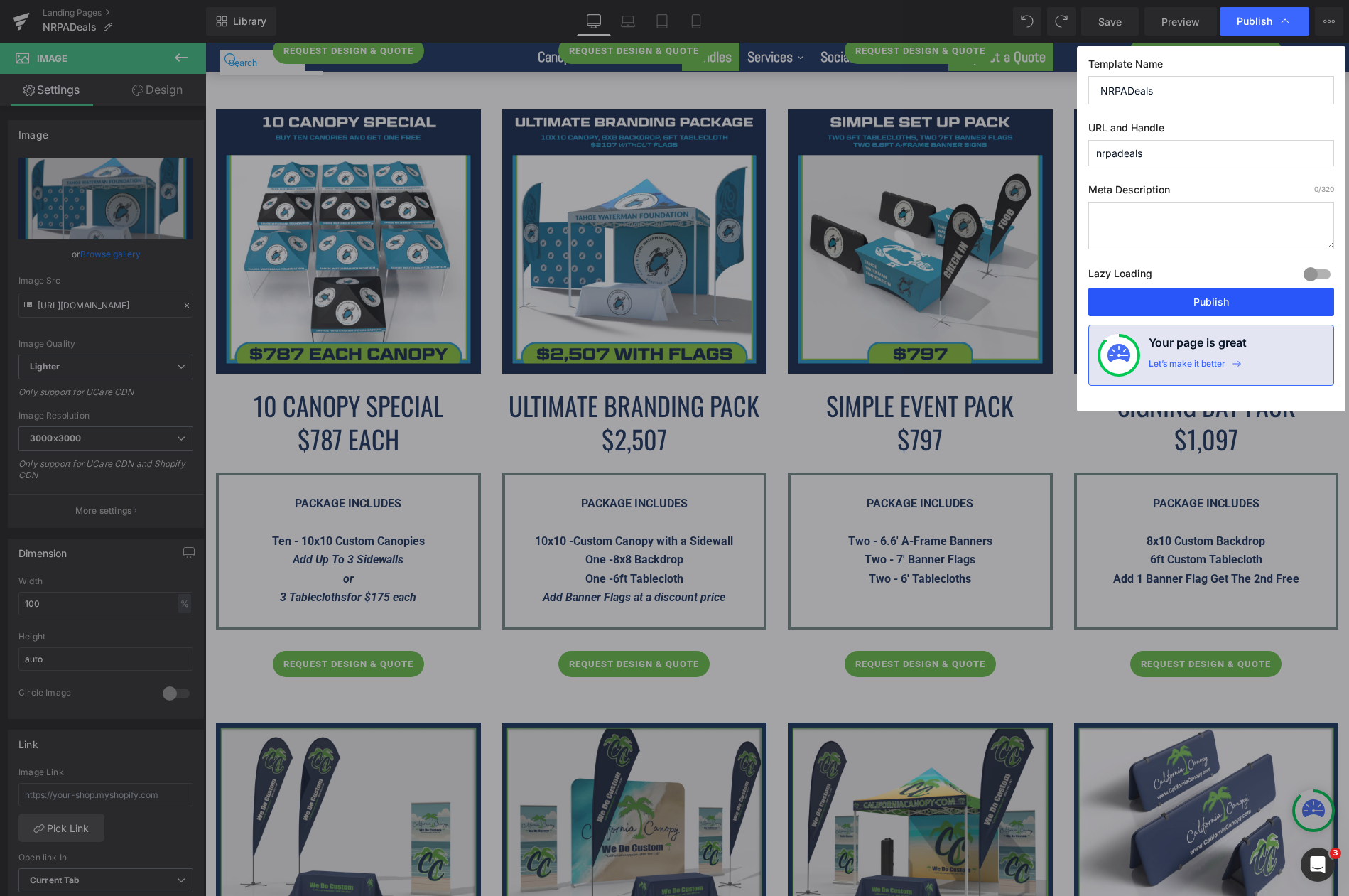
drag, startPoint x: 1194, startPoint y: 299, endPoint x: 755, endPoint y: 120, distance: 474.1
click at [1194, 299] on button "Publish" at bounding box center [1211, 302] width 245 height 29
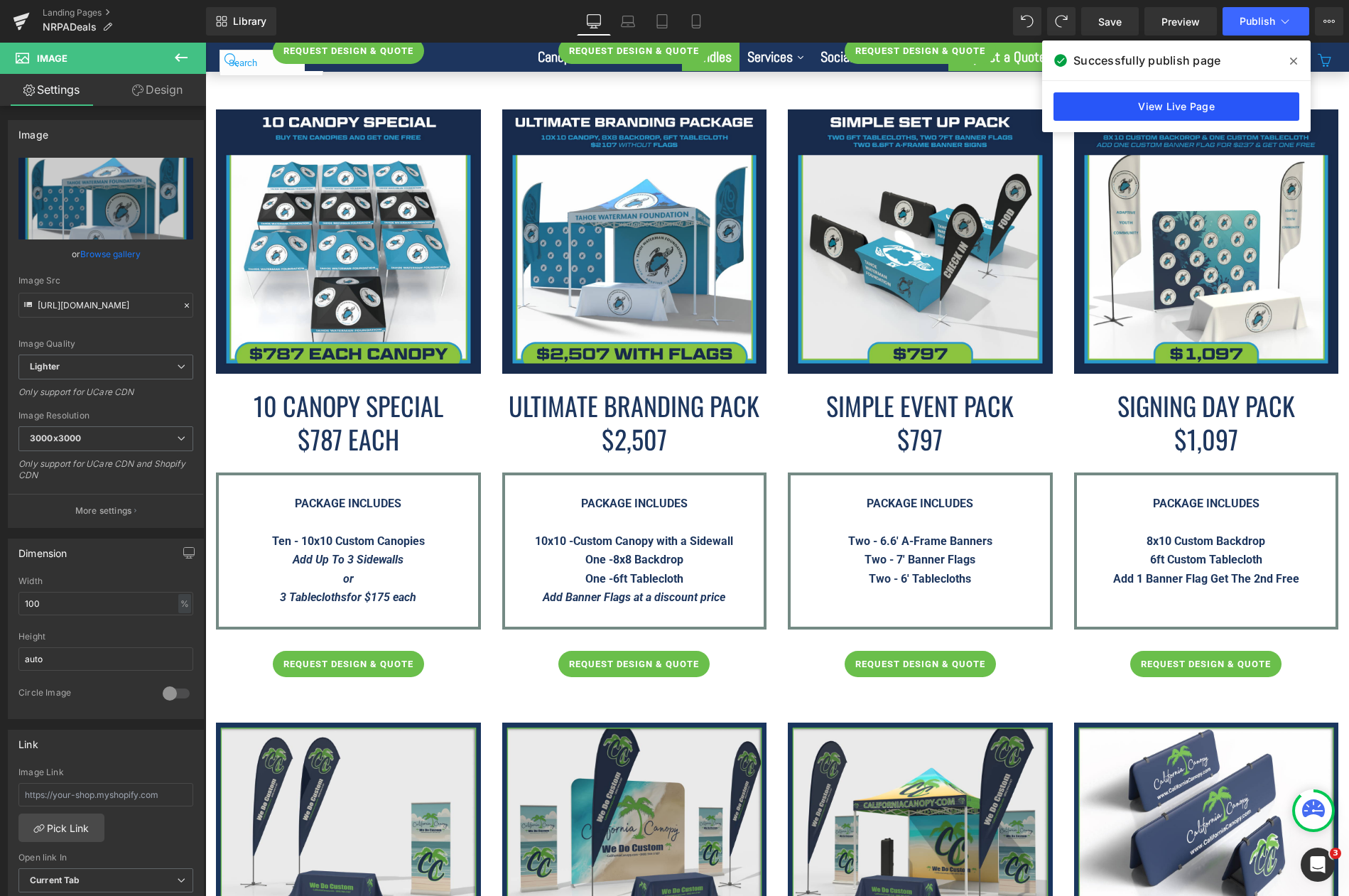
click at [1157, 105] on link "View Live Page" at bounding box center [1176, 106] width 245 height 29
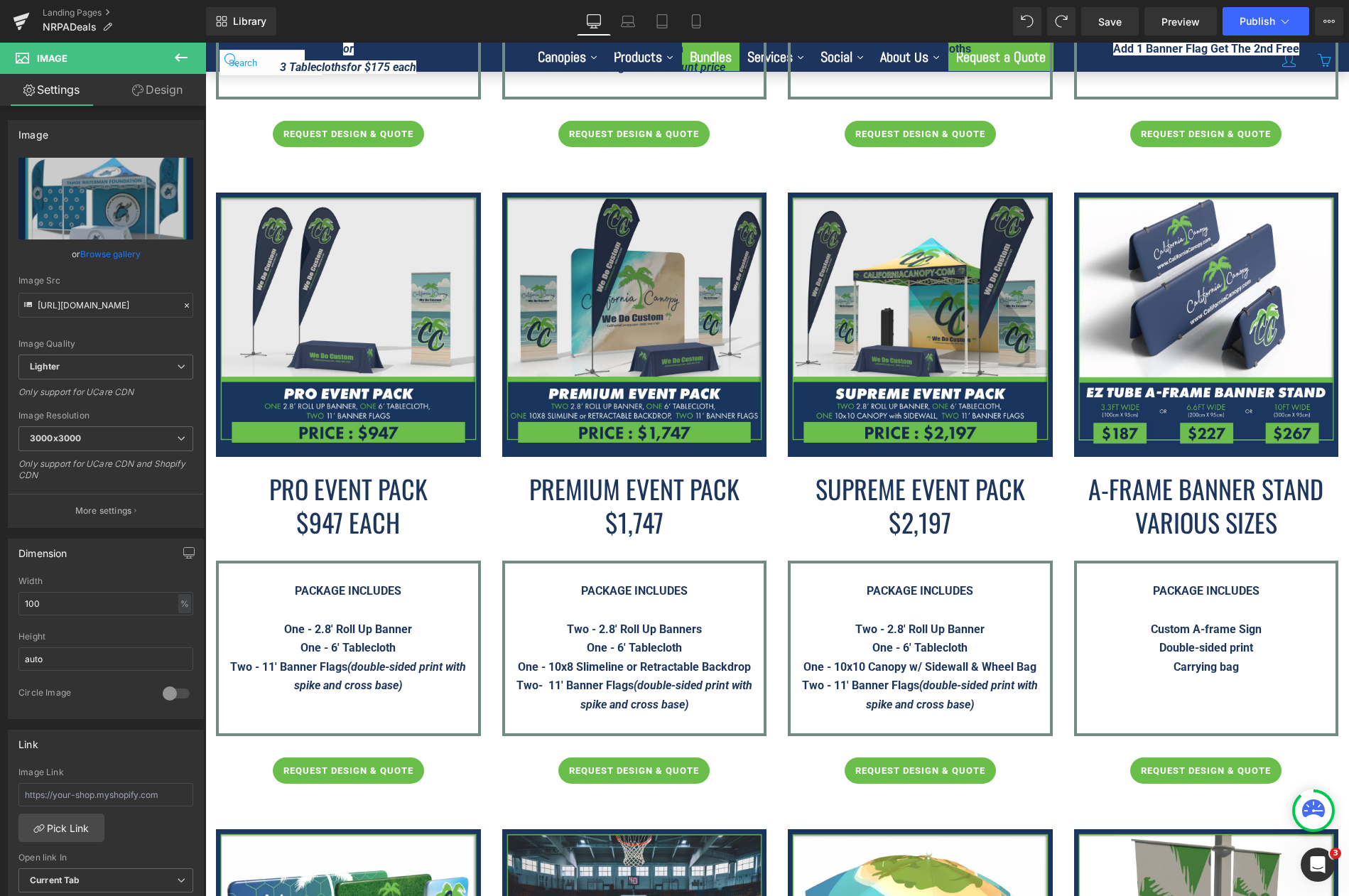
scroll to position [2367, 0]
